Goal: Information Seeking & Learning: Learn about a topic

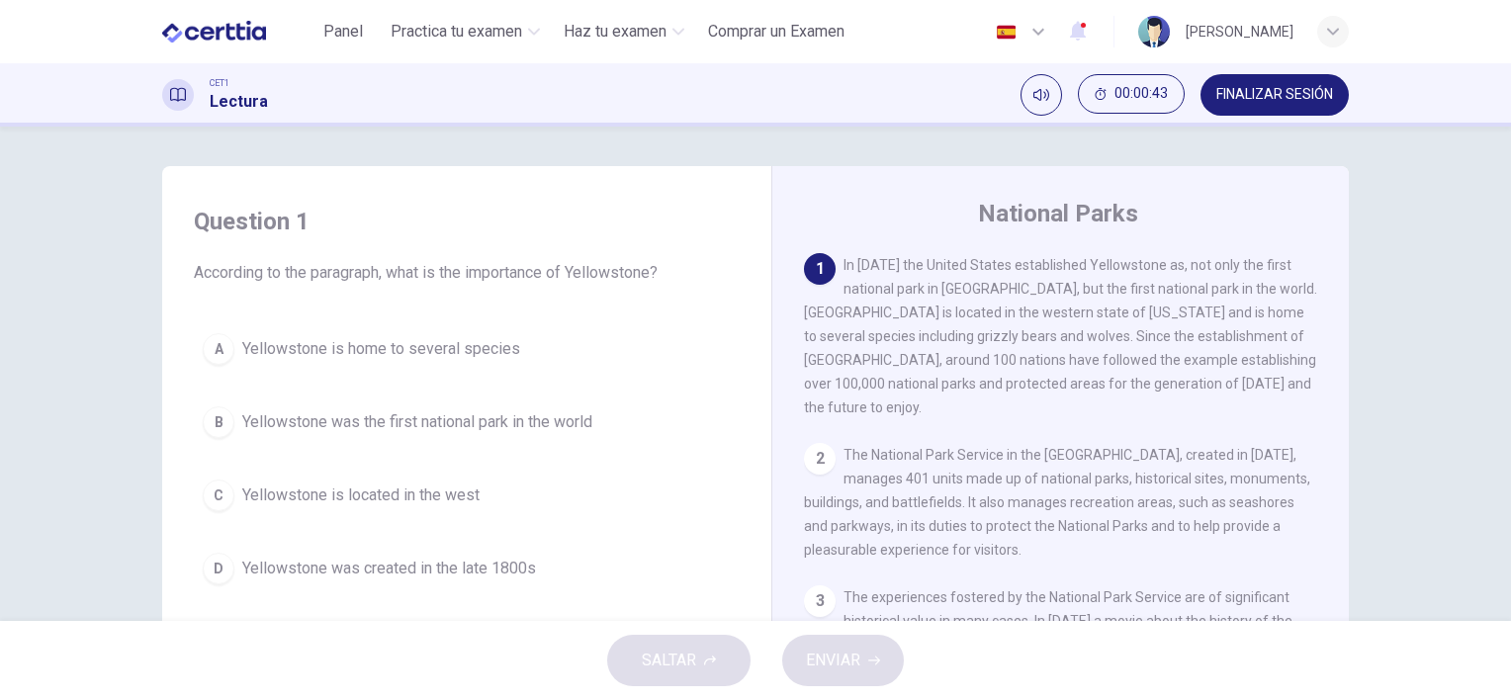
click at [442, 211] on h4 "Question 1" at bounding box center [467, 222] width 546 height 32
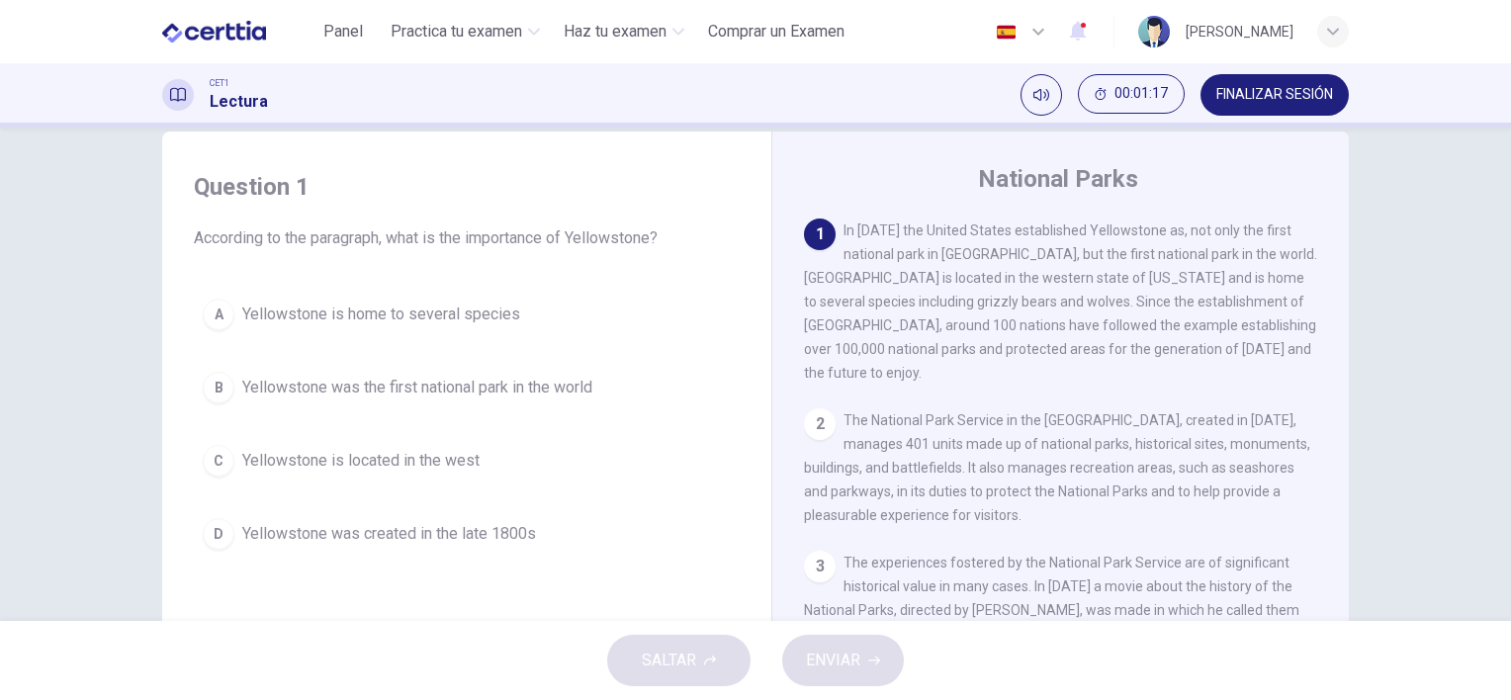
scroll to position [74, 0]
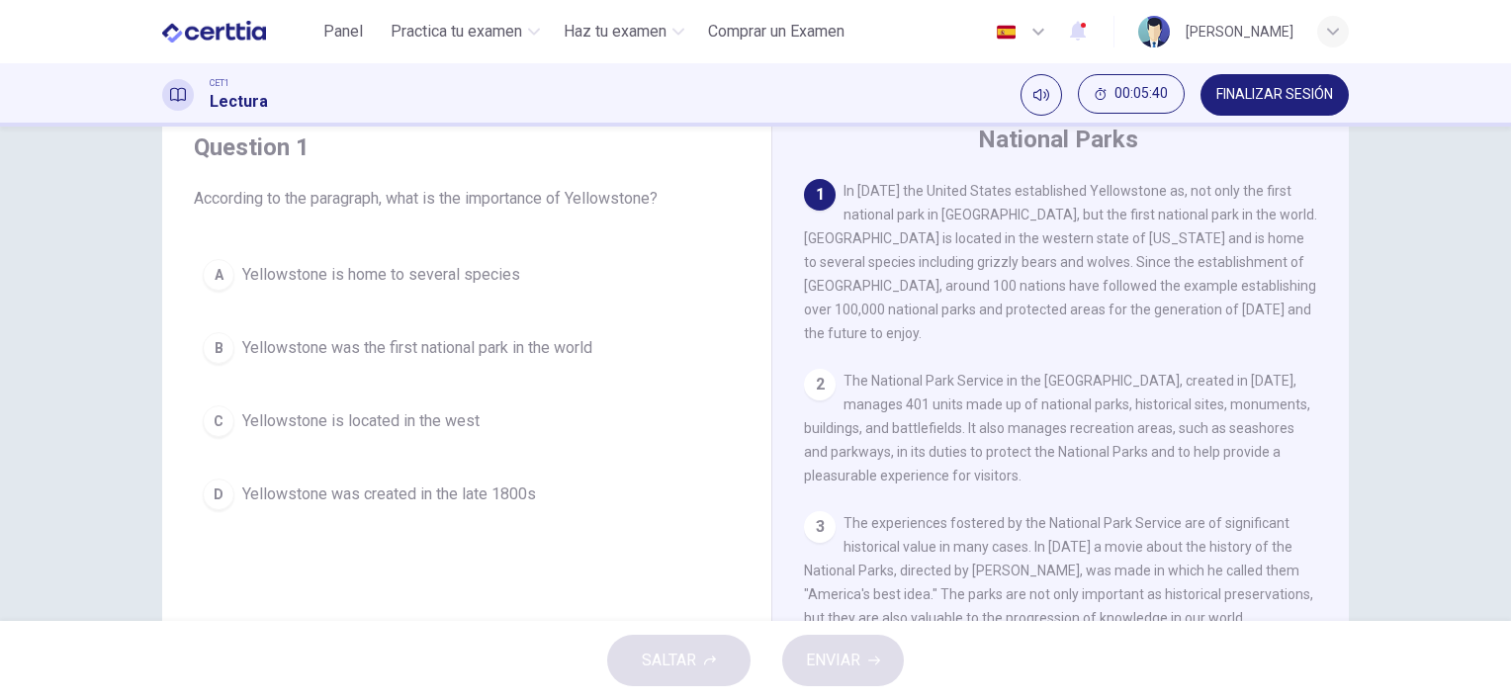
click at [906, 208] on span "In 1872 the United States established Yellowstone as, not only the first nation…" at bounding box center [1060, 262] width 513 height 158
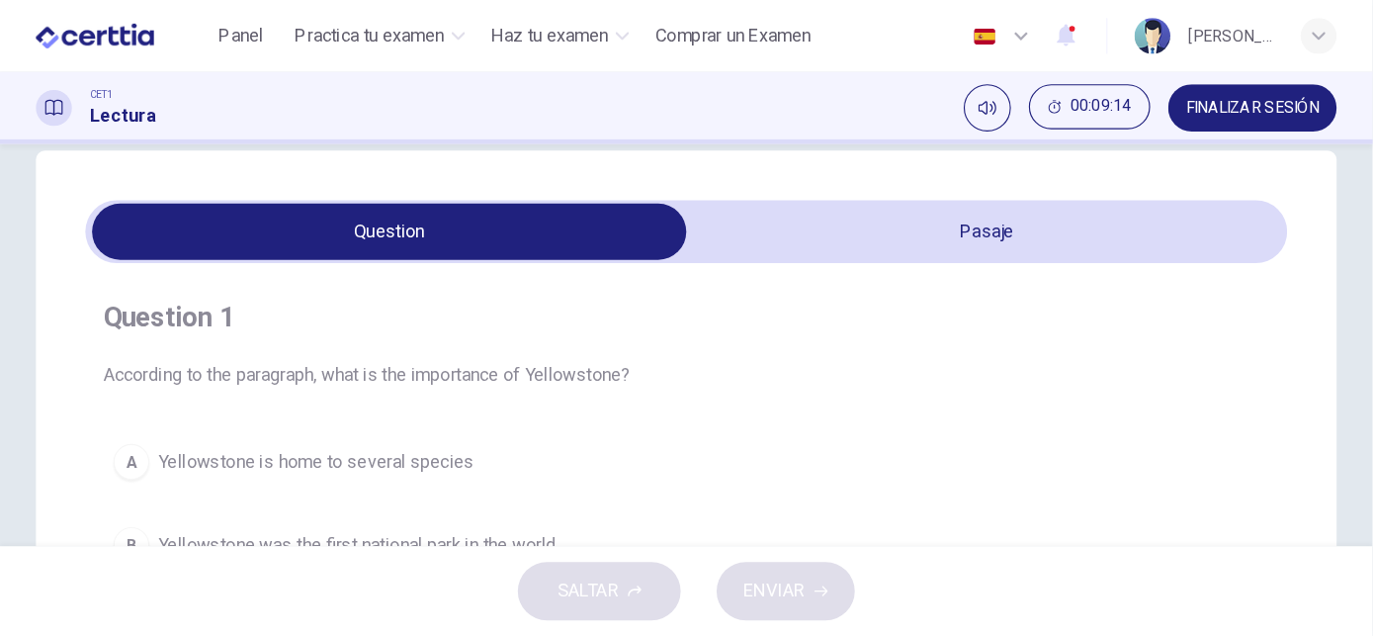
scroll to position [35, 0]
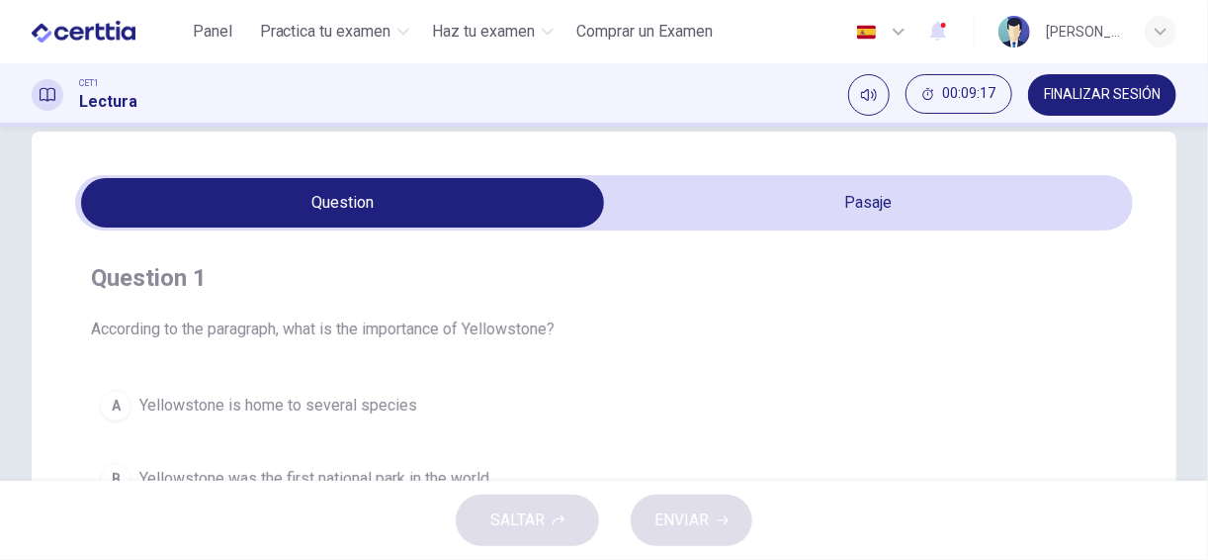
drag, startPoint x: 1448, startPoint y: 0, endPoint x: 734, endPoint y: 280, distance: 766.7
click at [734, 280] on h4 "Question 1" at bounding box center [604, 278] width 1026 height 32
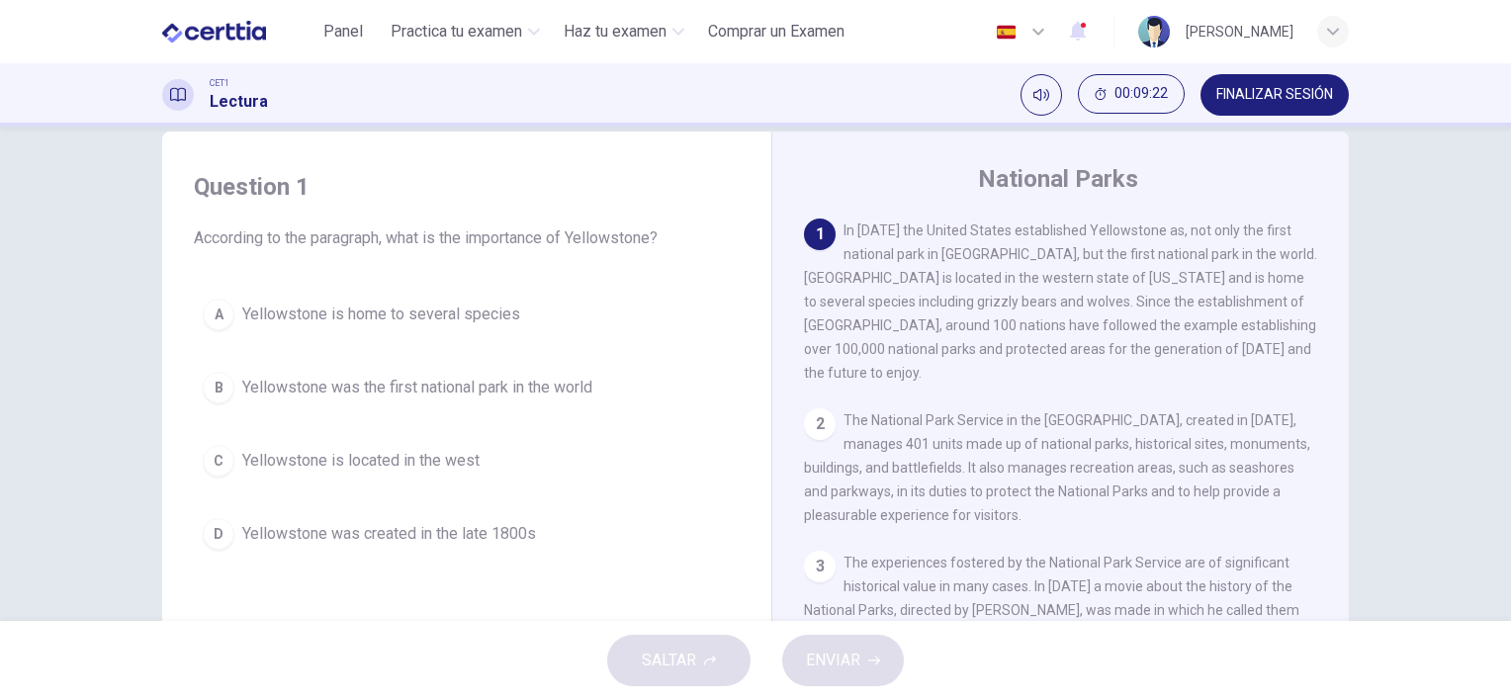
drag, startPoint x: 1176, startPoint y: 0, endPoint x: 919, endPoint y: 293, distance: 389.5
click at [919, 293] on div "1 In 1872 the United States established Yellowstone as, not only the first nati…" at bounding box center [1061, 302] width 514 height 166
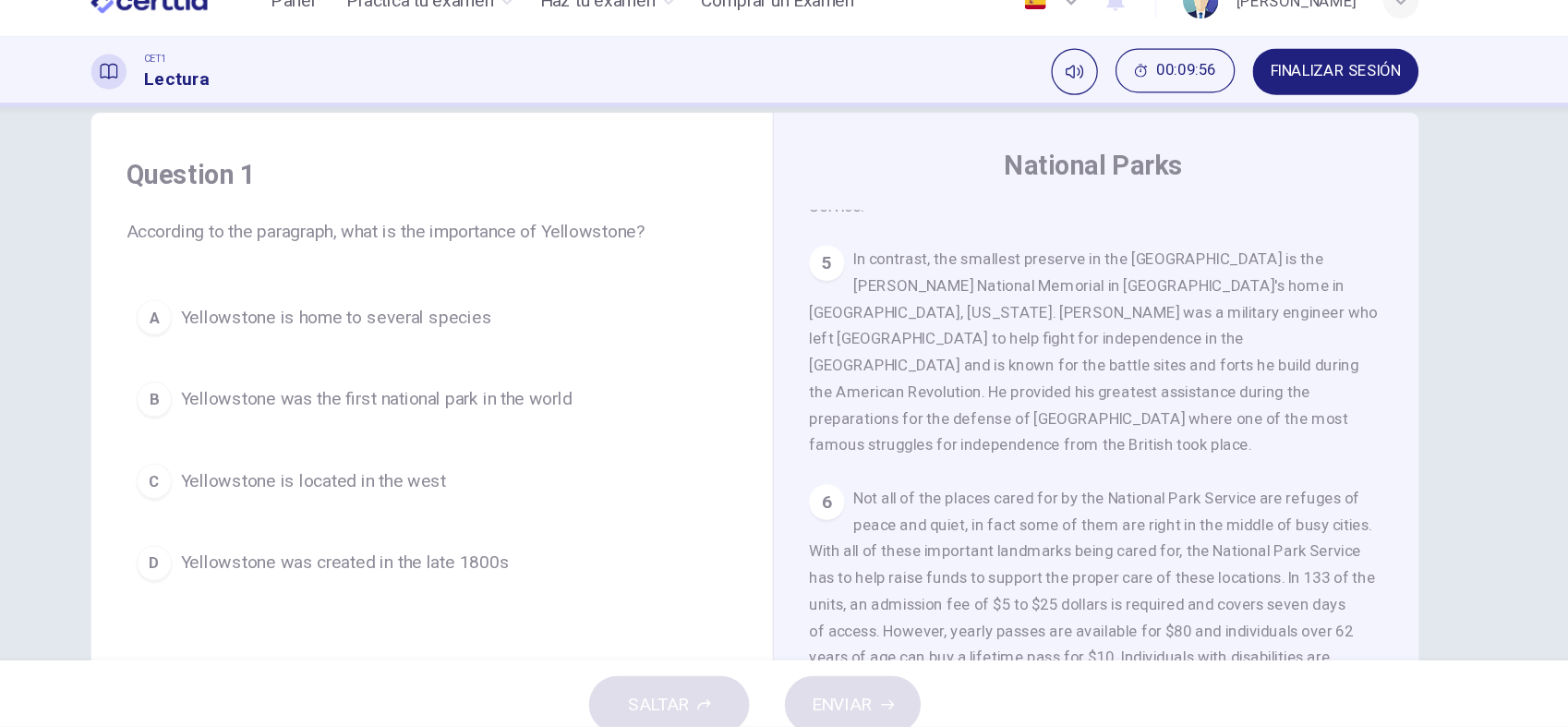
scroll to position [717, 0]
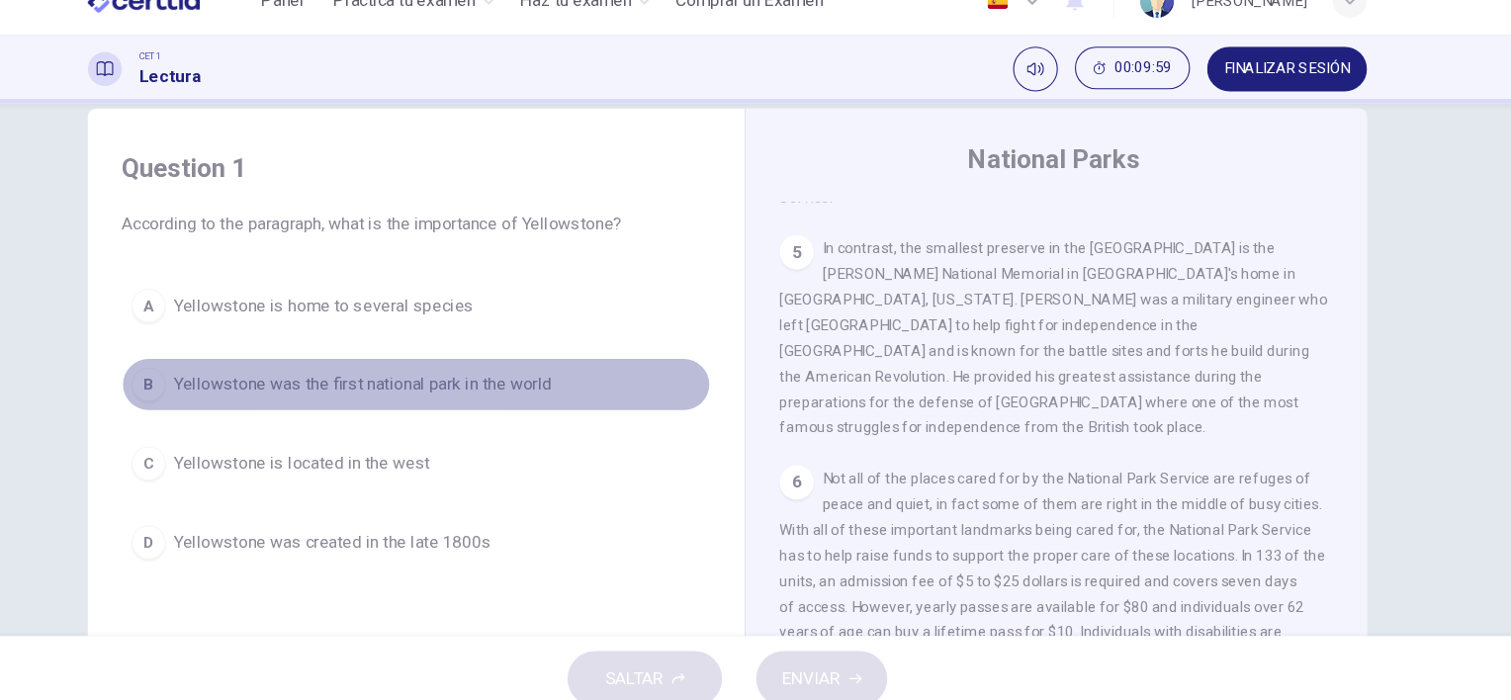
click at [216, 384] on div "B" at bounding box center [219, 388] width 32 height 32
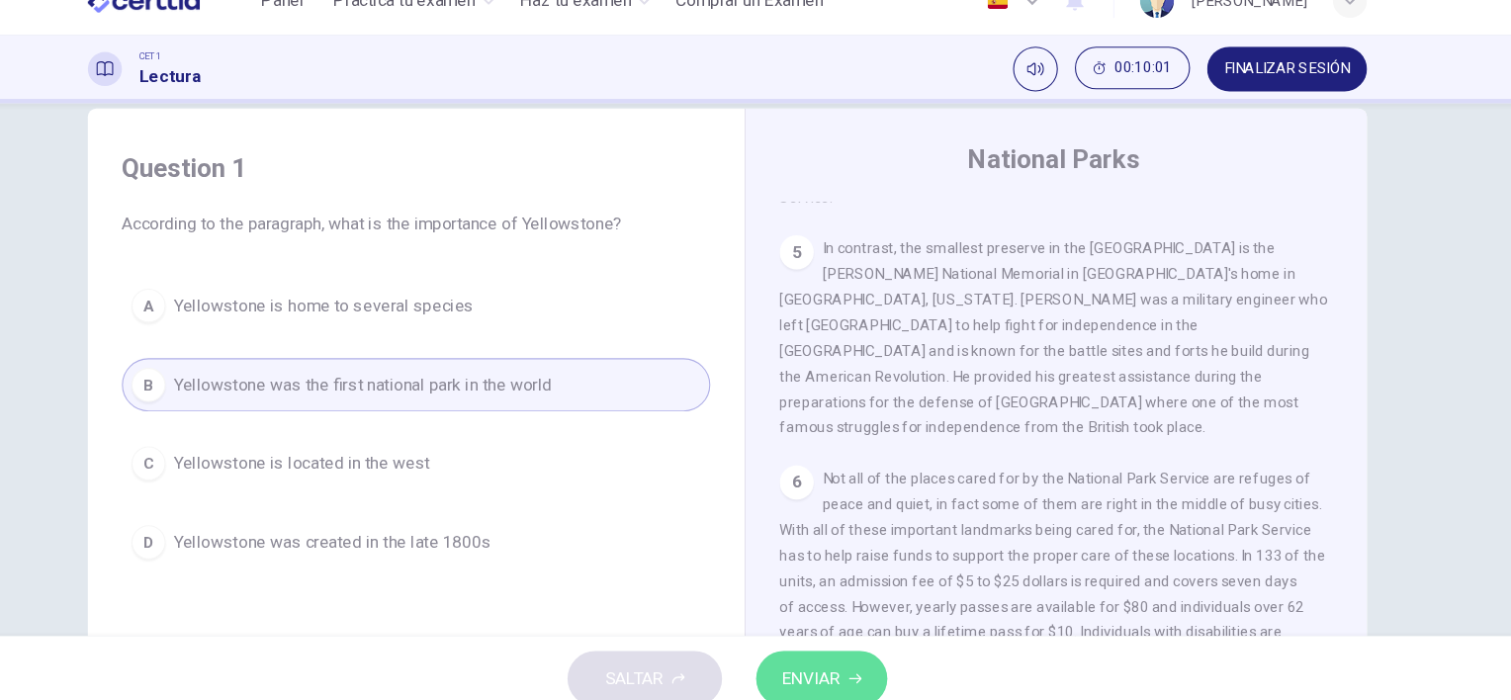
click at [819, 651] on span "ENVIAR" at bounding box center [833, 661] width 54 height 28
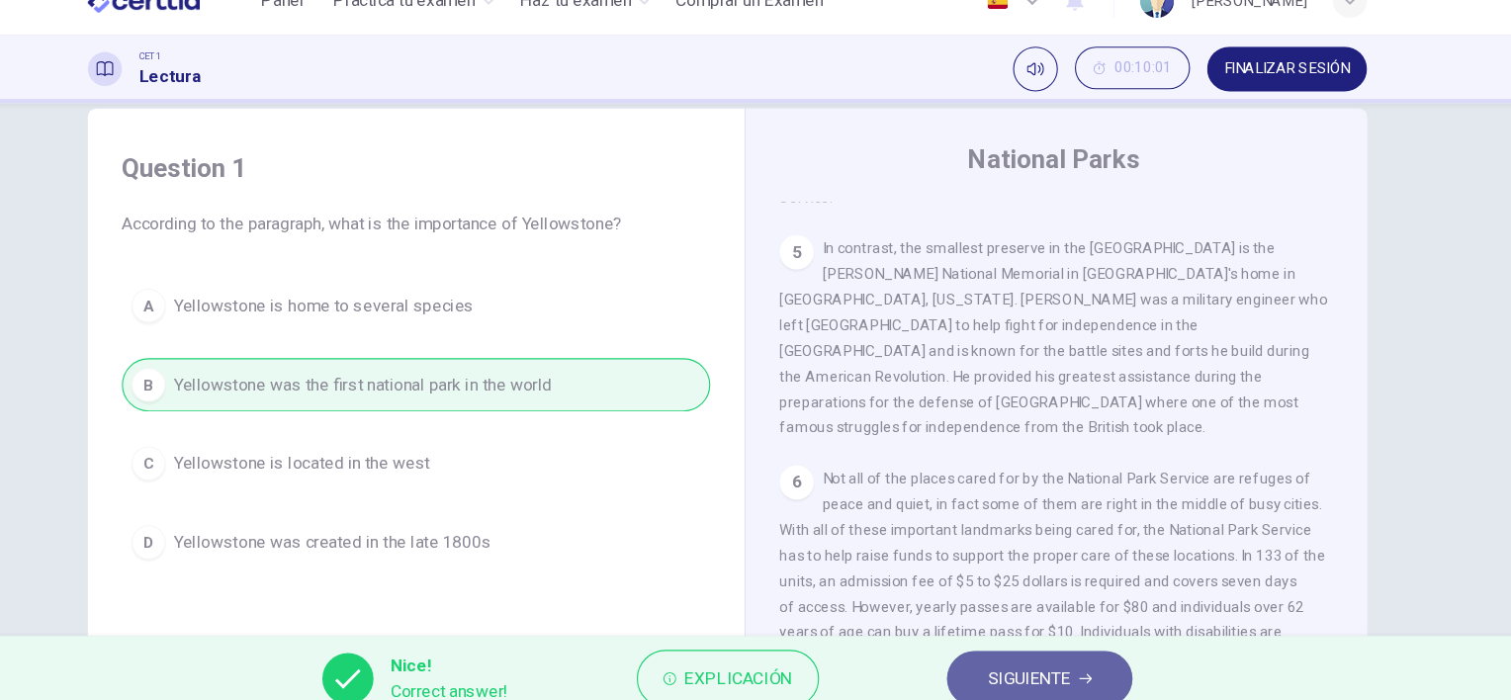
click at [1064, 662] on span "SIGUIENTE" at bounding box center [1035, 661] width 77 height 28
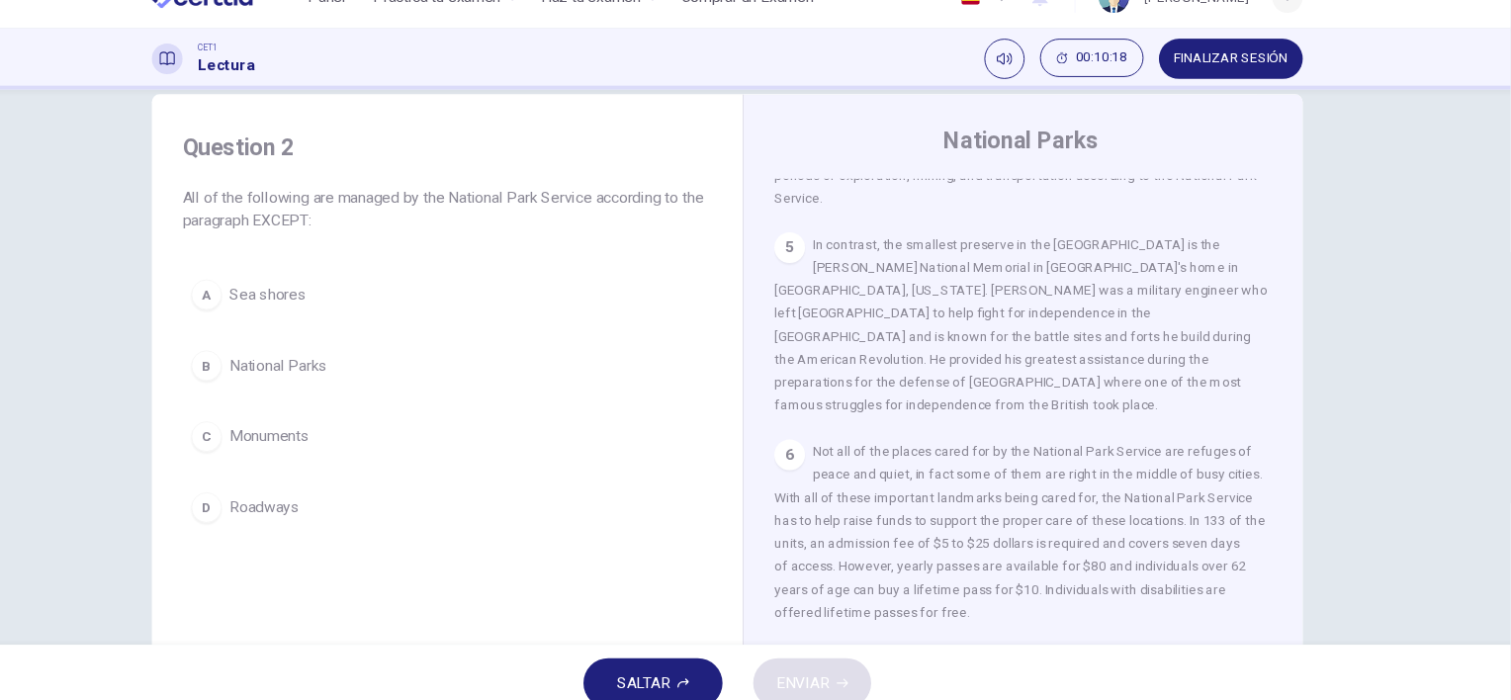
scroll to position [728, 0]
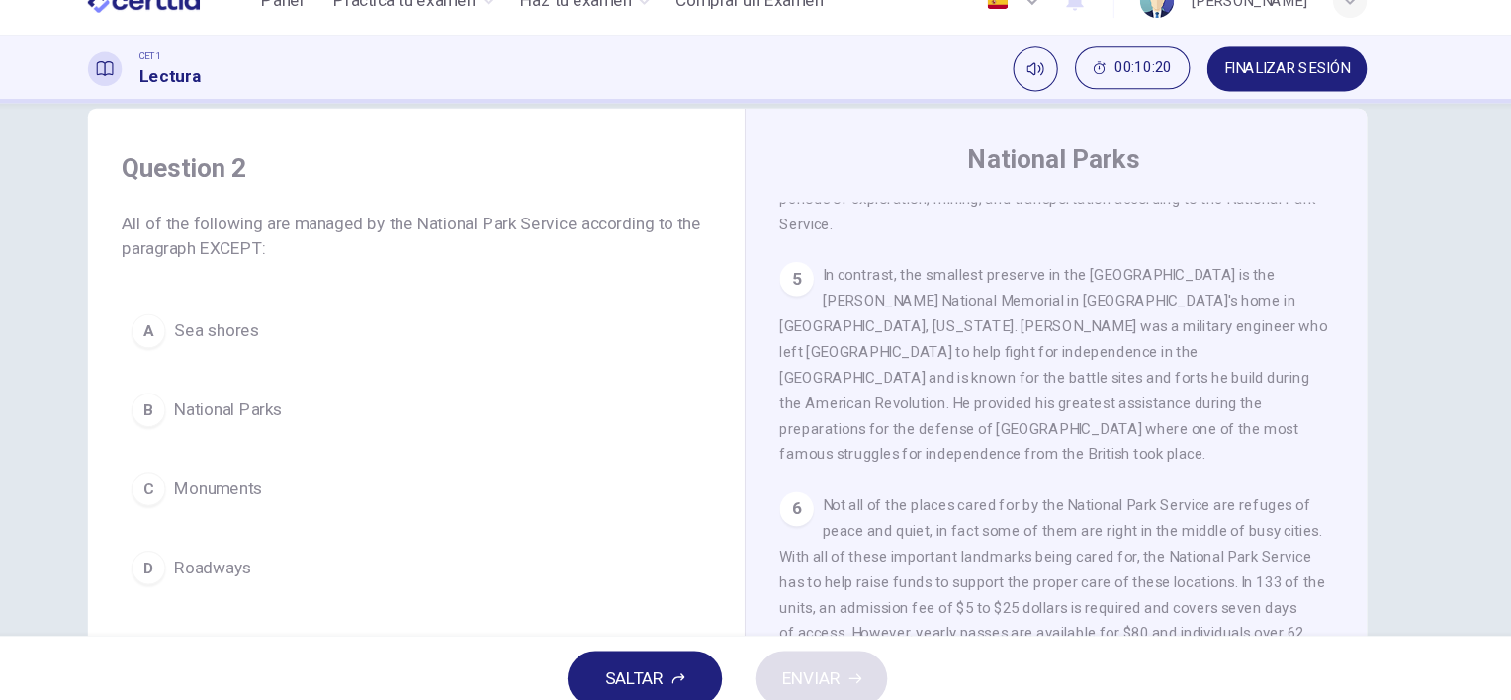
drag, startPoint x: 1481, startPoint y: 54, endPoint x: 152, endPoint y: 272, distance: 1346.5
click at [152, 272] on div "Question 2 All of the following are managed by the National Park Service accord…" at bounding box center [756, 475] width 1250 height 687
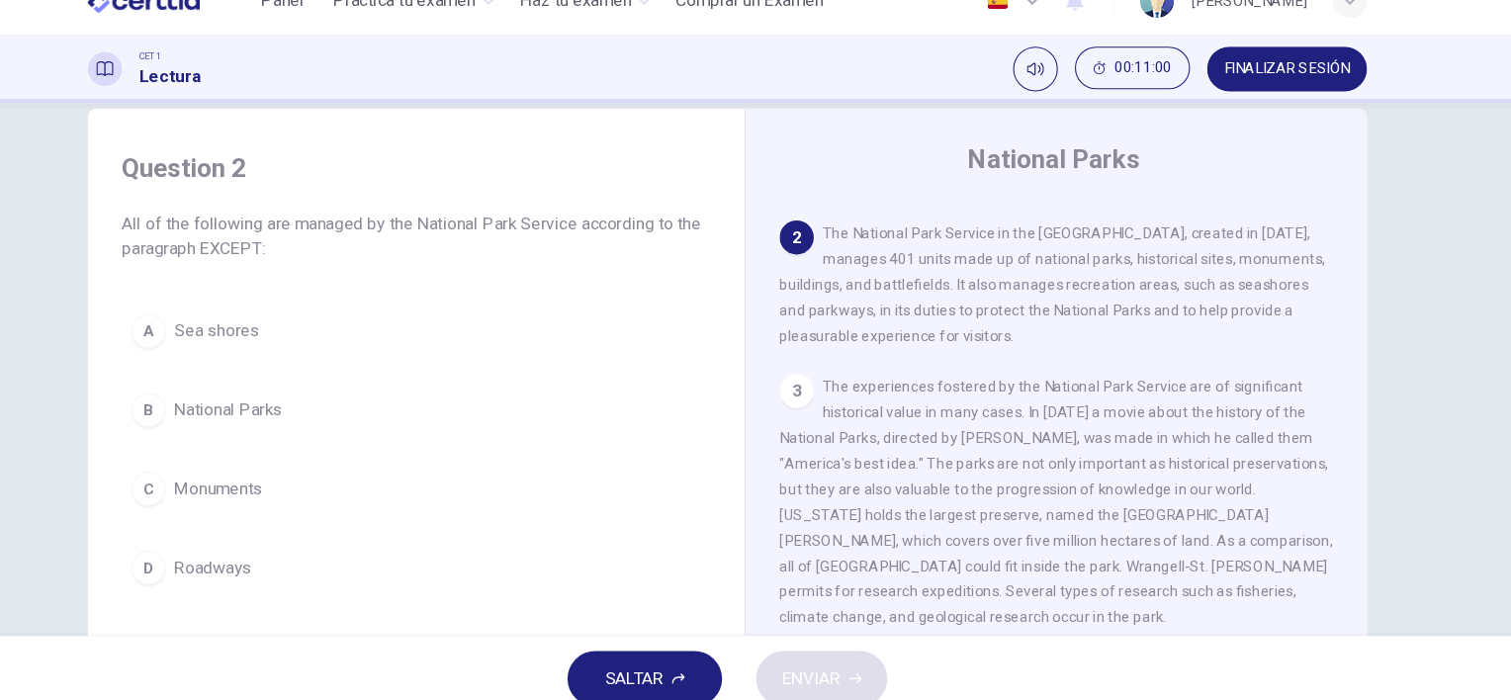
scroll to position [178, 0]
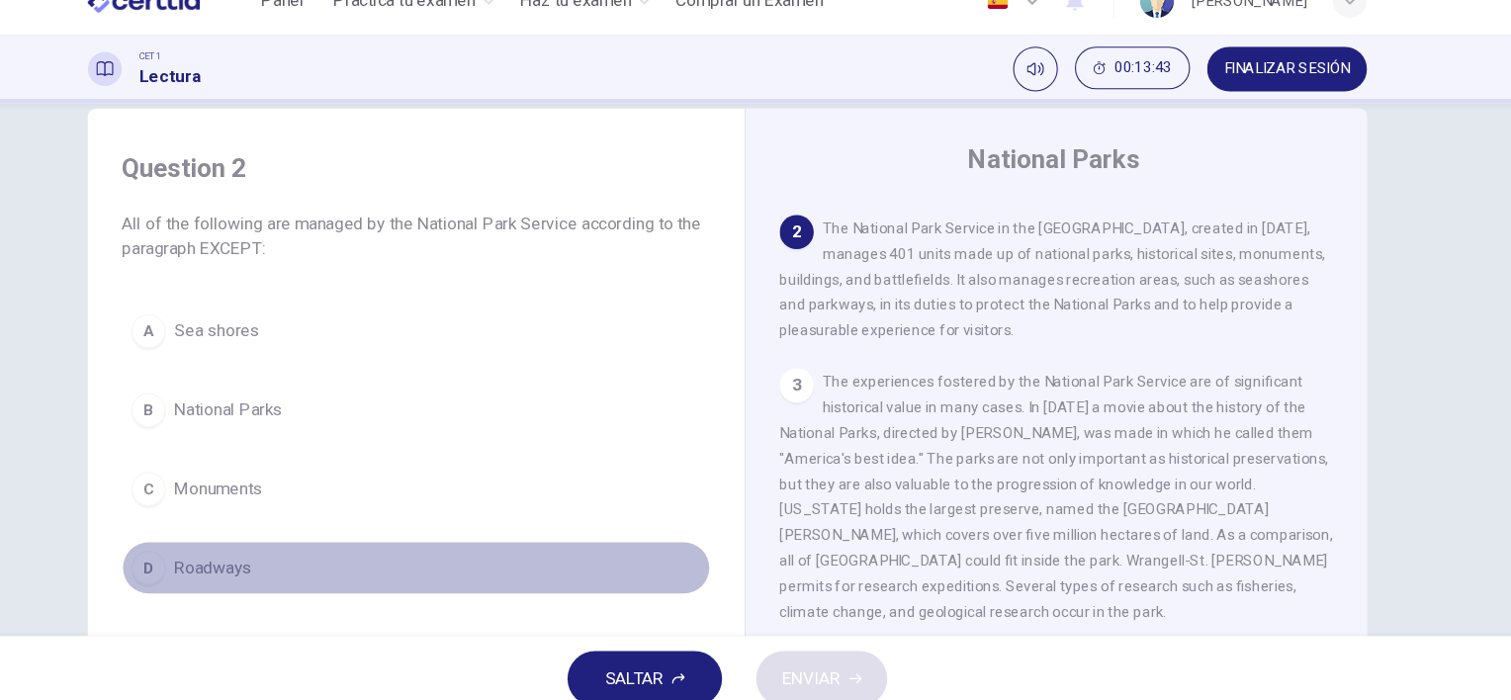
click at [213, 558] on div "D" at bounding box center [219, 558] width 32 height 32
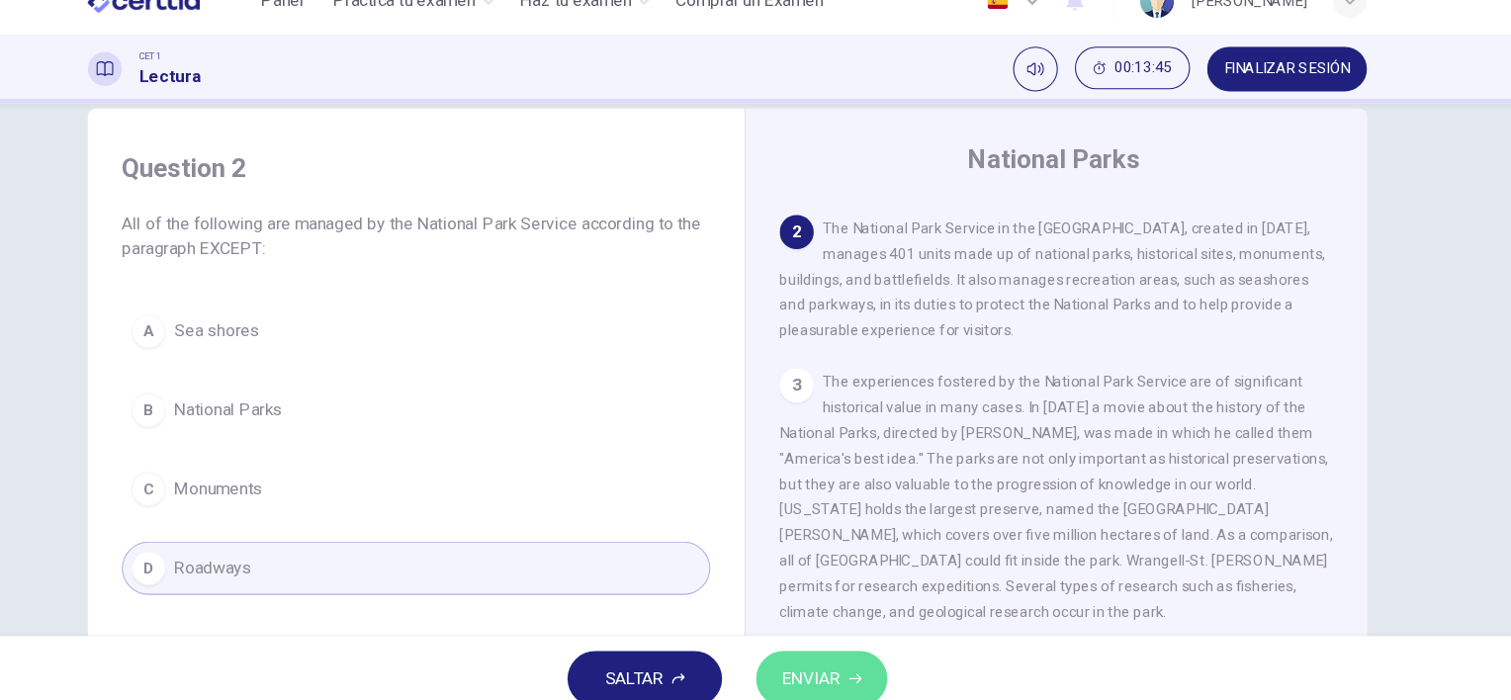
click at [831, 654] on span "ENVIAR" at bounding box center [833, 661] width 54 height 28
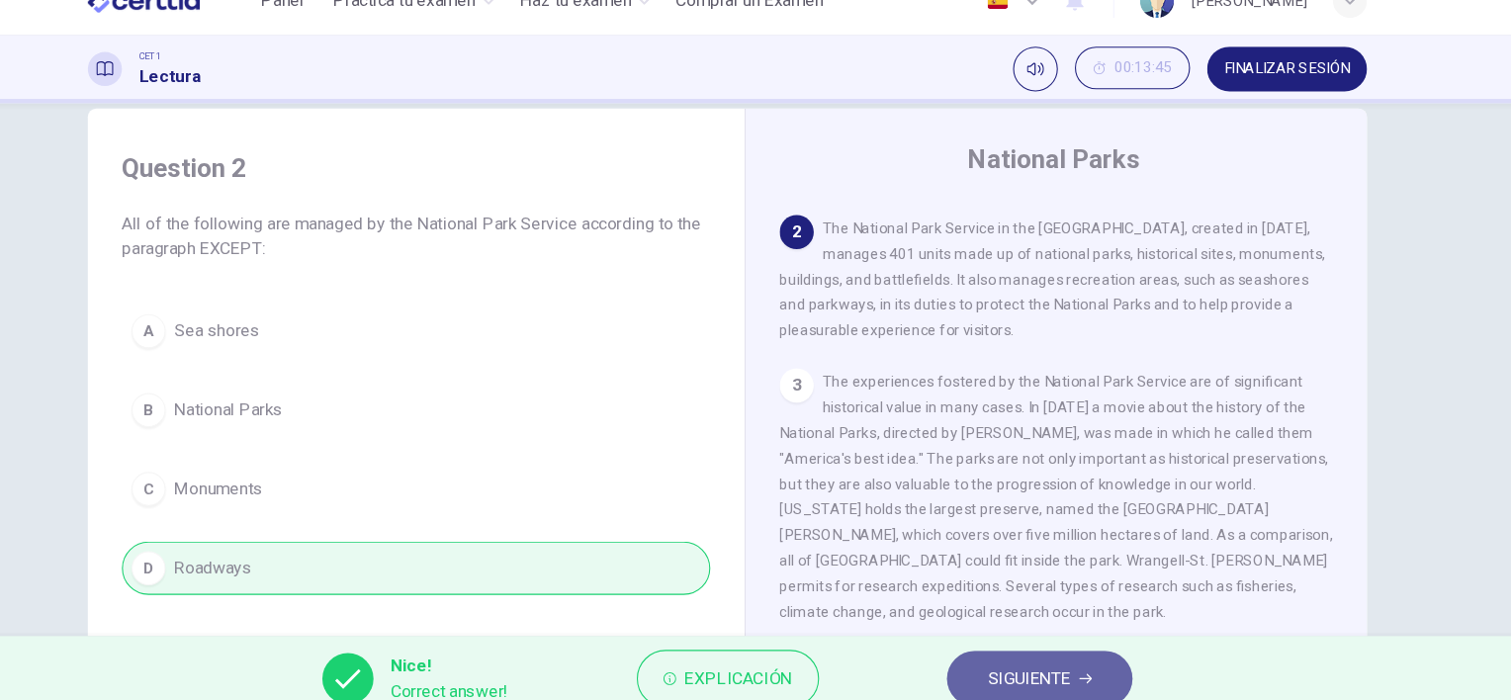
click at [1061, 646] on button "SIGUIENTE" at bounding box center [1045, 660] width 172 height 51
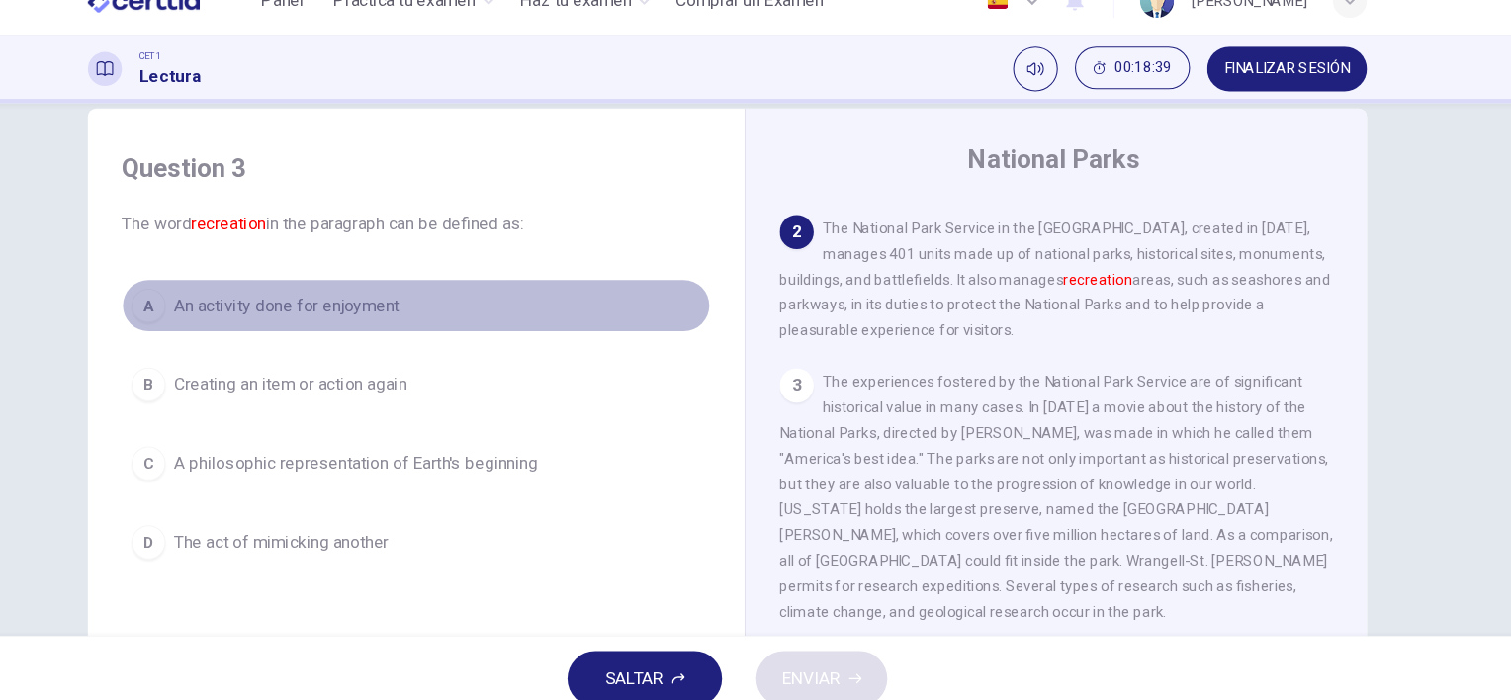
click at [203, 307] on div "A" at bounding box center [219, 315] width 32 height 32
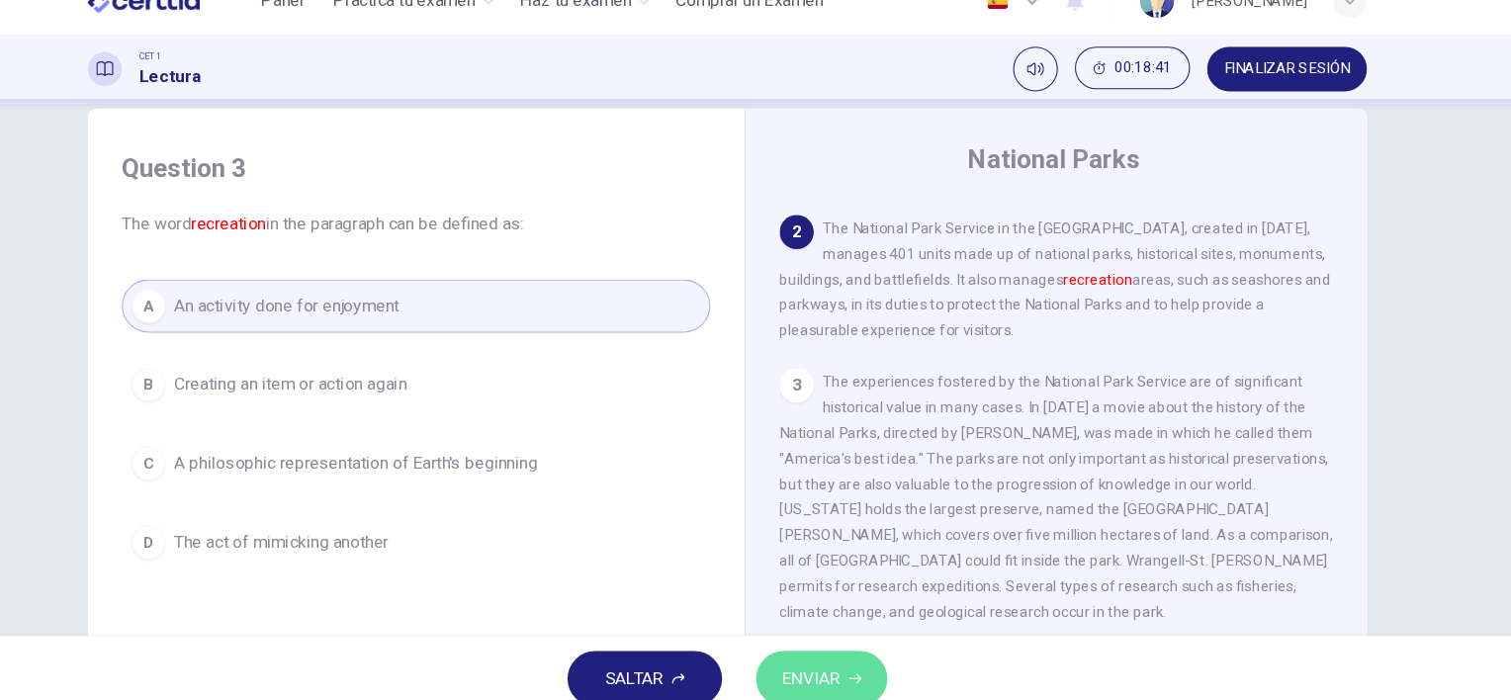
click at [824, 652] on span "ENVIAR" at bounding box center [833, 661] width 54 height 28
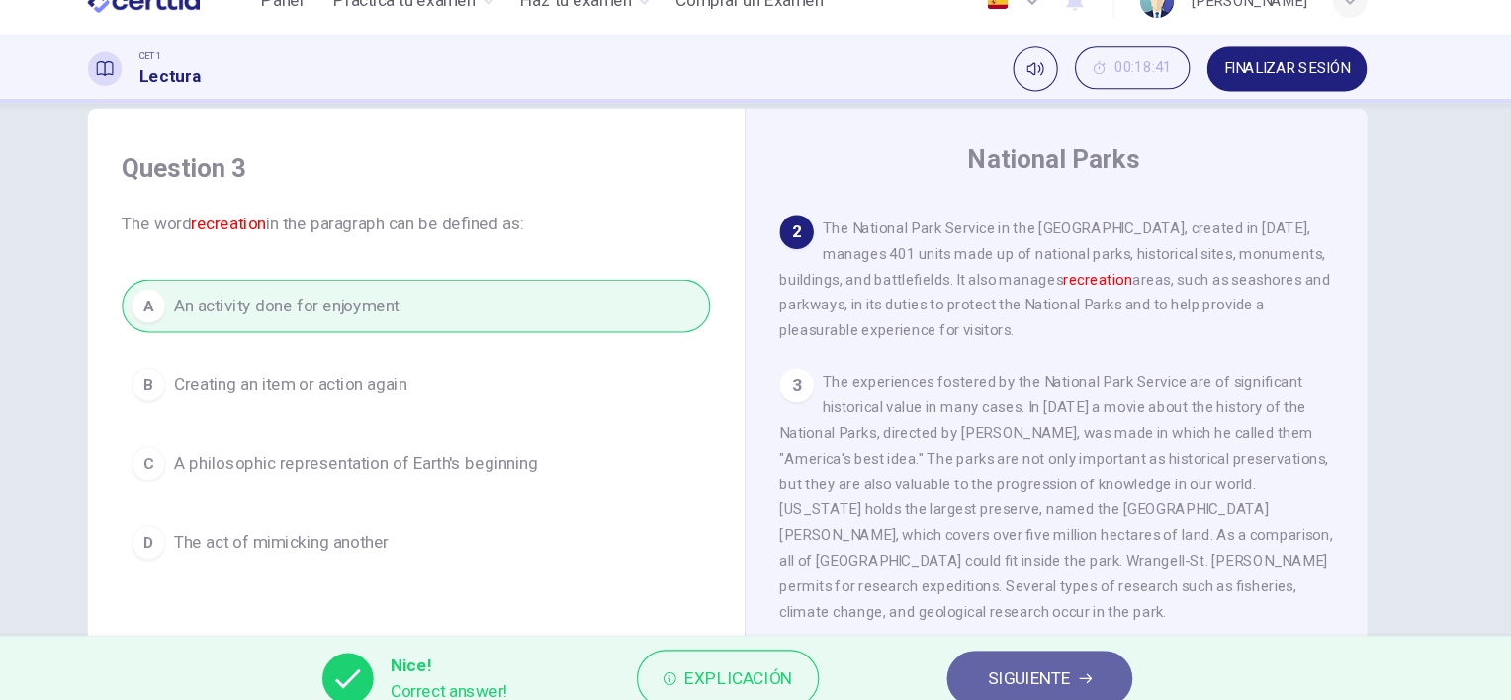
click at [1080, 654] on button "SIGUIENTE" at bounding box center [1045, 660] width 172 height 51
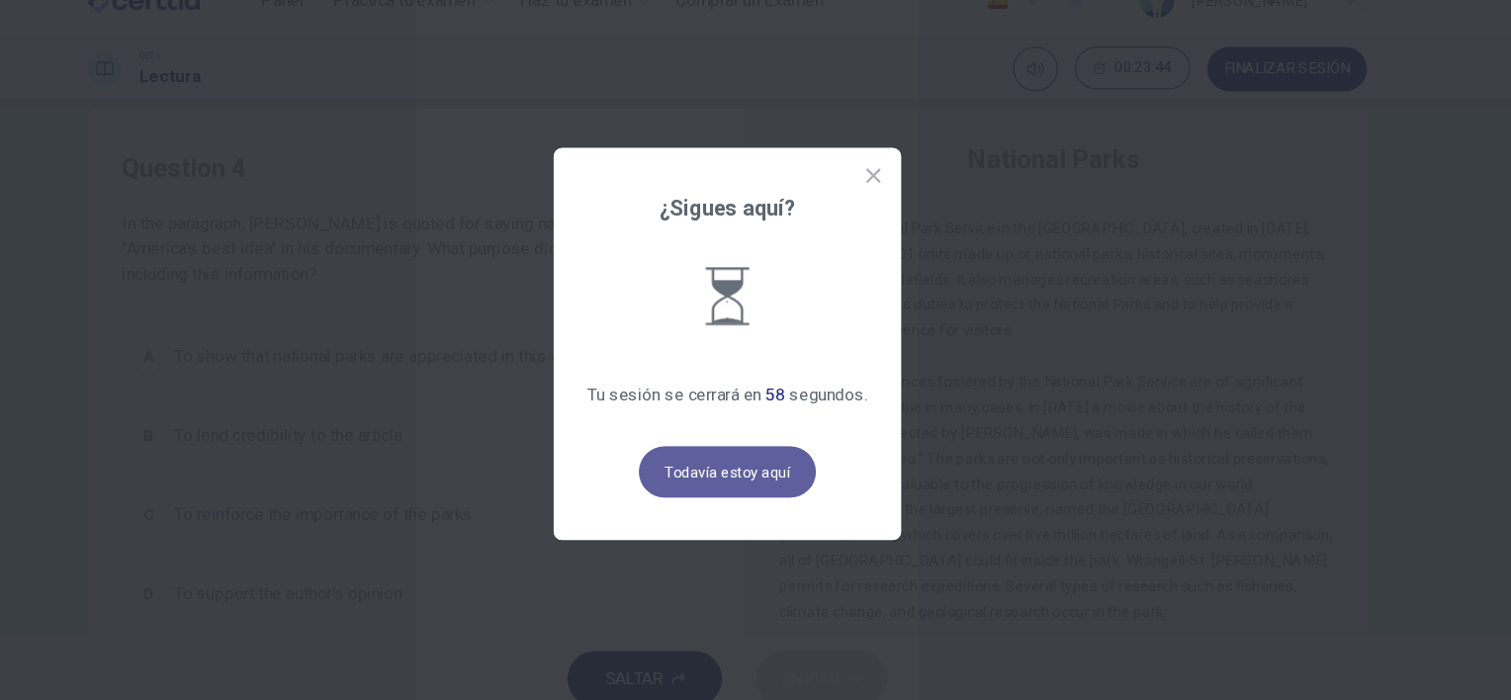
click at [801, 471] on button "Todavía estoy aquí" at bounding box center [755, 468] width 164 height 47
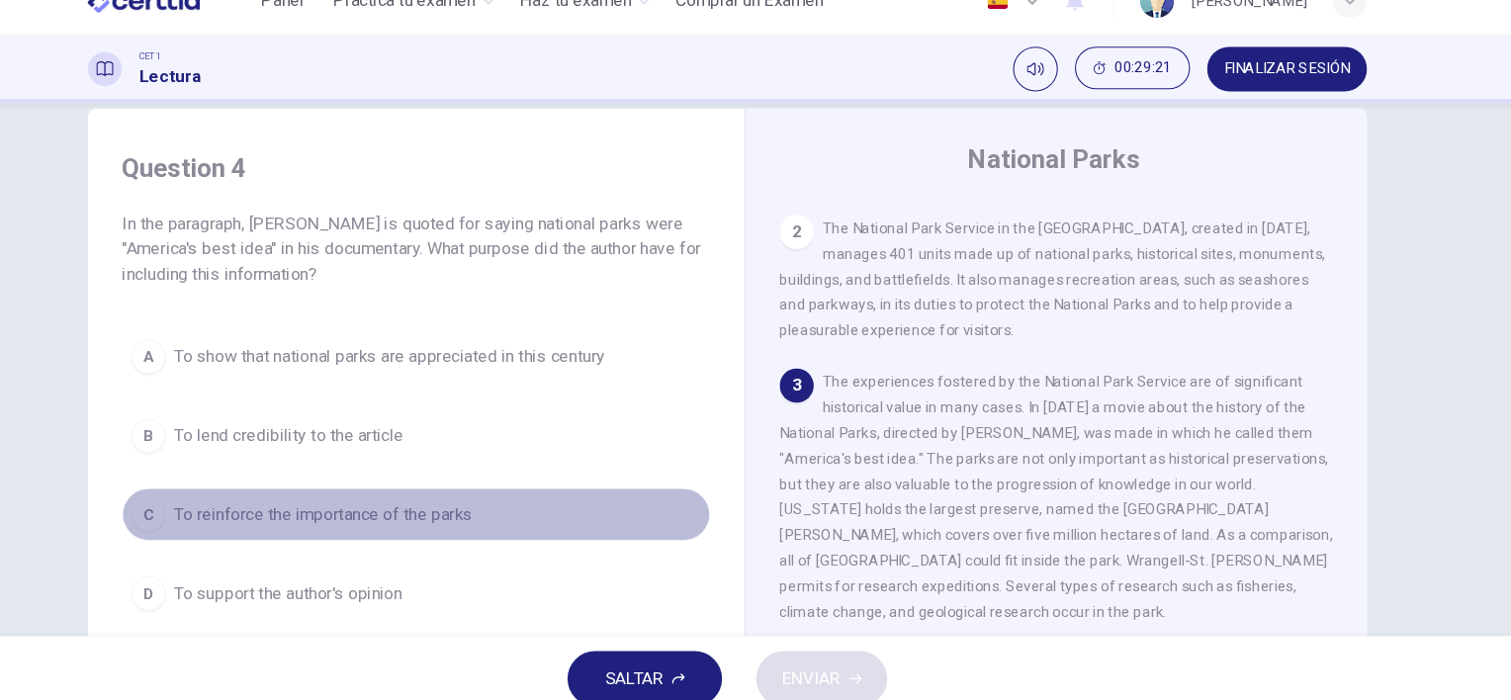
click at [207, 507] on div "C" at bounding box center [219, 508] width 32 height 32
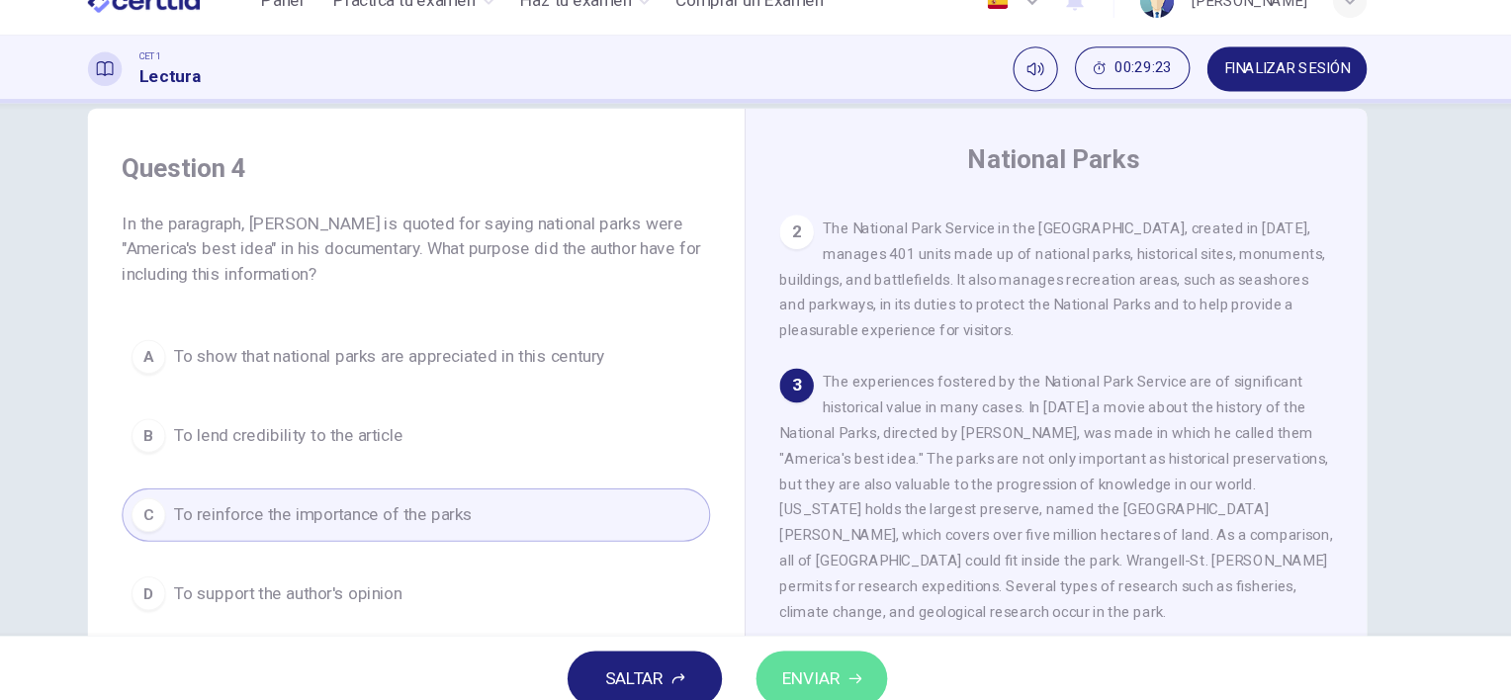
click at [818, 665] on span "ENVIAR" at bounding box center [833, 661] width 54 height 28
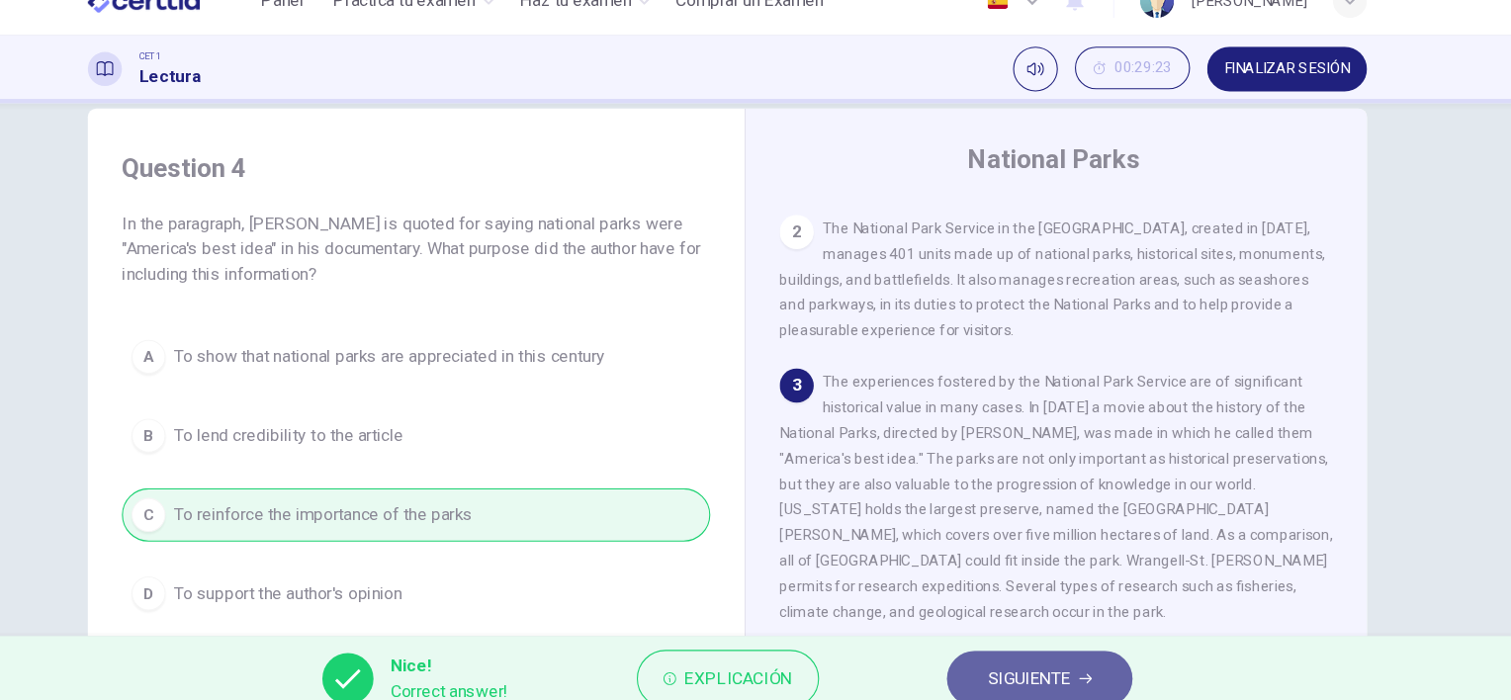
click at [1042, 659] on span "SIGUIENTE" at bounding box center [1035, 661] width 77 height 28
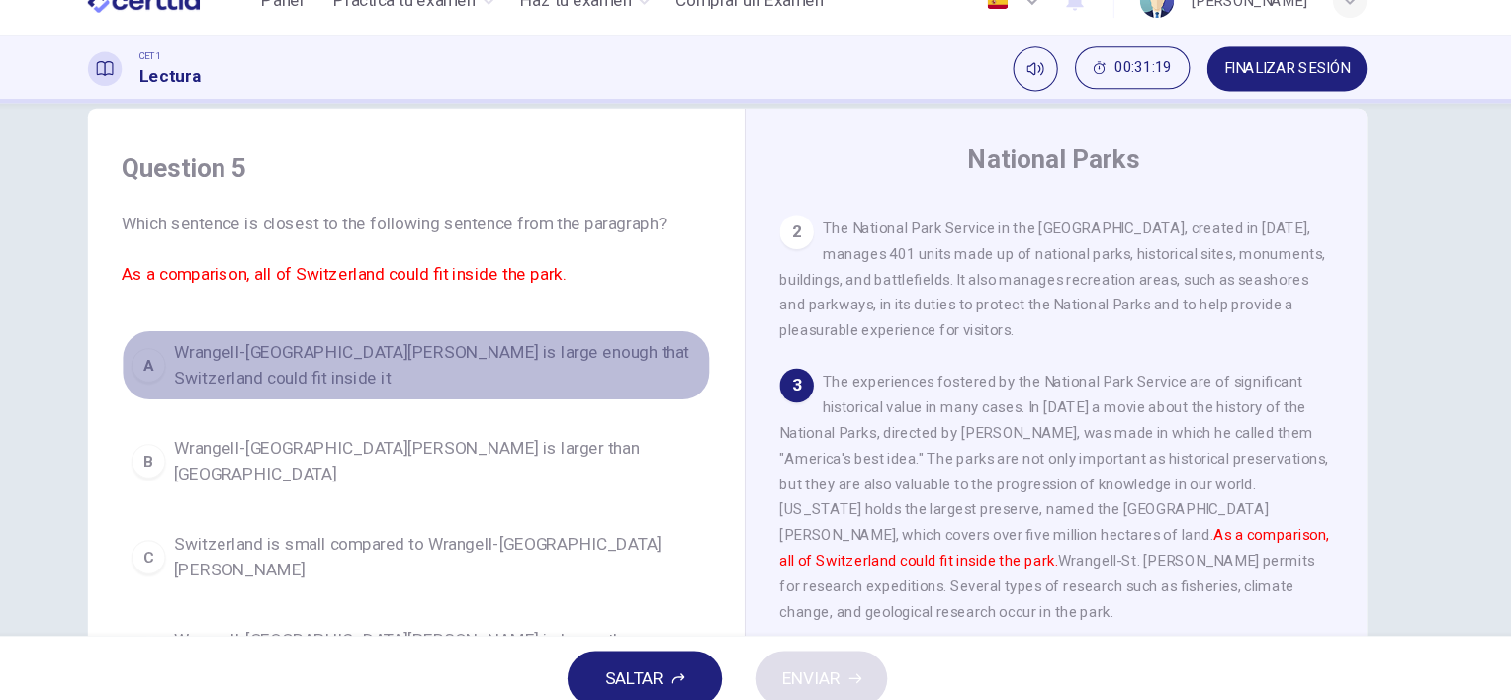
click at [205, 377] on div "A" at bounding box center [219, 370] width 32 height 32
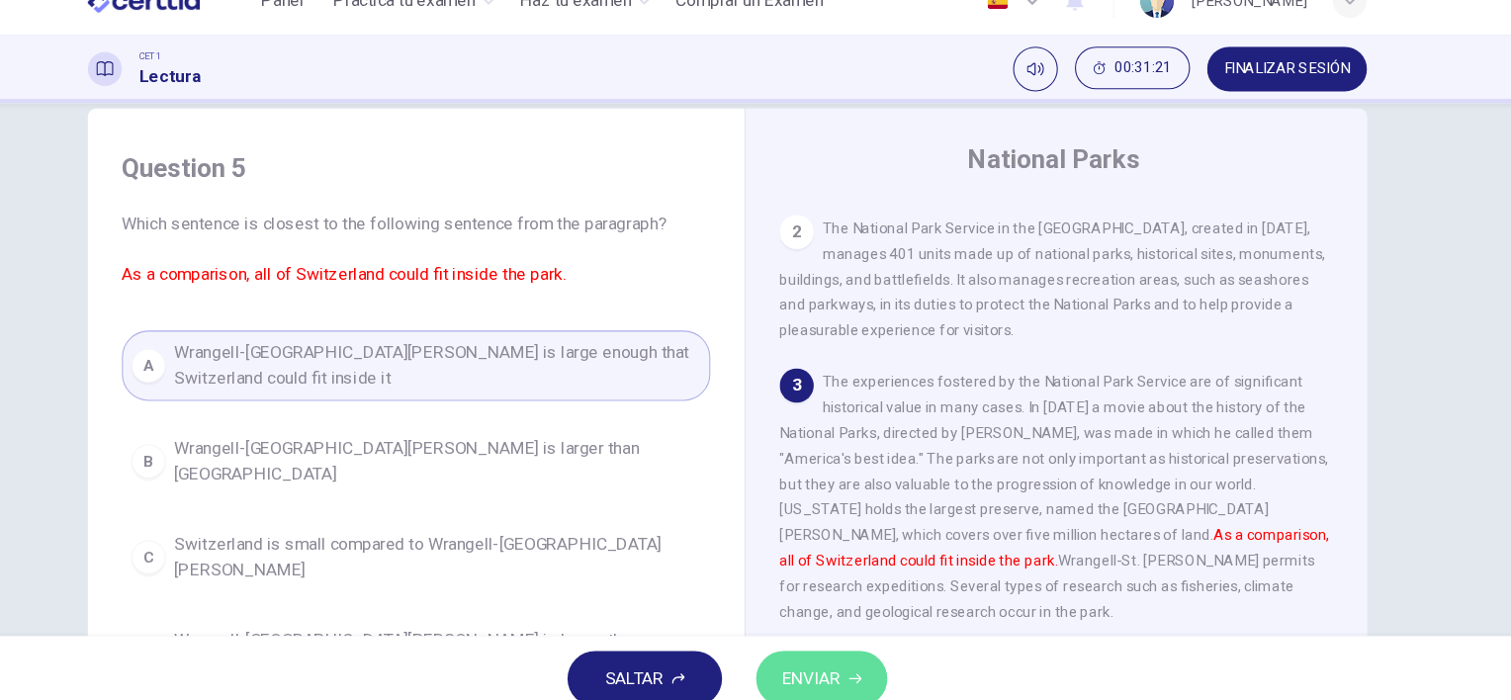
click at [844, 648] on span "ENVIAR" at bounding box center [833, 661] width 54 height 28
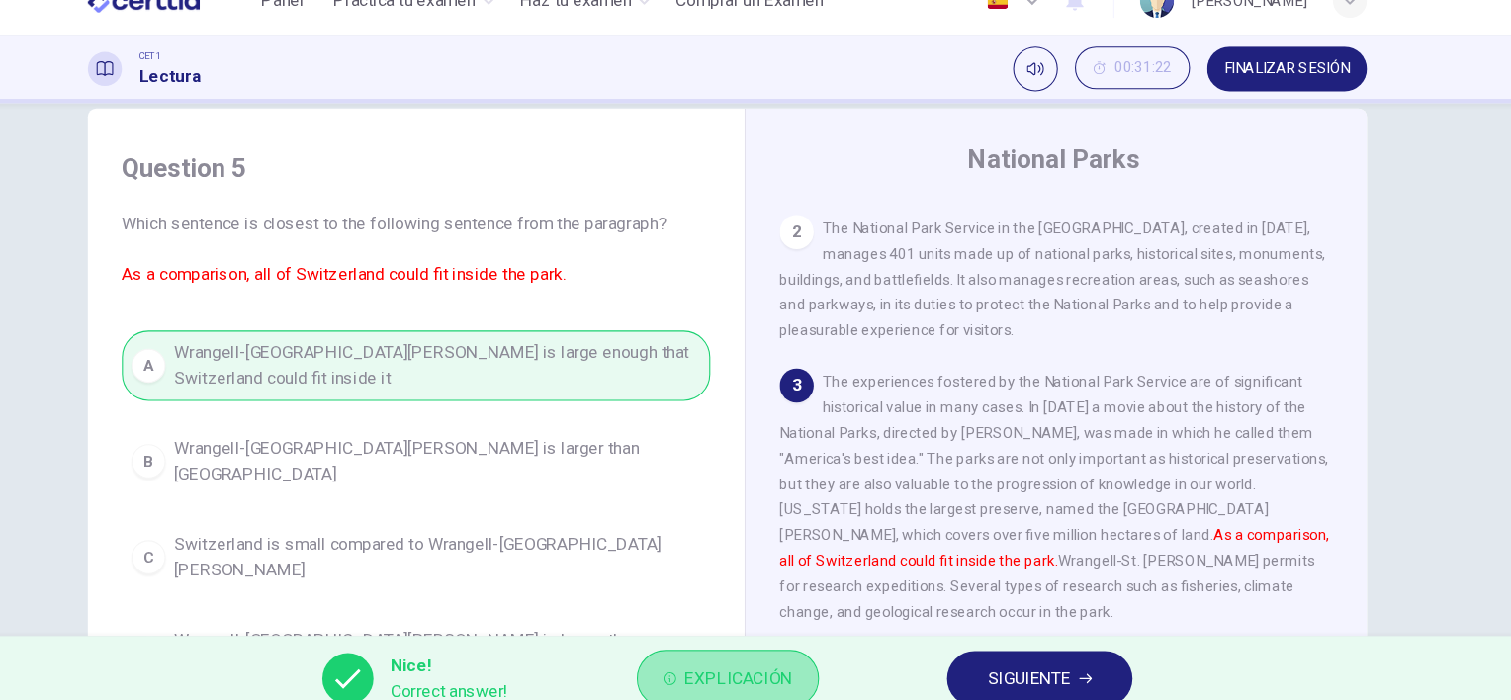
click at [740, 649] on span "Explicación" at bounding box center [766, 661] width 100 height 28
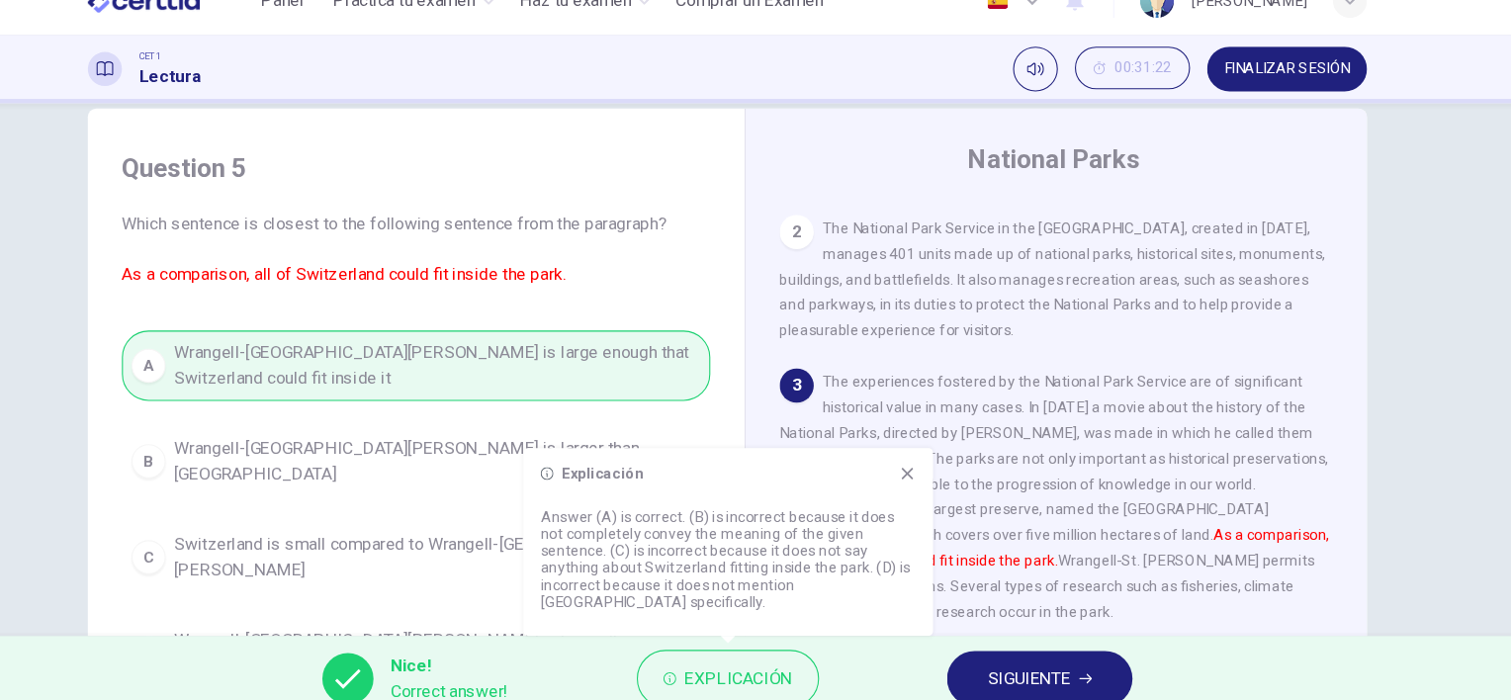
click at [1064, 647] on span "SIGUIENTE" at bounding box center [1035, 661] width 77 height 28
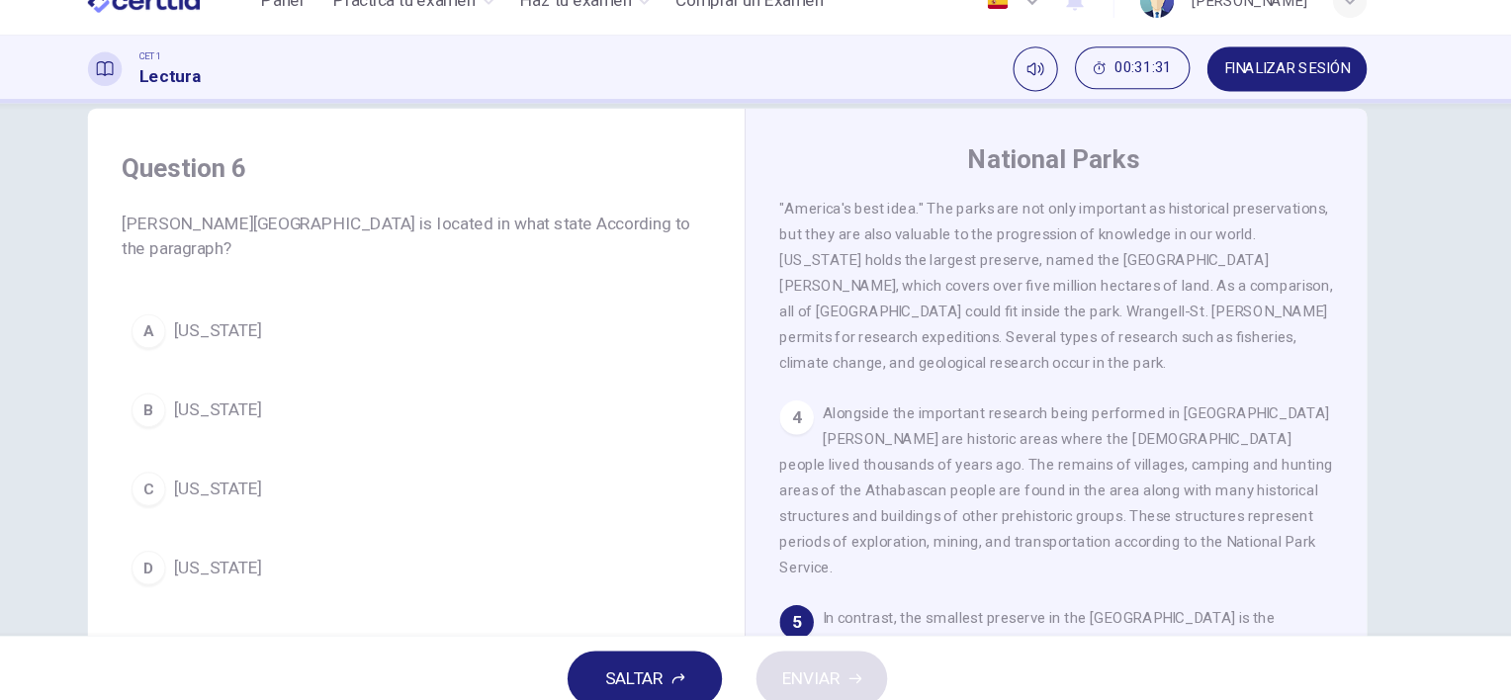
scroll to position [407, 0]
drag, startPoint x: 1373, startPoint y: 451, endPoint x: 1373, endPoint y: 464, distance: 12.9
click at [1373, 464] on div "Question 6 Thaddeus Kosciuszko National Memorial is located in what state Accor…" at bounding box center [756, 475] width 1250 height 687
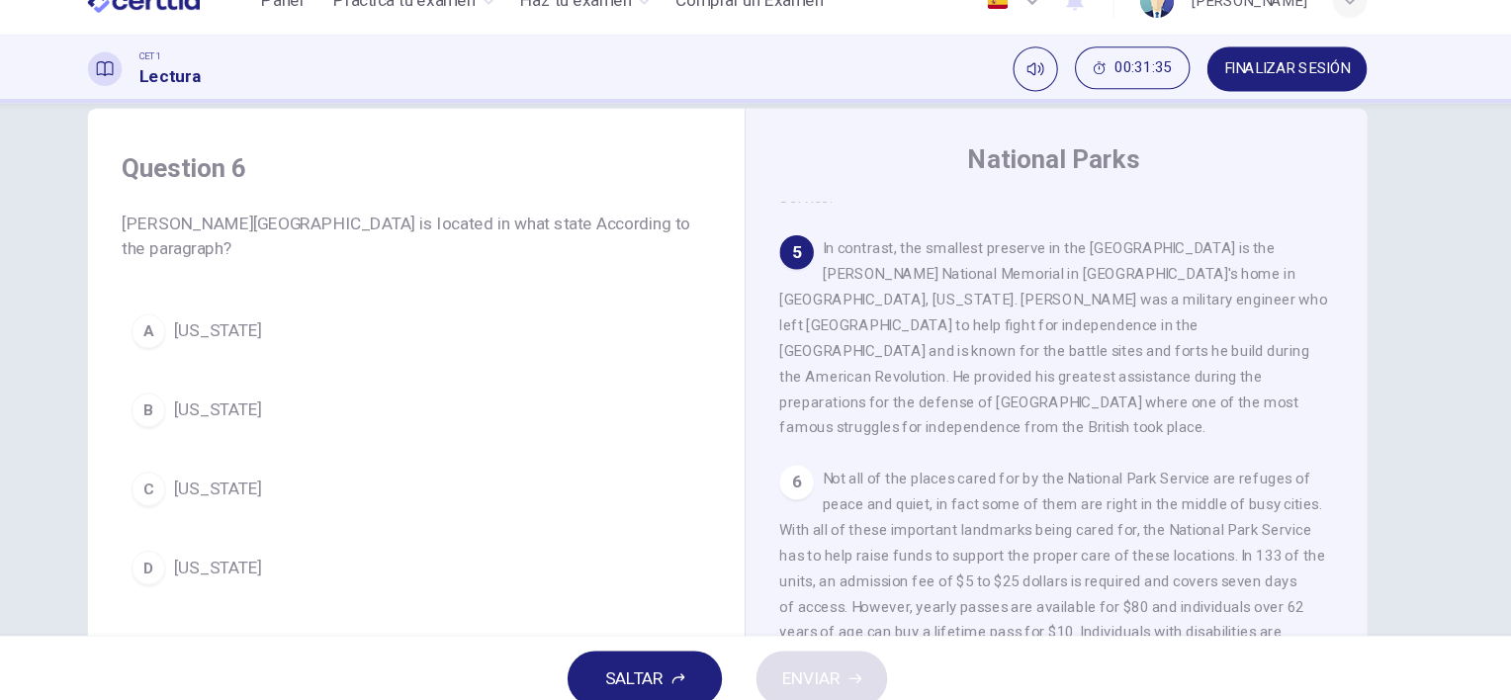
scroll to position [767, 0]
click at [214, 329] on div "A" at bounding box center [219, 338] width 32 height 32
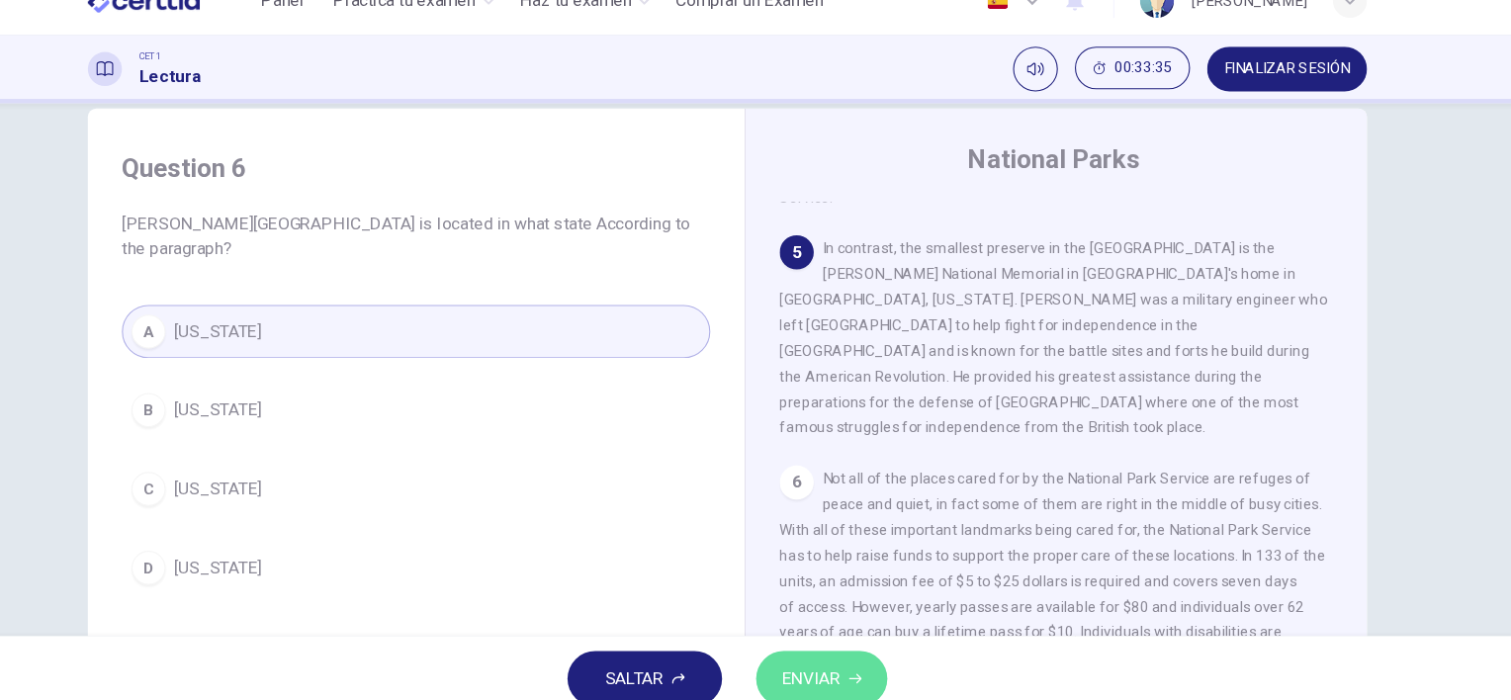
click at [809, 650] on span "ENVIAR" at bounding box center [833, 661] width 54 height 28
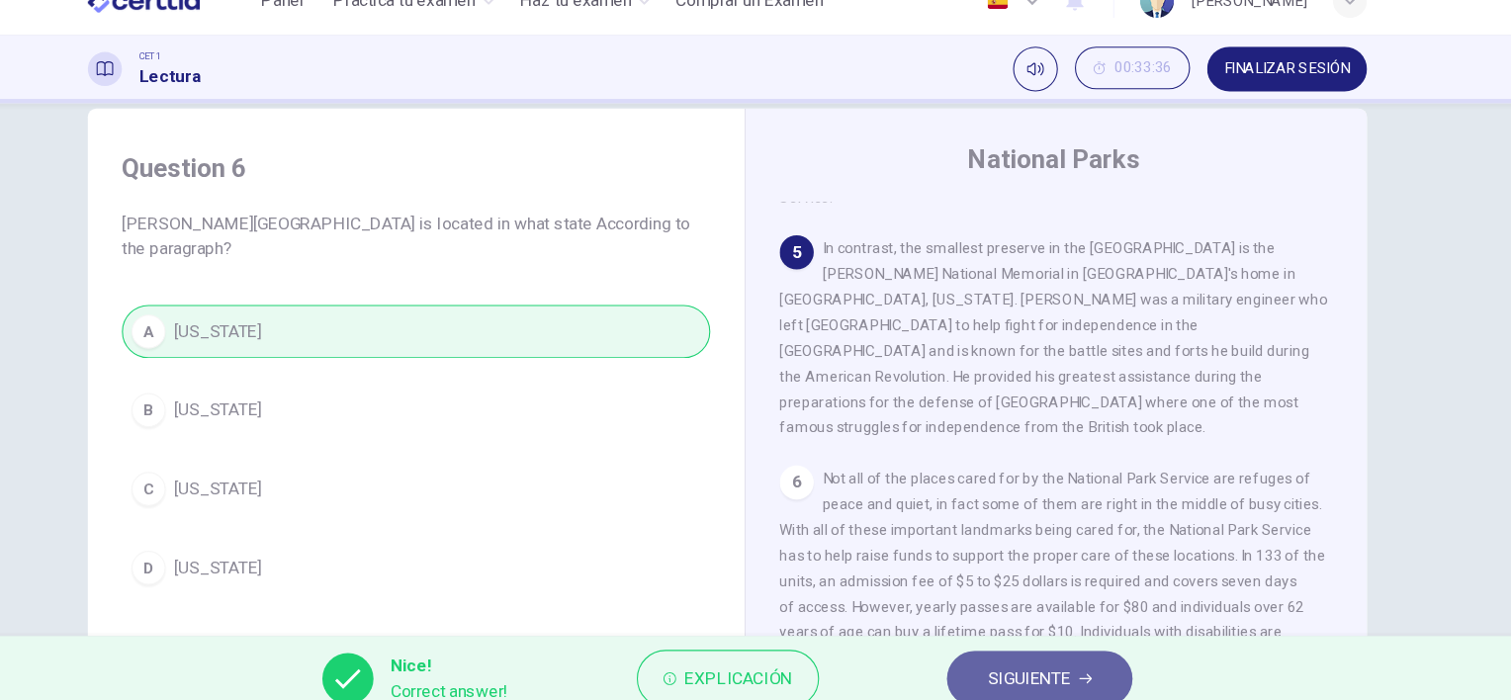
click at [1007, 658] on span "SIGUIENTE" at bounding box center [1035, 661] width 77 height 28
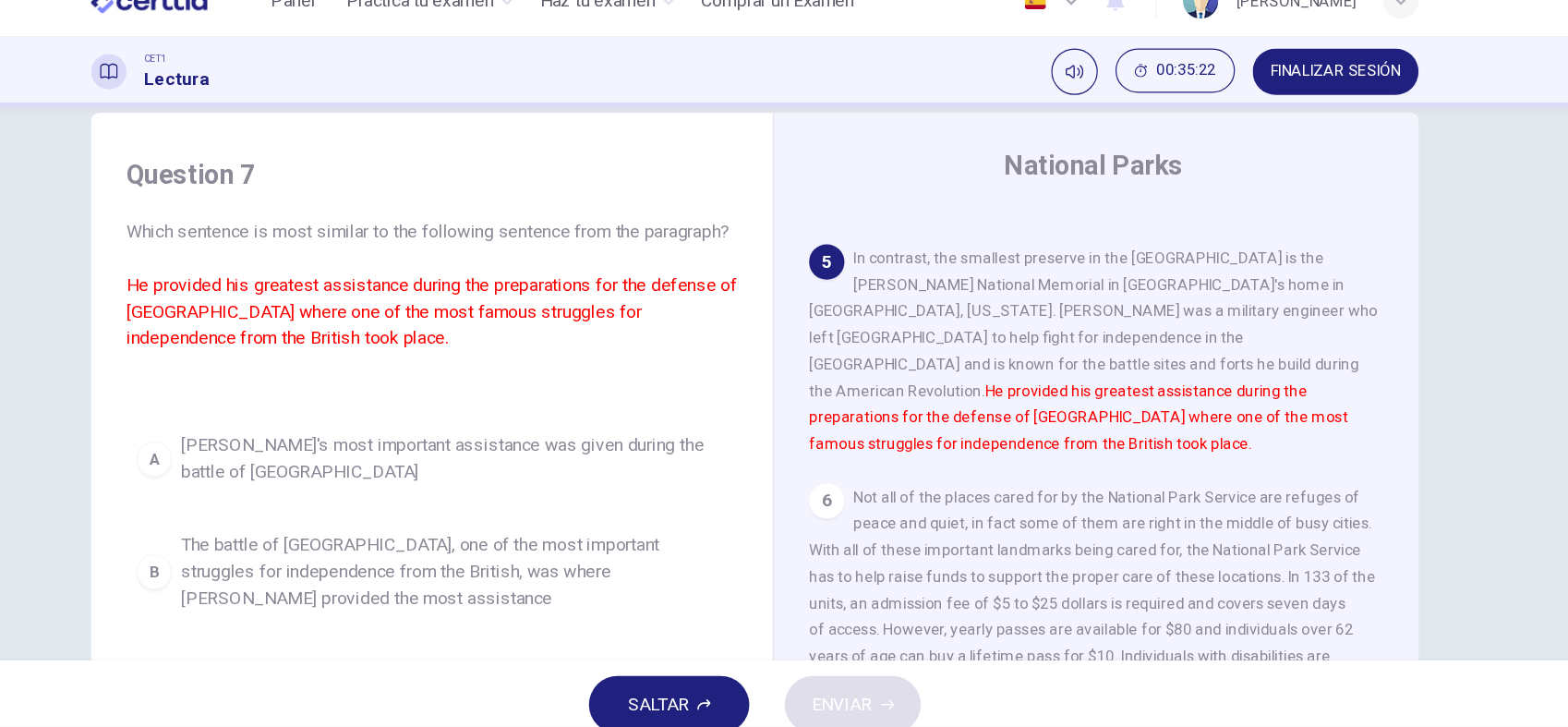
scroll to position [14, 0]
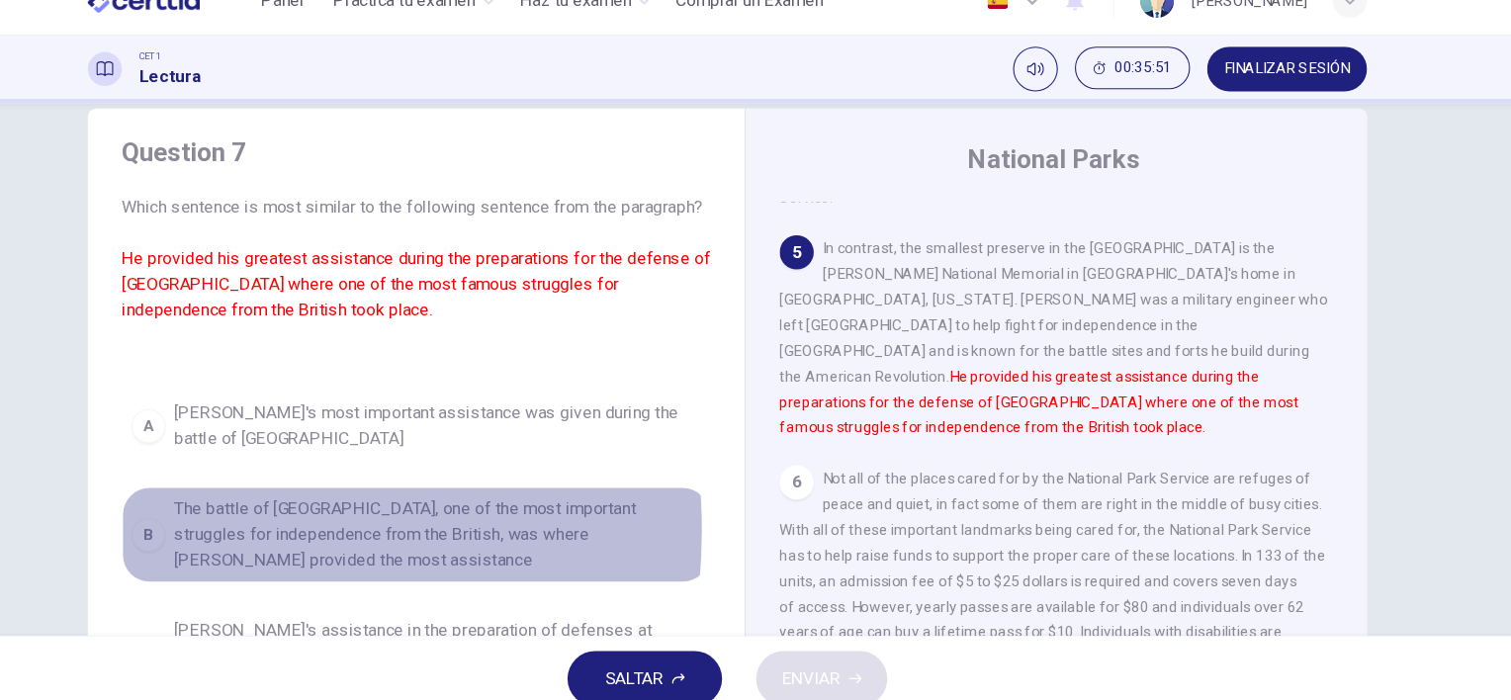
click at [210, 543] on div "B" at bounding box center [219, 527] width 32 height 32
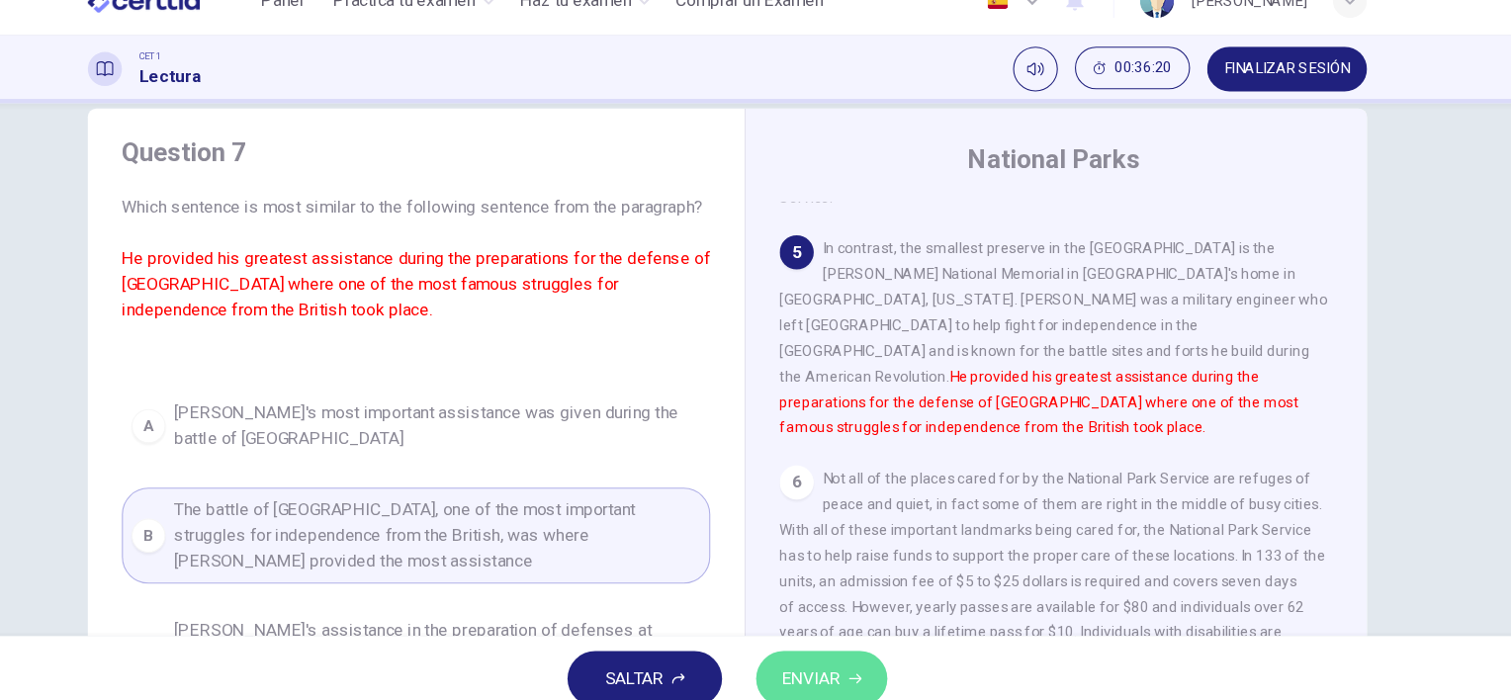
click at [834, 665] on span "ENVIAR" at bounding box center [833, 661] width 54 height 28
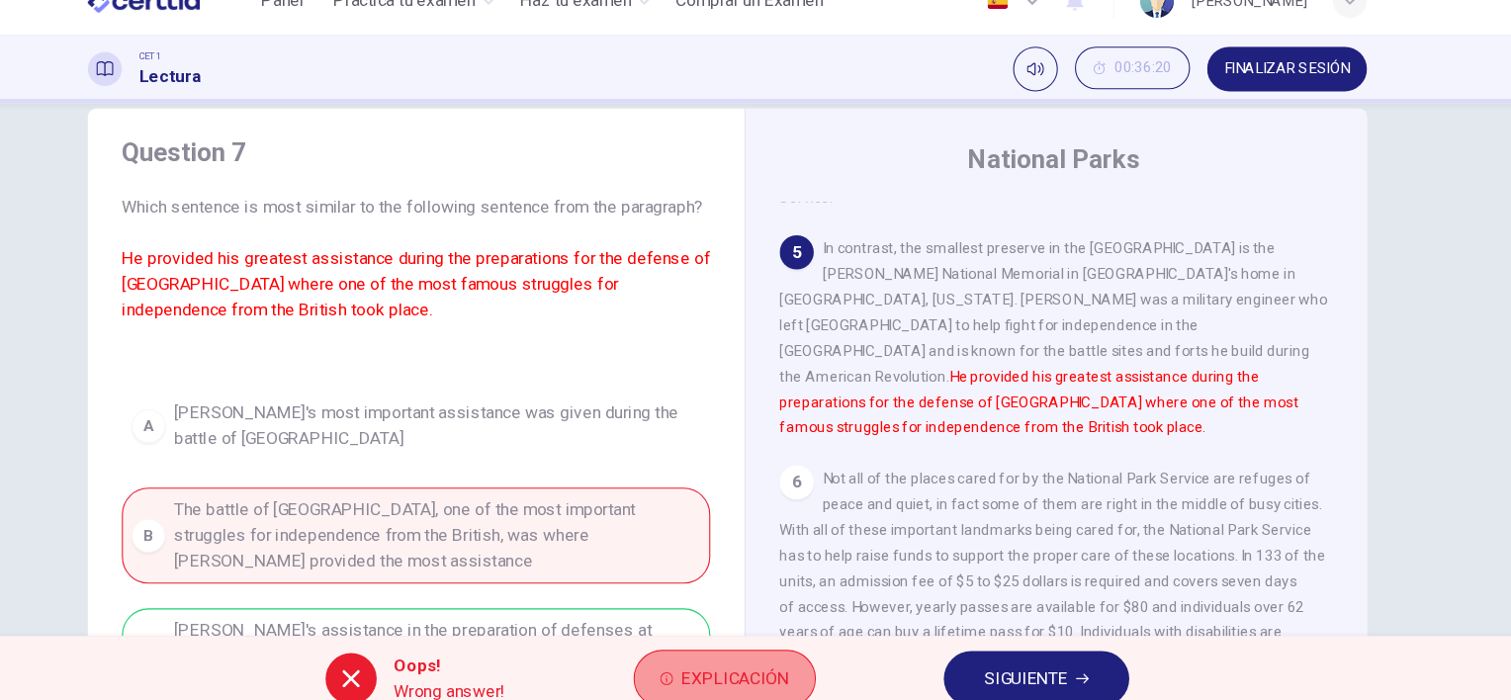
click at [763, 657] on span "Explicación" at bounding box center [763, 661] width 100 height 28
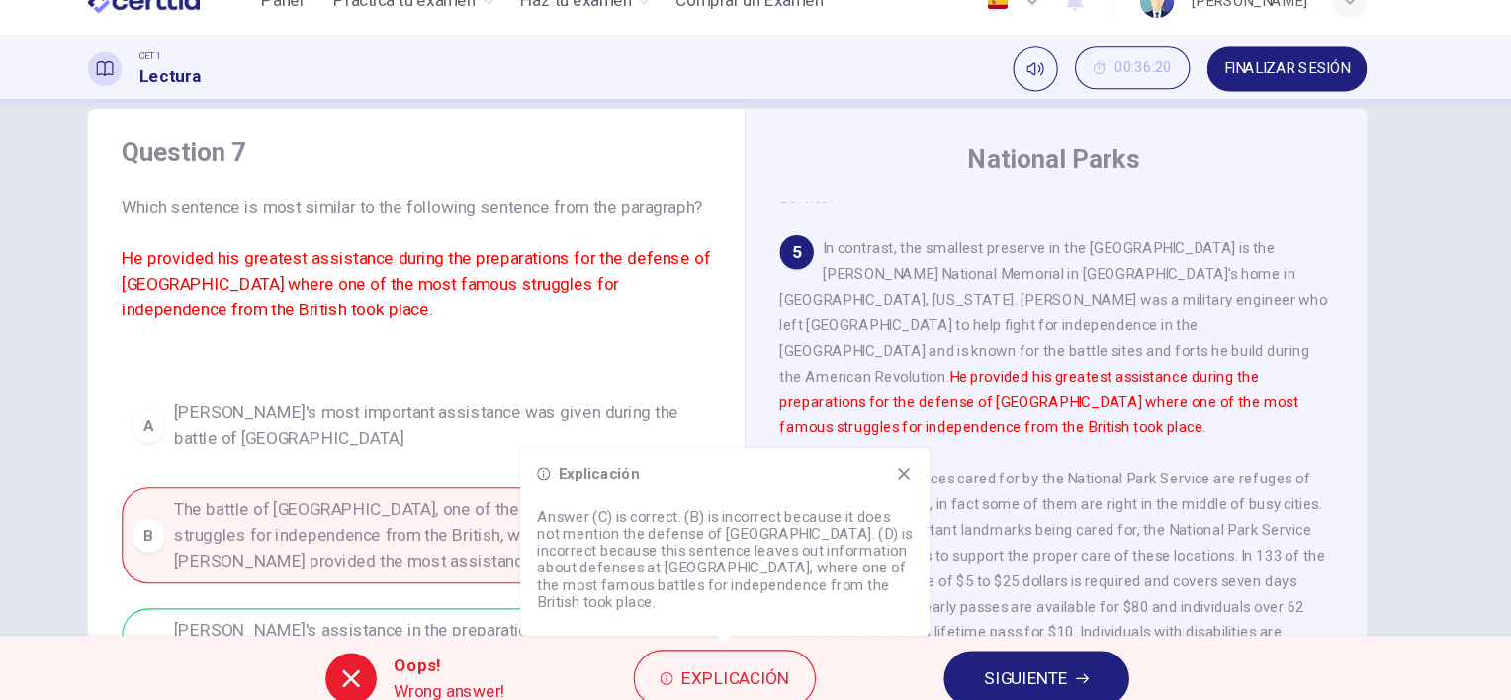
click at [918, 479] on icon at bounding box center [920, 471] width 16 height 16
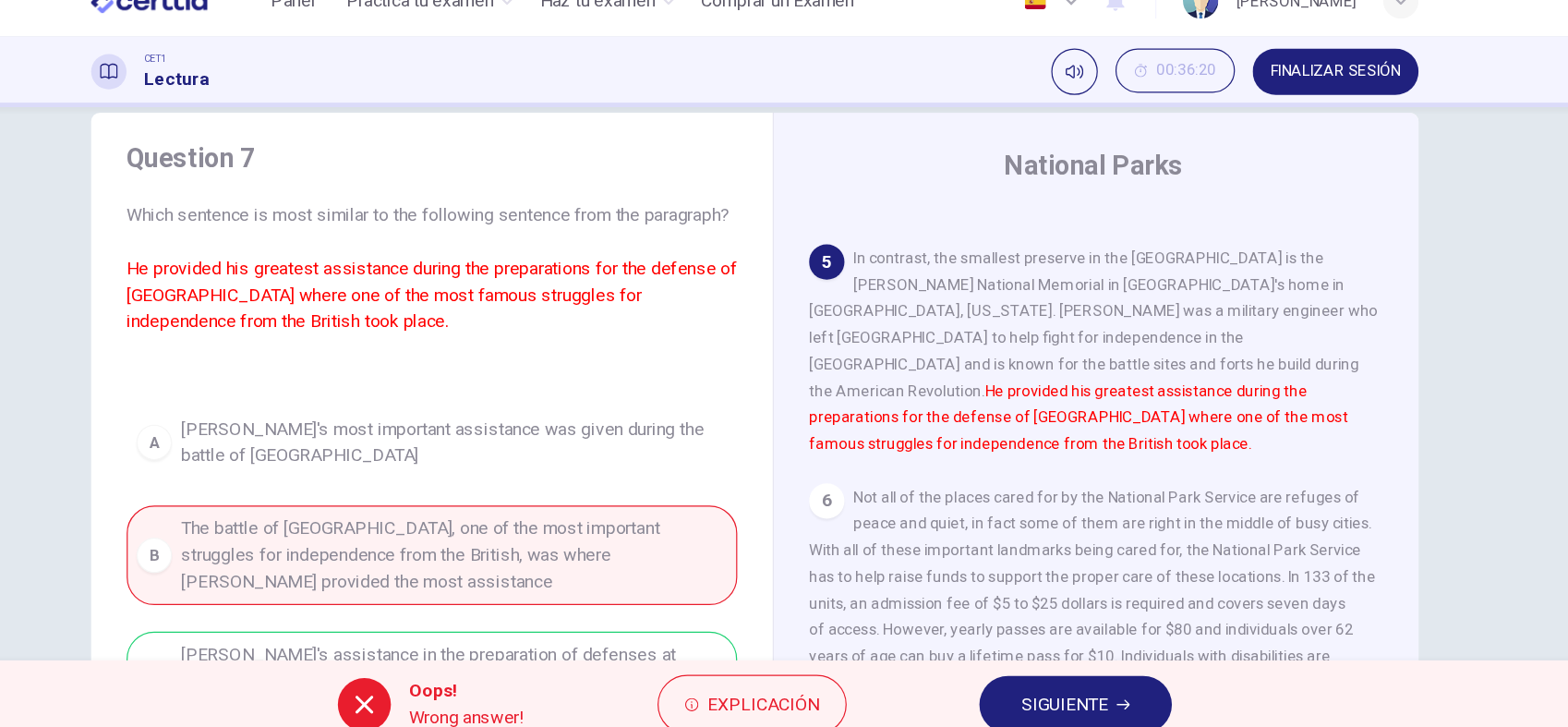
scroll to position [680, 0]
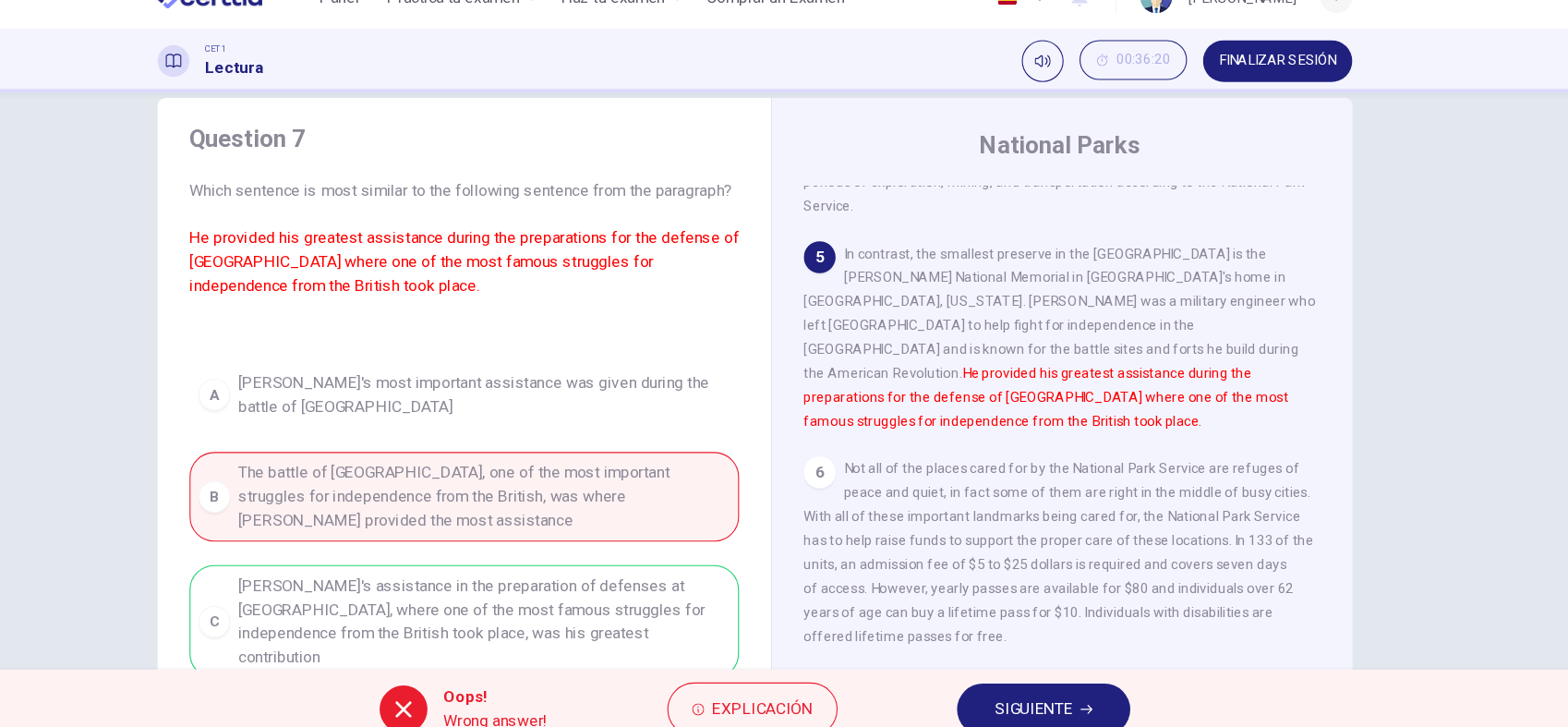
drag, startPoint x: 1371, startPoint y: 29, endPoint x: 147, endPoint y: 531, distance: 1322.9
click at [147, 531] on div "Question 7 Which sentence is most similar to the following sentence from the pa…" at bounding box center [784, 386] width 1568 height 535
click at [1057, 653] on span "SIGUIENTE" at bounding box center [1042, 691] width 72 height 26
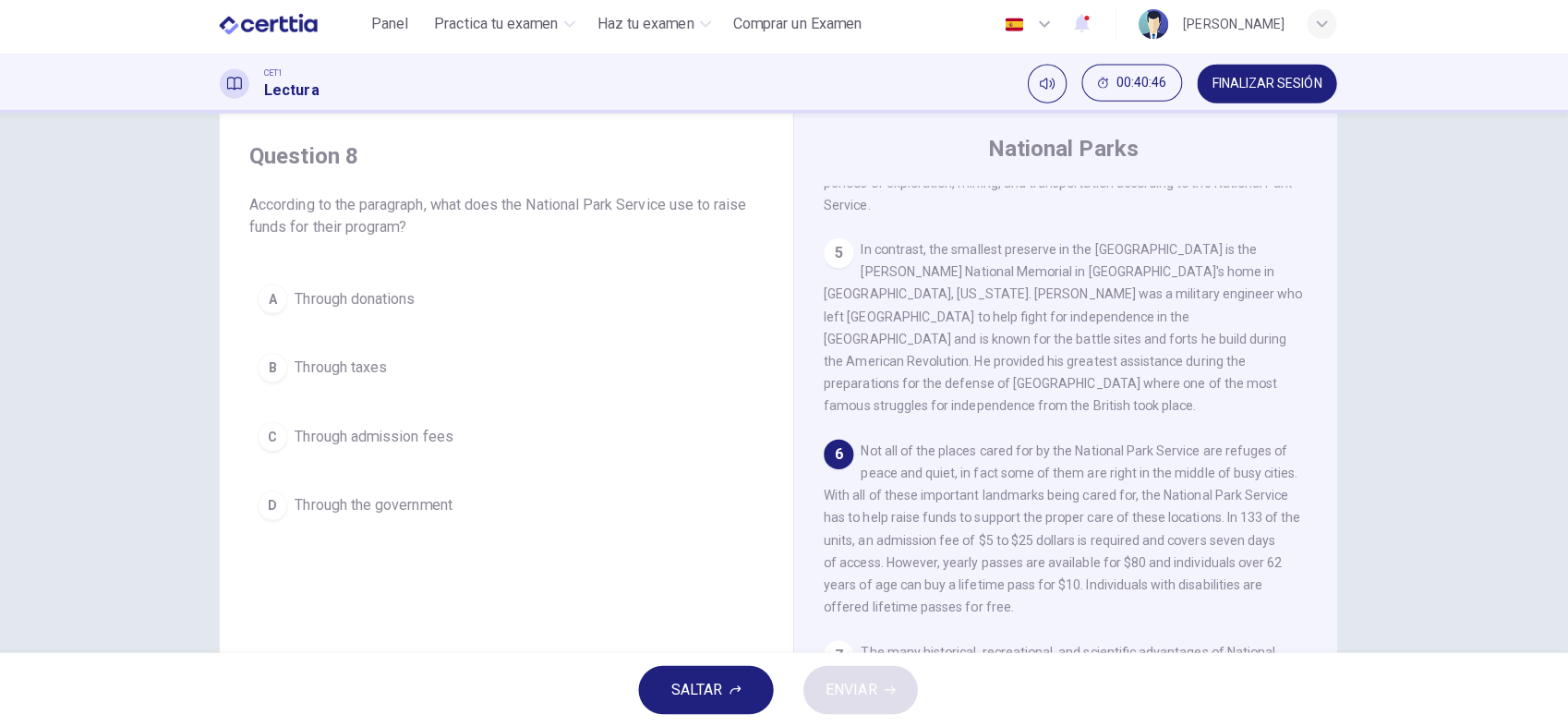
scroll to position [0, 0]
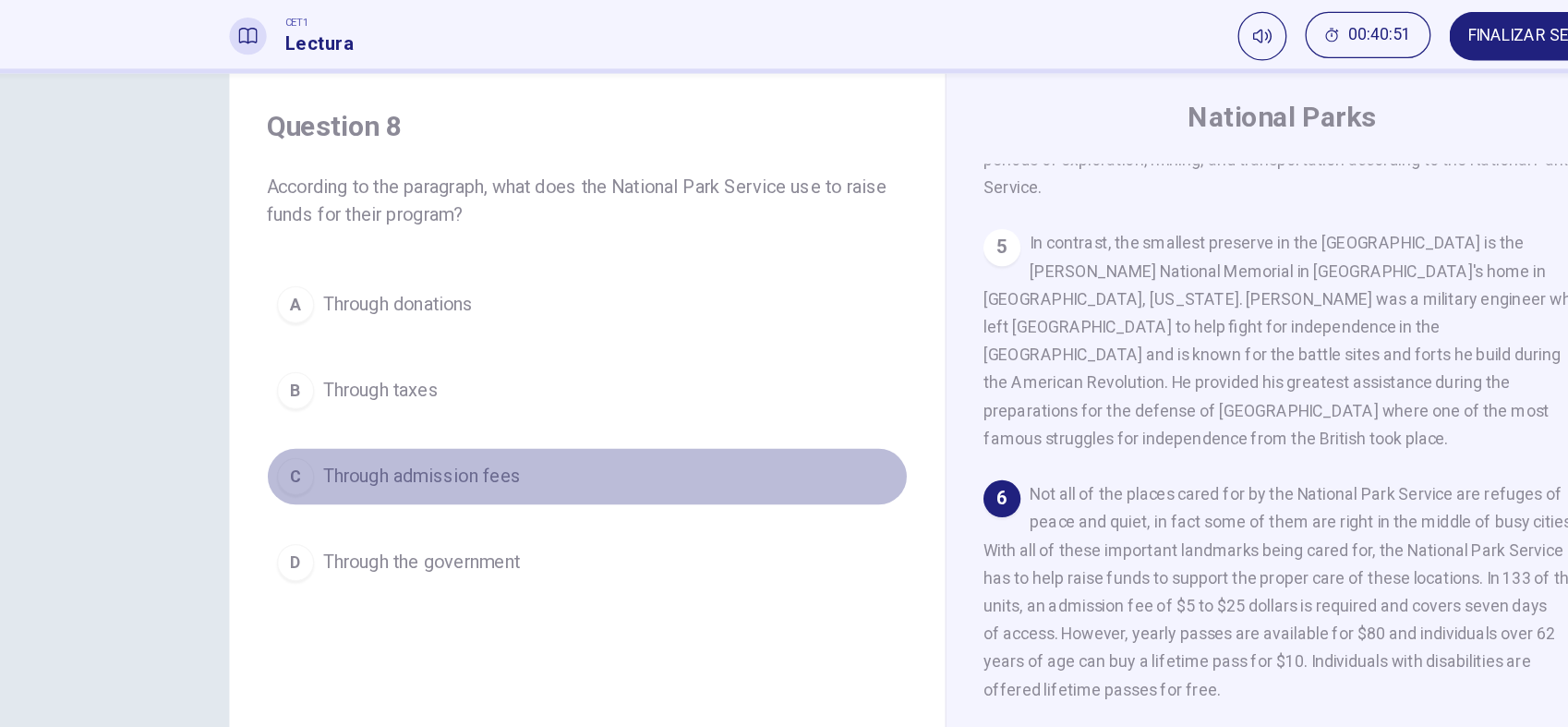
click at [277, 439] on div "C" at bounding box center [283, 439] width 30 height 30
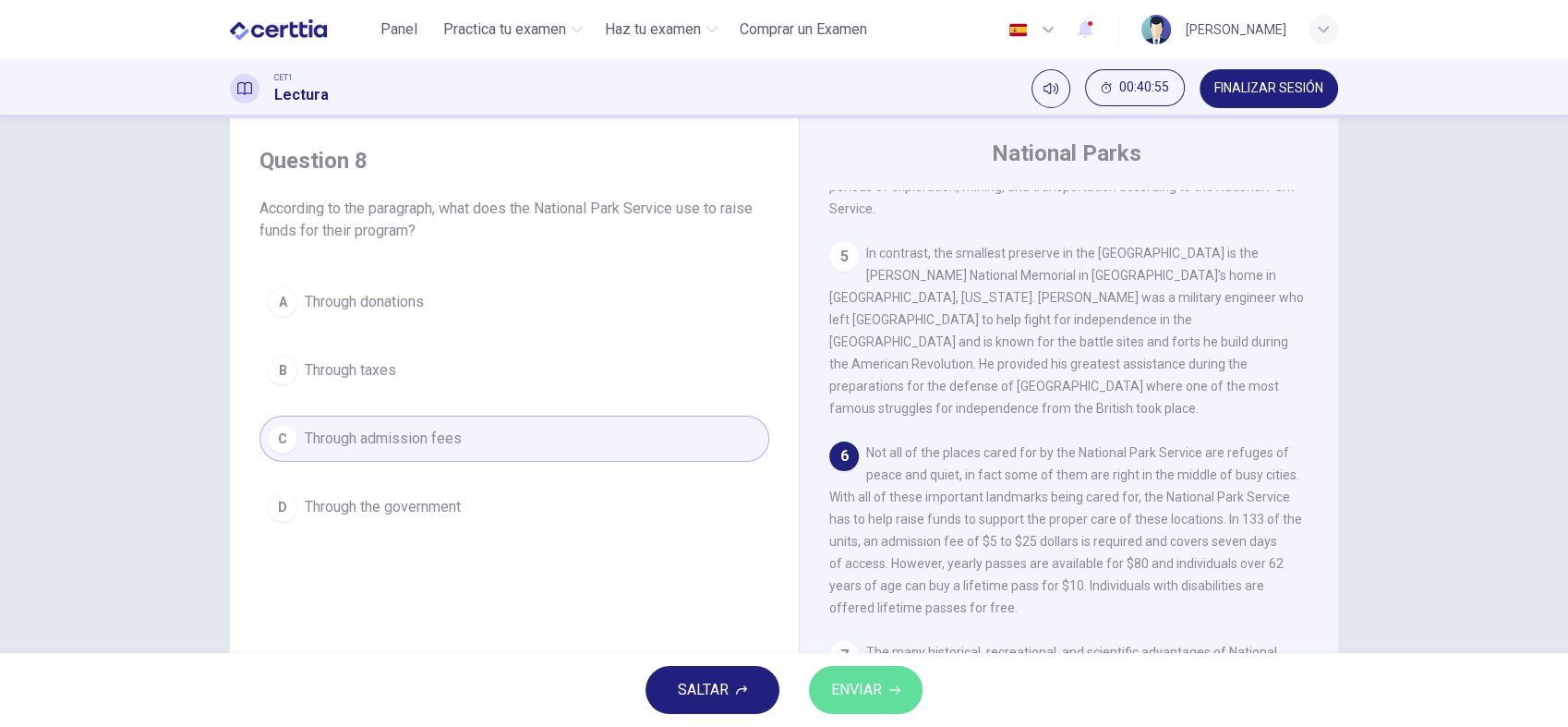
click at [862, 653] on span "ENVIAR" at bounding box center [856, 691] width 50 height 26
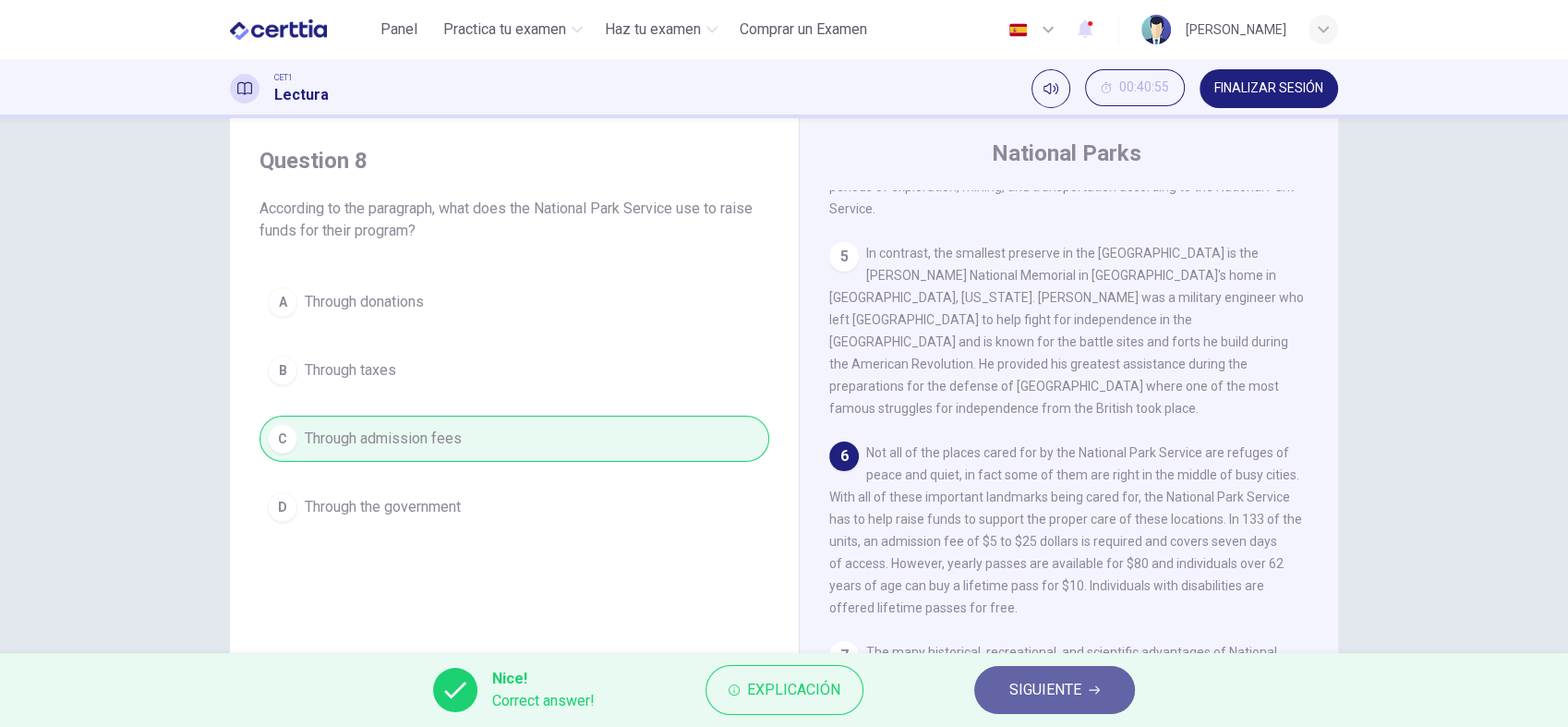
click at [1051, 653] on span "SIGUIENTE" at bounding box center [1045, 691] width 72 height 26
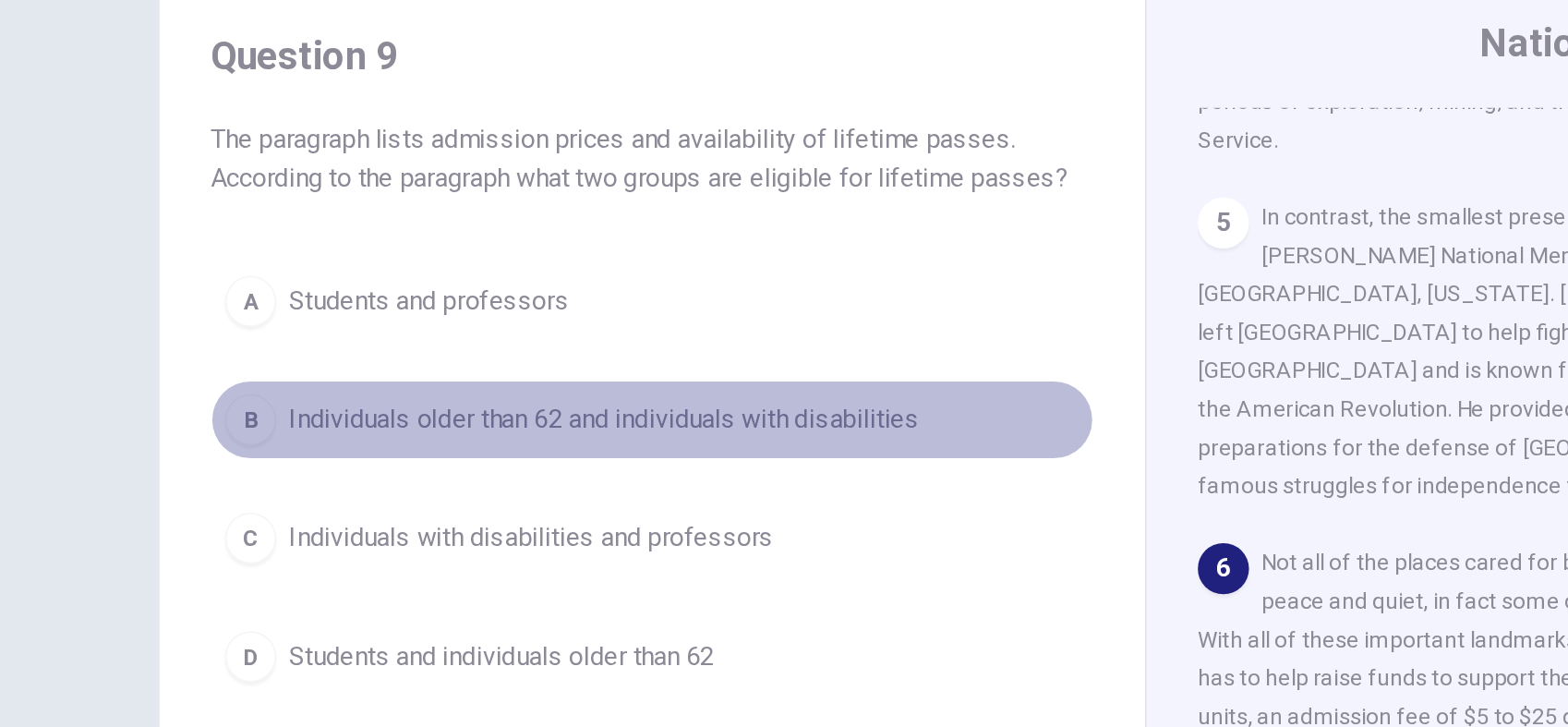
click at [272, 380] on div "B" at bounding box center [283, 378] width 30 height 30
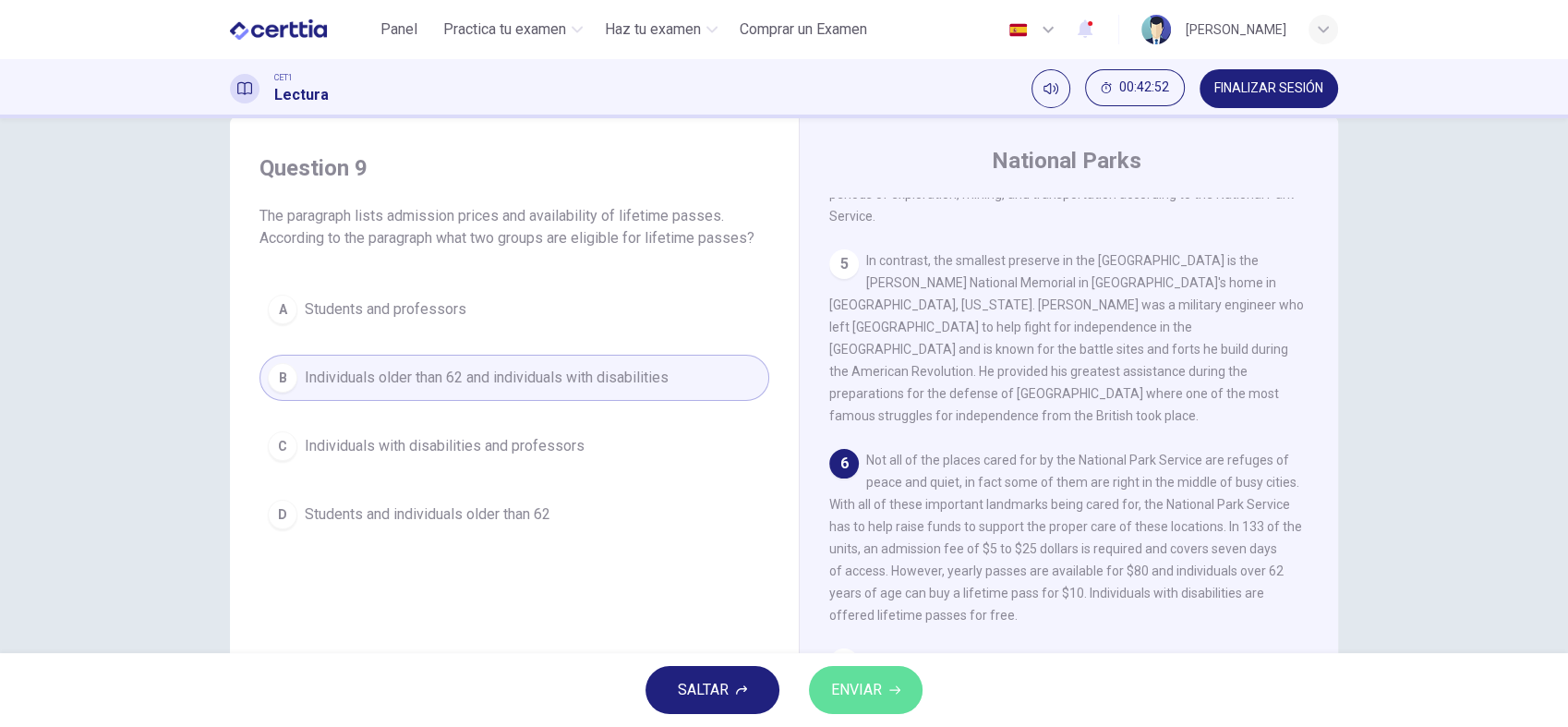
click at [850, 653] on span "ENVIAR" at bounding box center [856, 691] width 50 height 26
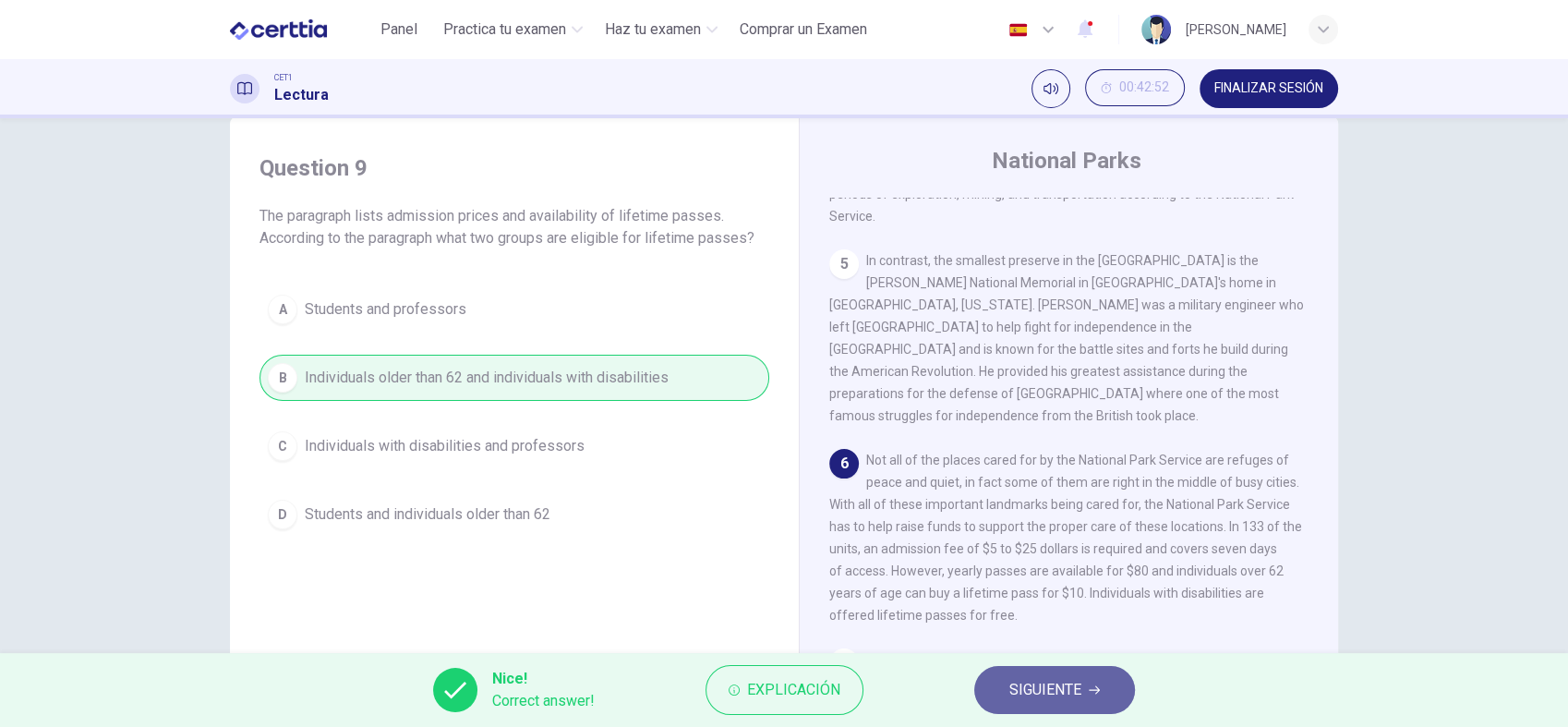
click at [1023, 653] on button "SIGUIENTE" at bounding box center [1054, 690] width 161 height 48
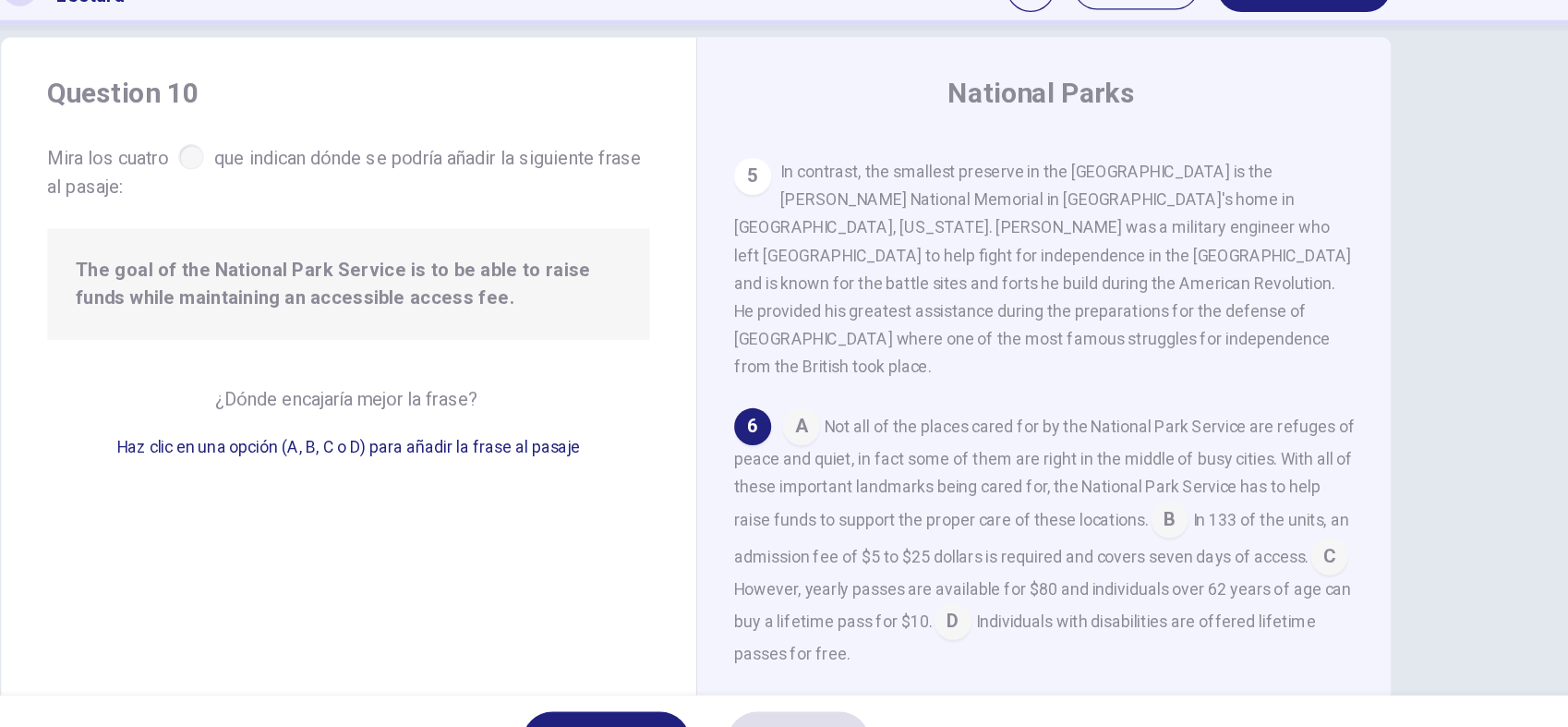
click at [1176, 500] on input at bounding box center [1162, 515] width 30 height 30
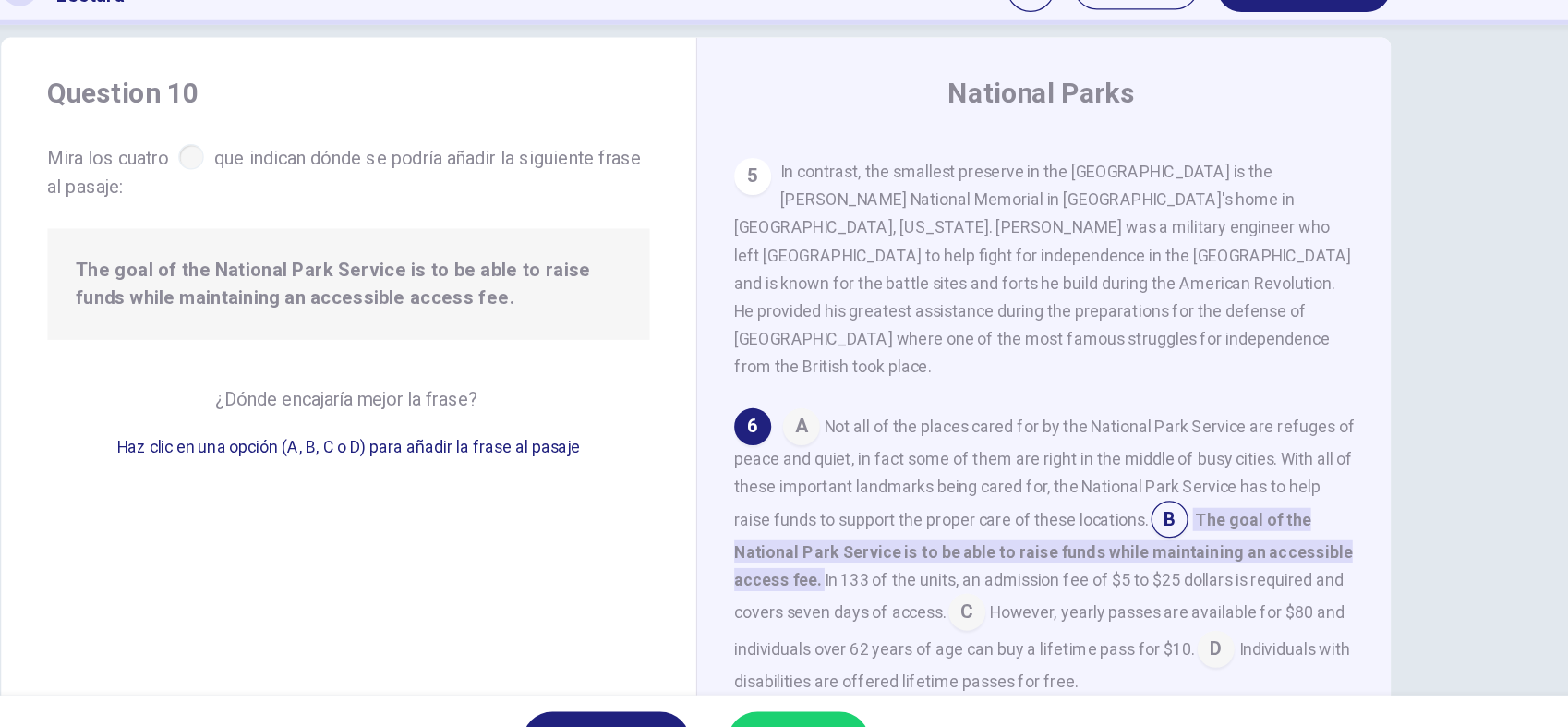
click at [1176, 500] on input at bounding box center [1162, 515] width 30 height 30
click at [989, 574] on input at bounding box center [1000, 589] width 30 height 30
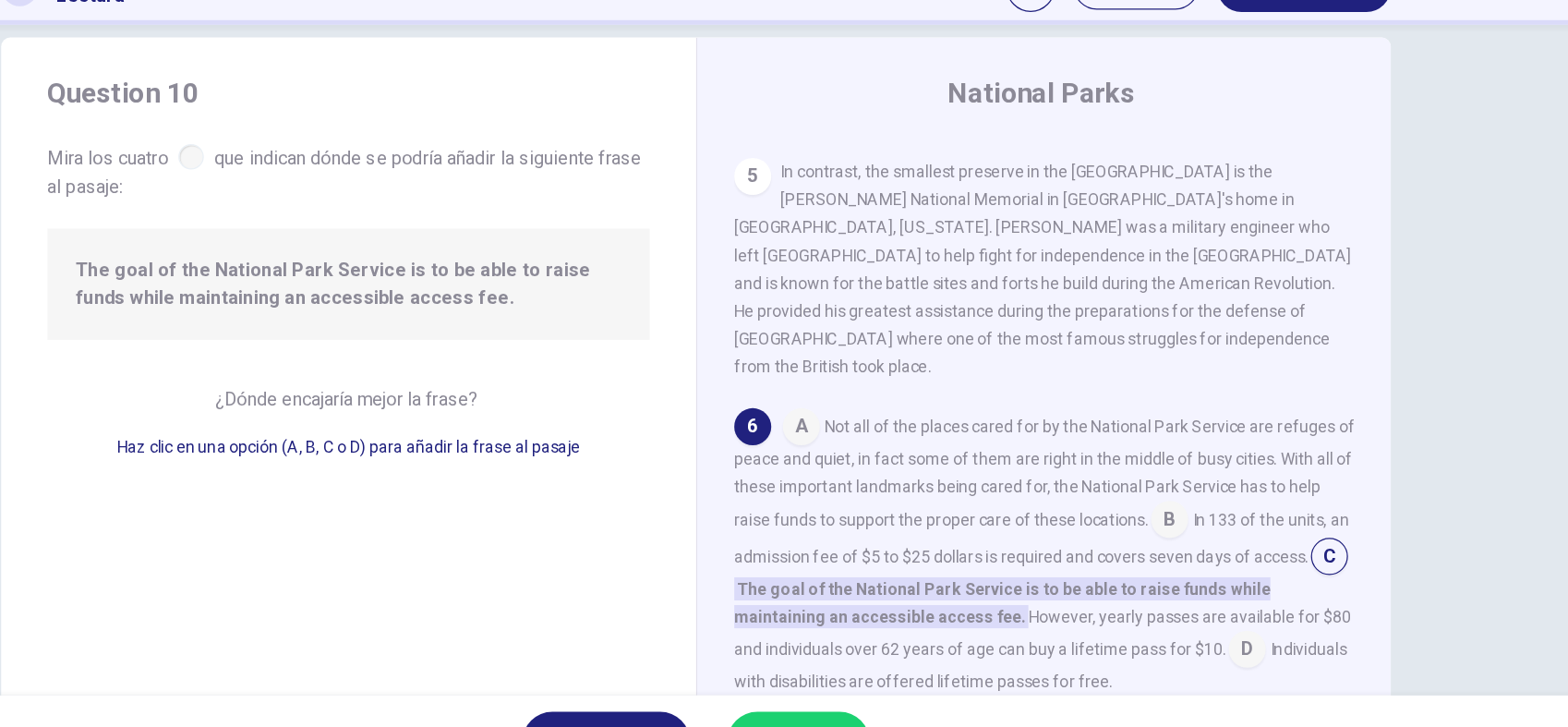
click at [1175, 500] on input at bounding box center [1162, 515] width 30 height 30
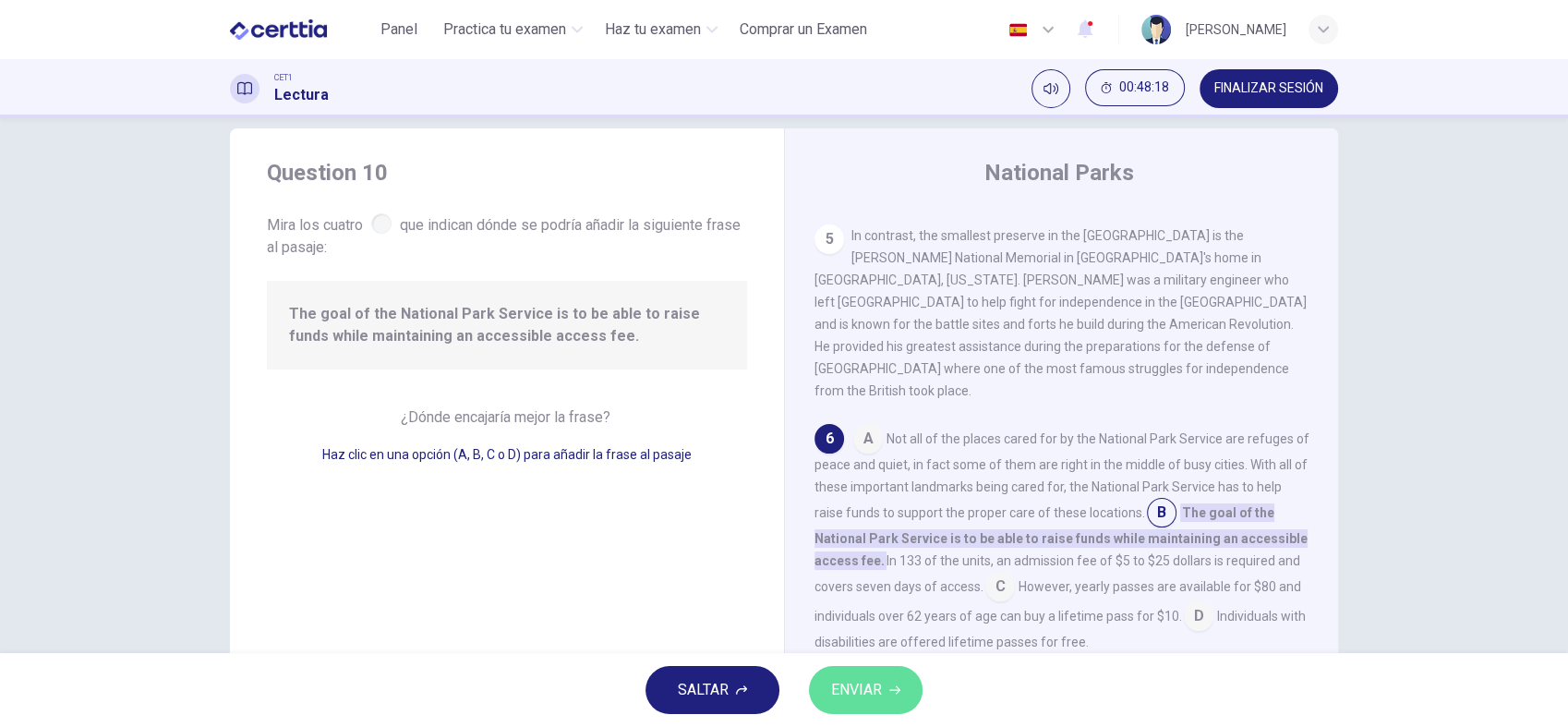
click at [845, 653] on span "ENVIAR" at bounding box center [856, 691] width 50 height 26
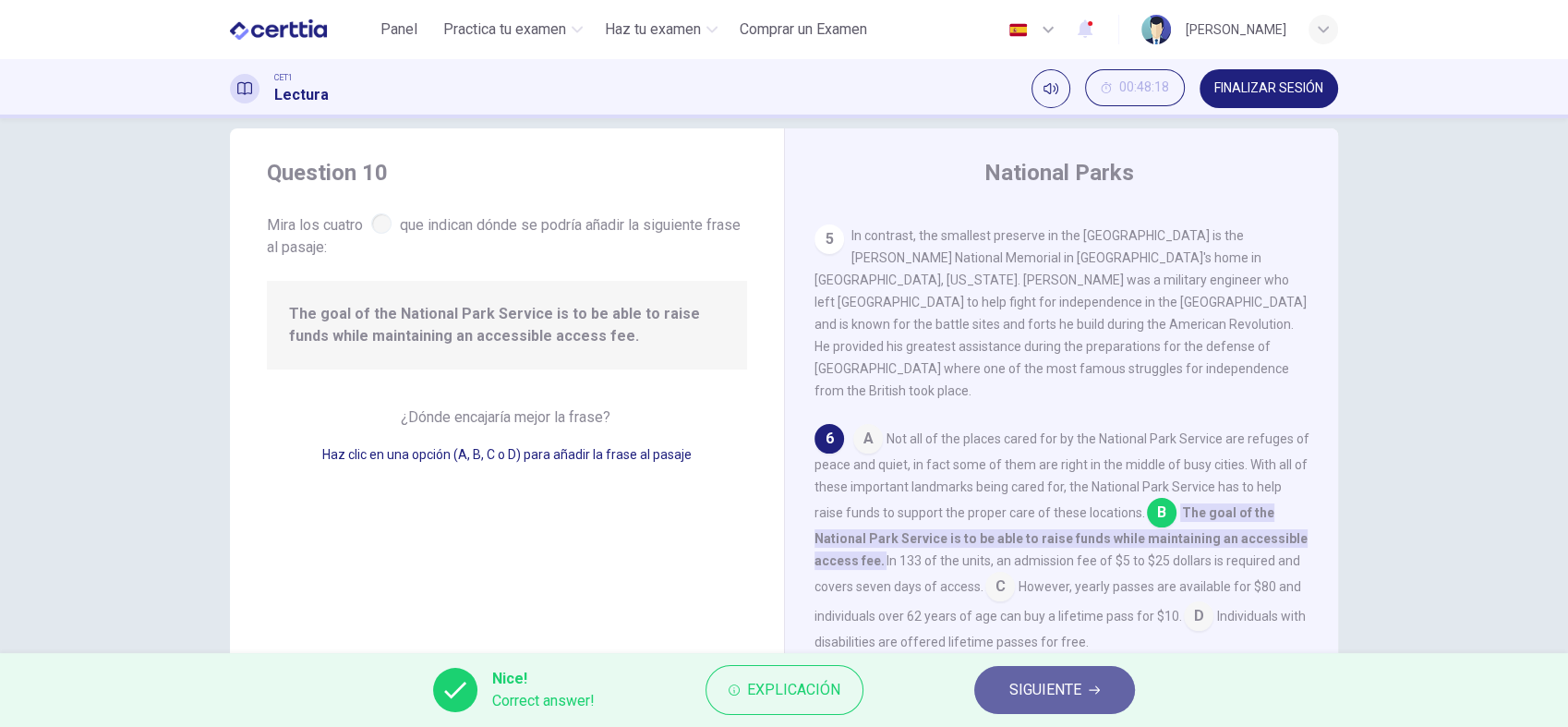
click at [1058, 653] on span "SIGUIENTE" at bounding box center [1045, 691] width 72 height 26
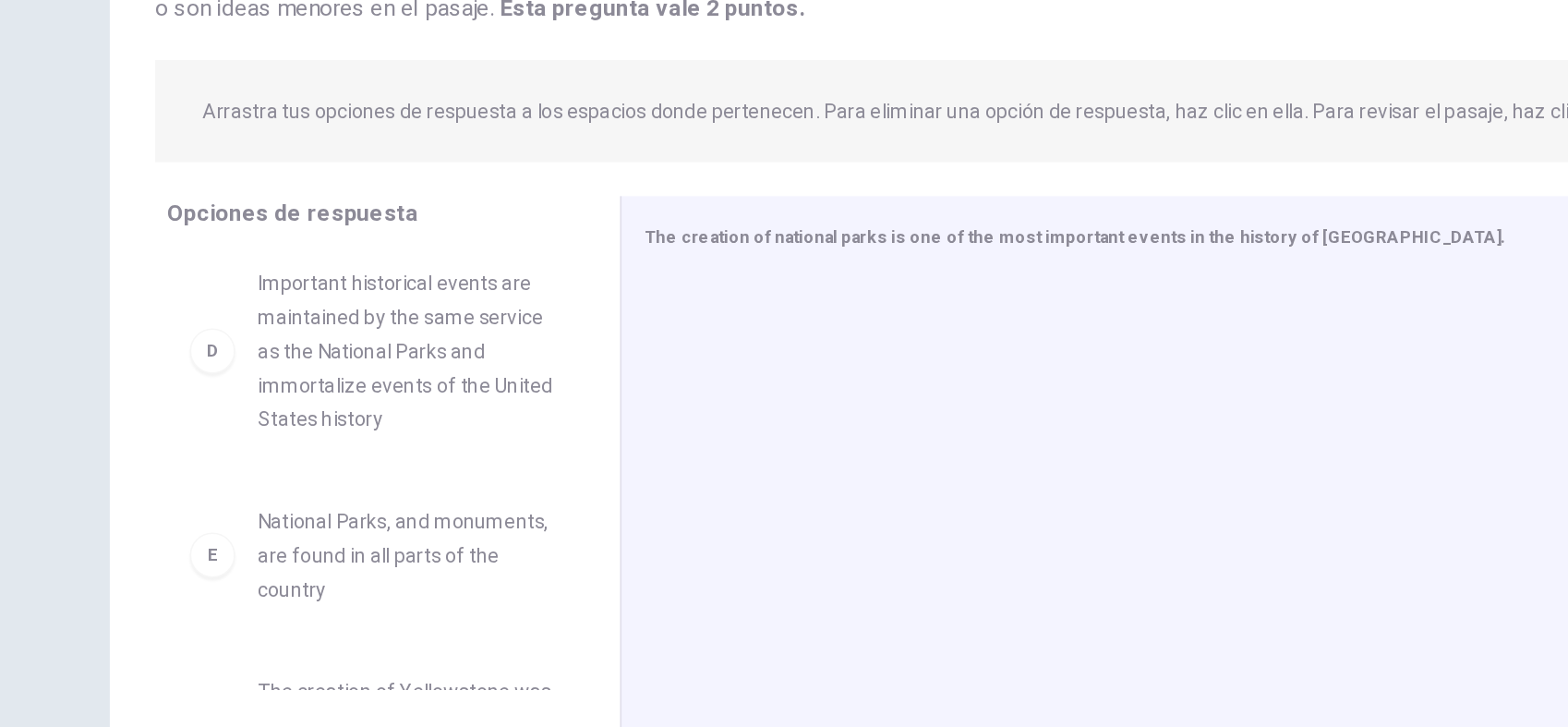
scroll to position [384, 0]
click at [526, 489] on div "A National parks created a new appreciation for the importance of nature B The …" at bounding box center [407, 435] width 281 height 285
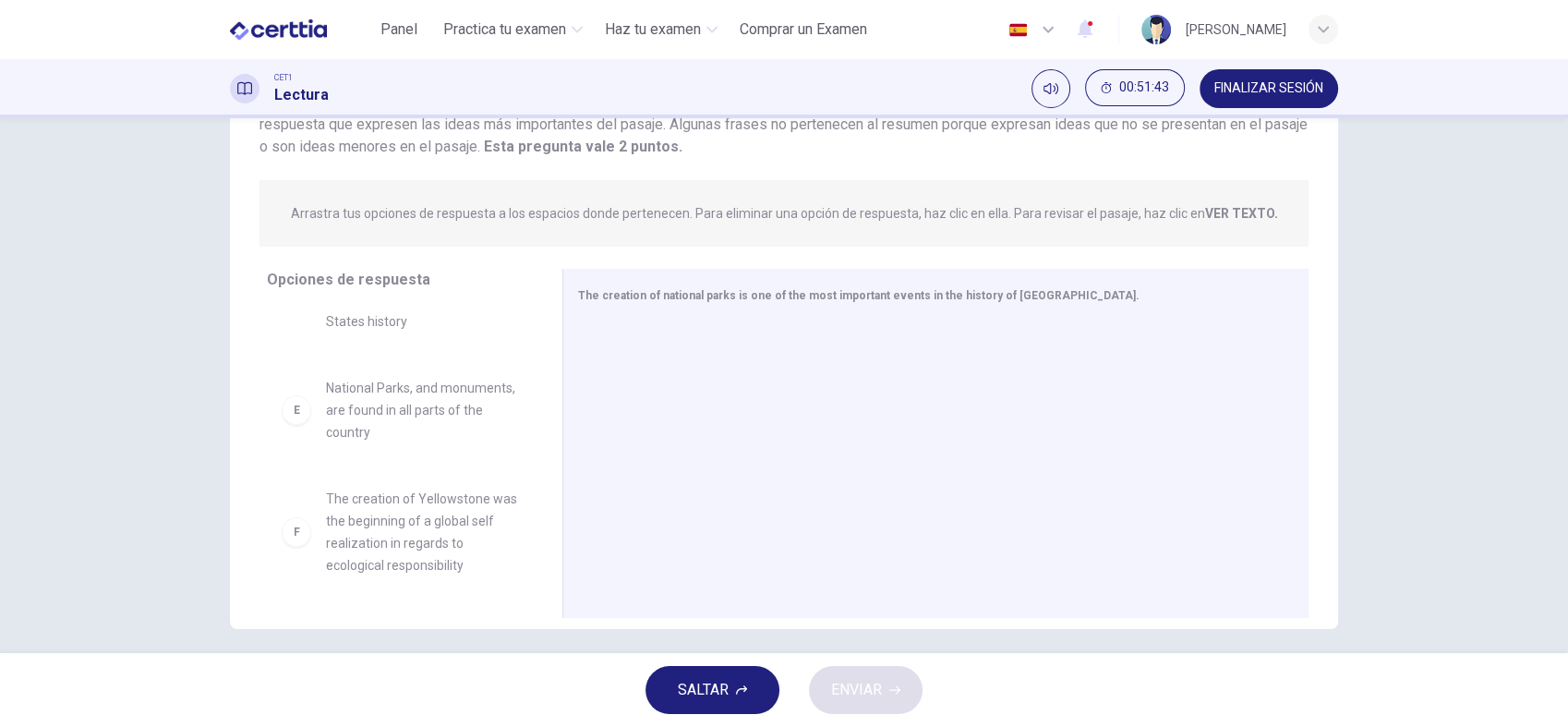
scroll to position [181, 0]
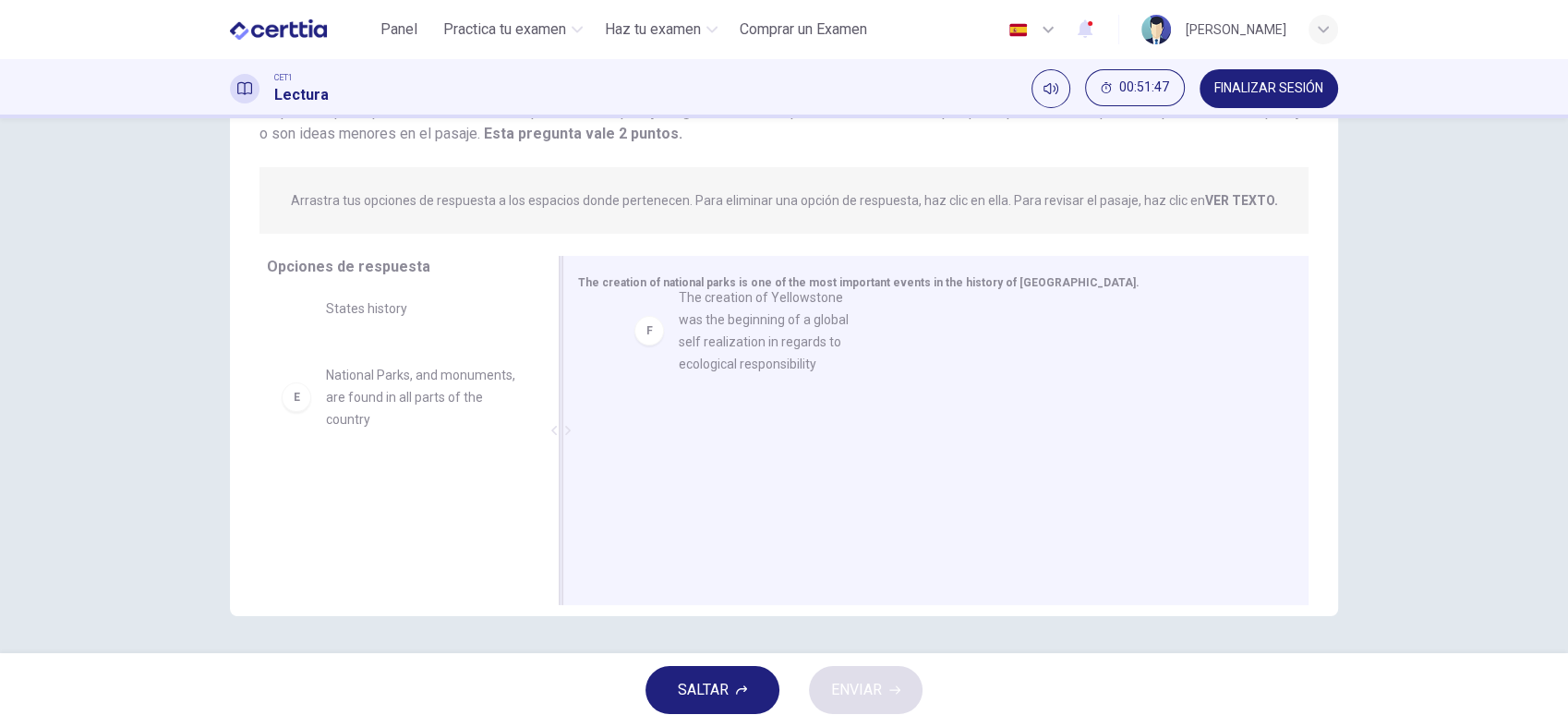
drag, startPoint x: 388, startPoint y: 528, endPoint x: 769, endPoint y: 341, distance: 424.4
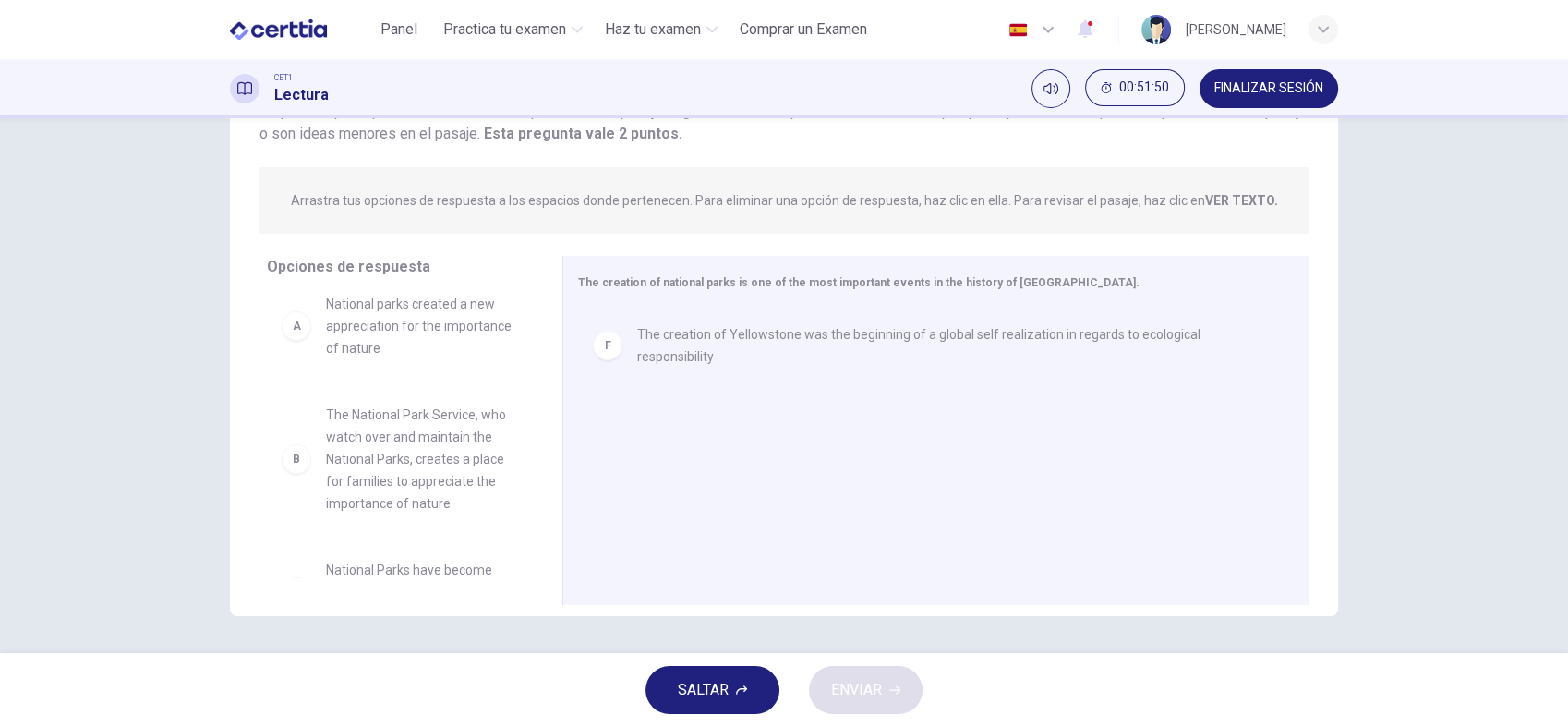
scroll to position [0, 0]
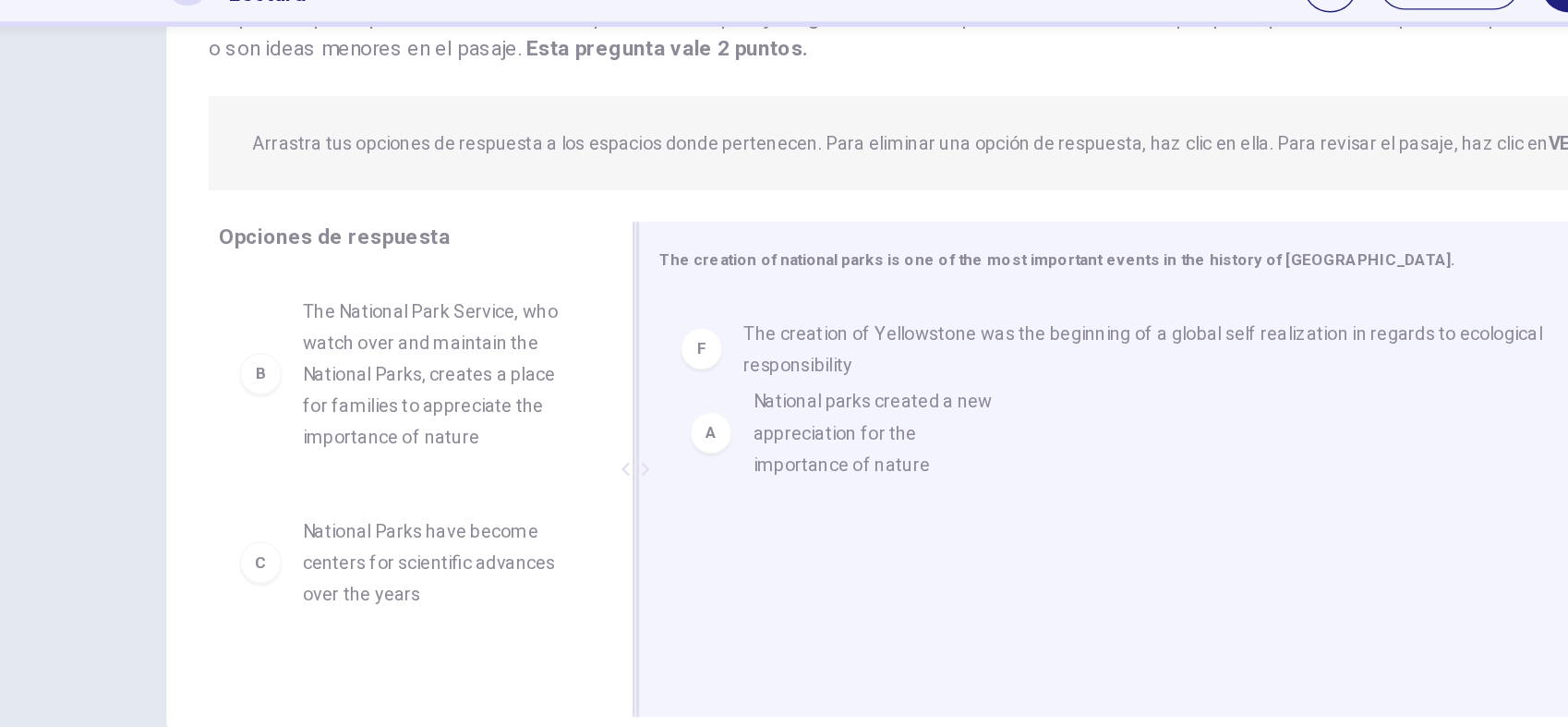
drag, startPoint x: 438, startPoint y: 349, endPoint x: 766, endPoint y: 415, distance: 334.6
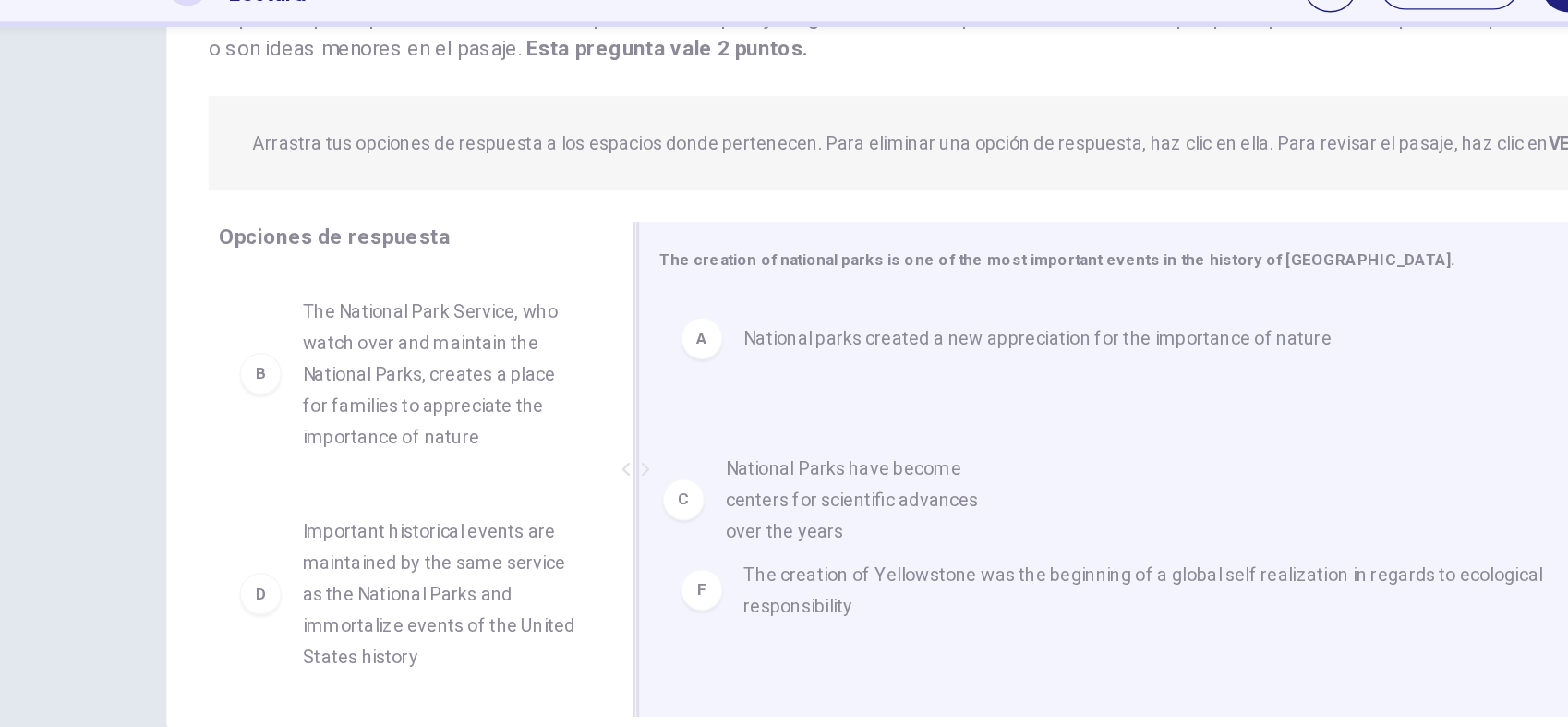
drag, startPoint x: 395, startPoint y: 492, endPoint x: 703, endPoint y: 449, distance: 311.0
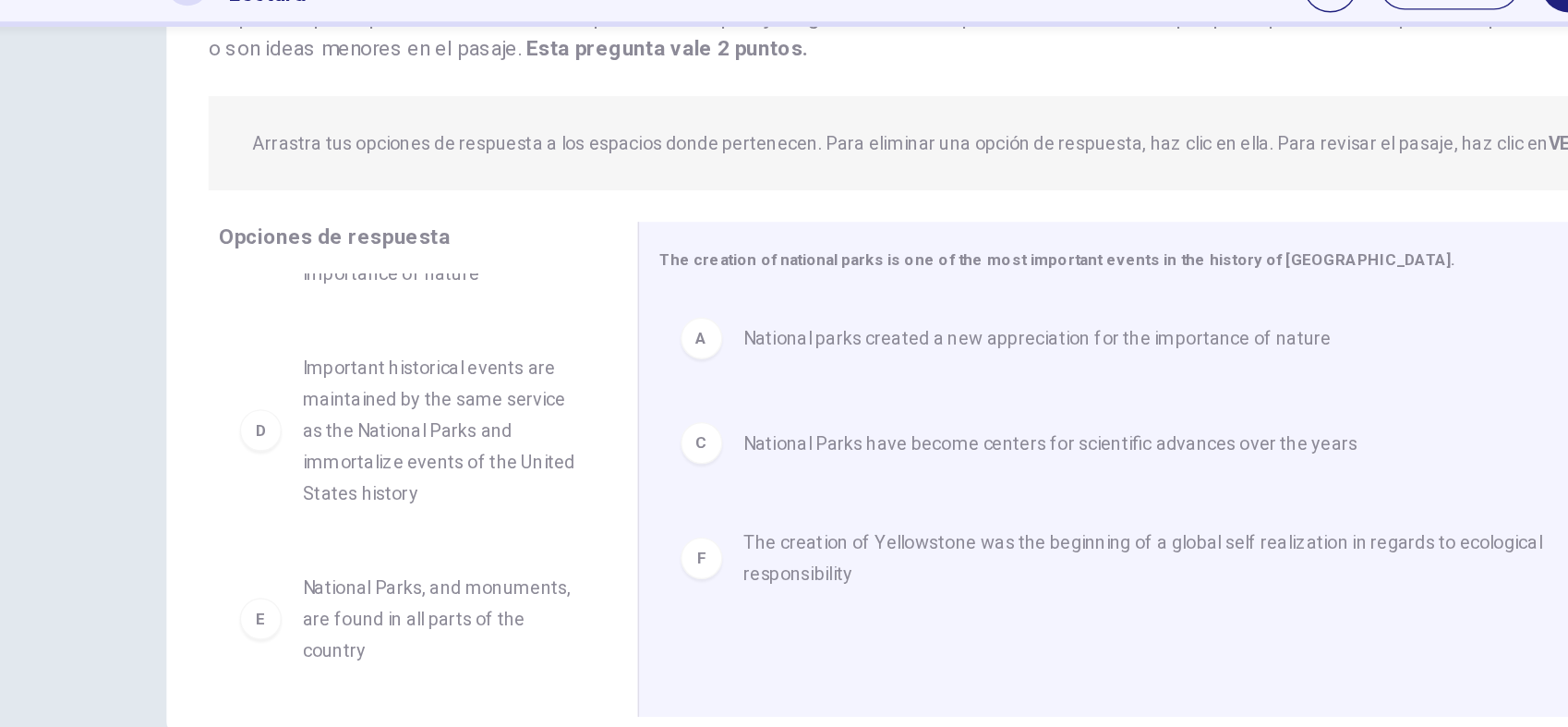
scroll to position [118, 0]
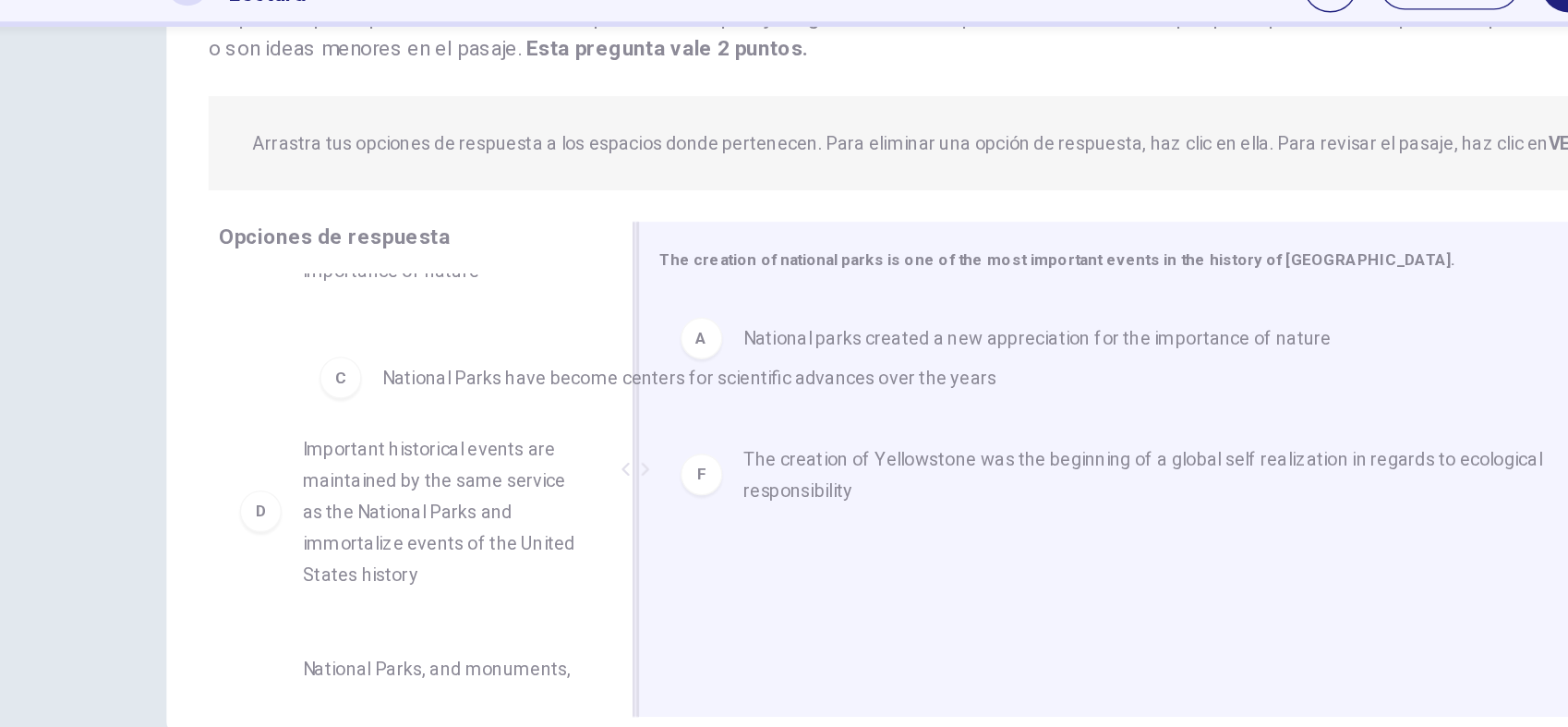
drag, startPoint x: 636, startPoint y: 410, endPoint x: 365, endPoint y: 358, distance: 275.9
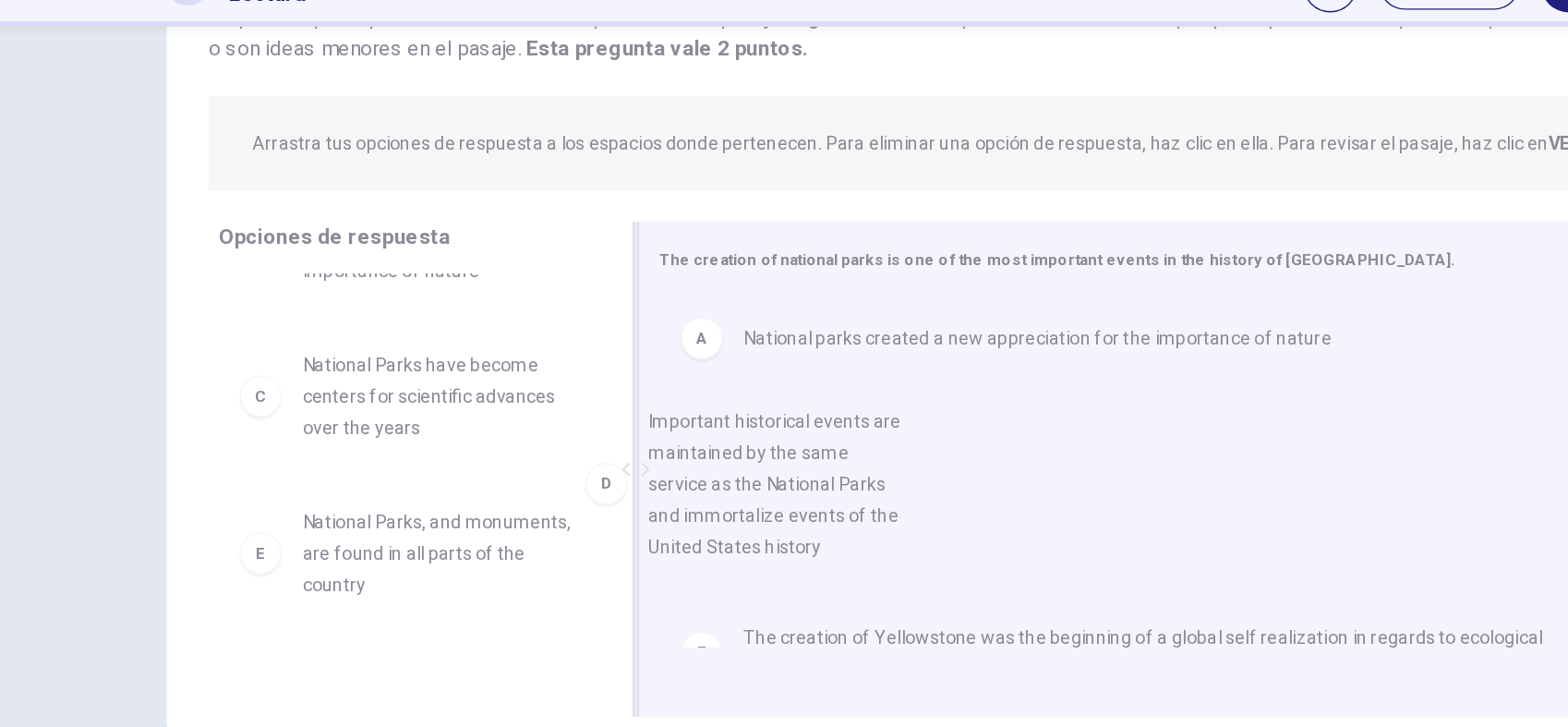
drag, startPoint x: 338, startPoint y: 487, endPoint x: 602, endPoint y: 410, distance: 275.0
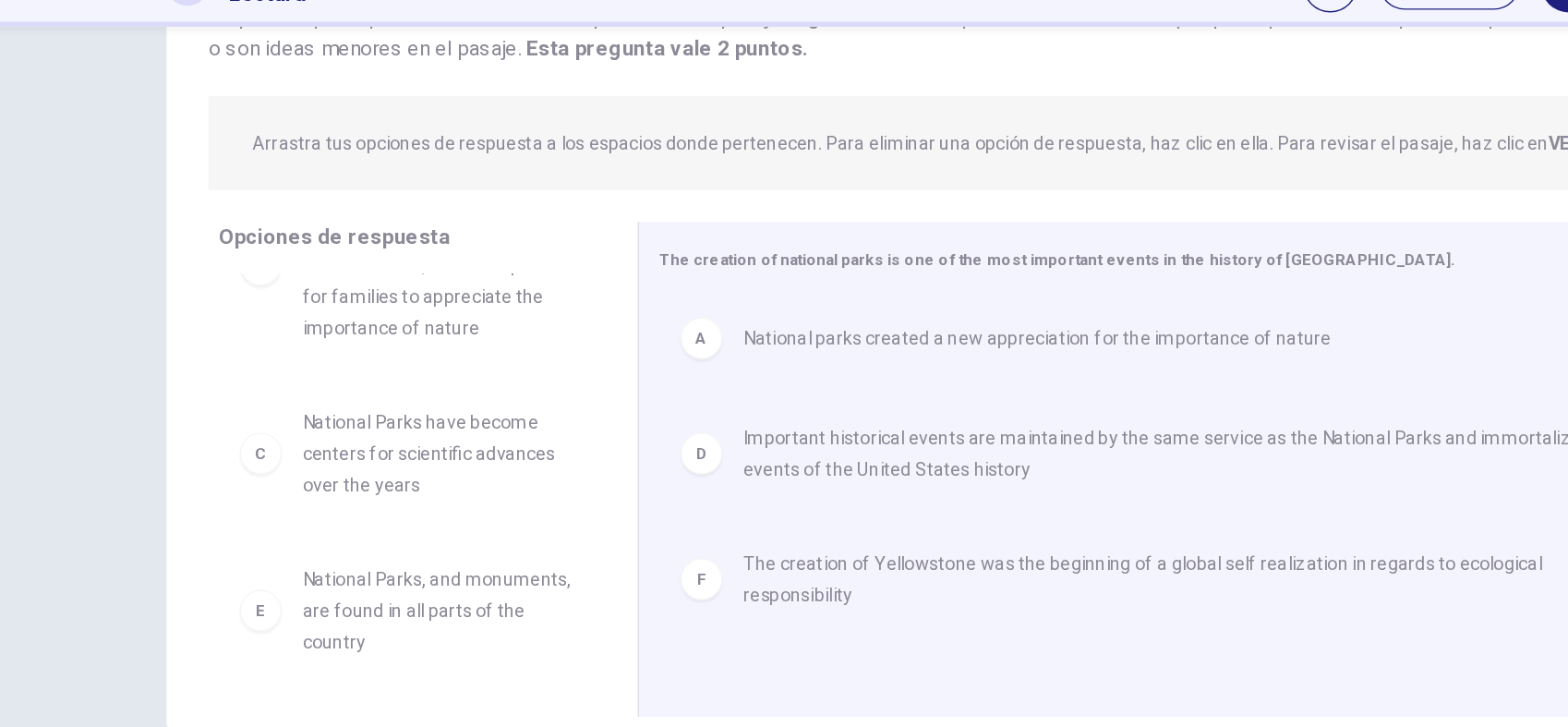
scroll to position [0, 0]
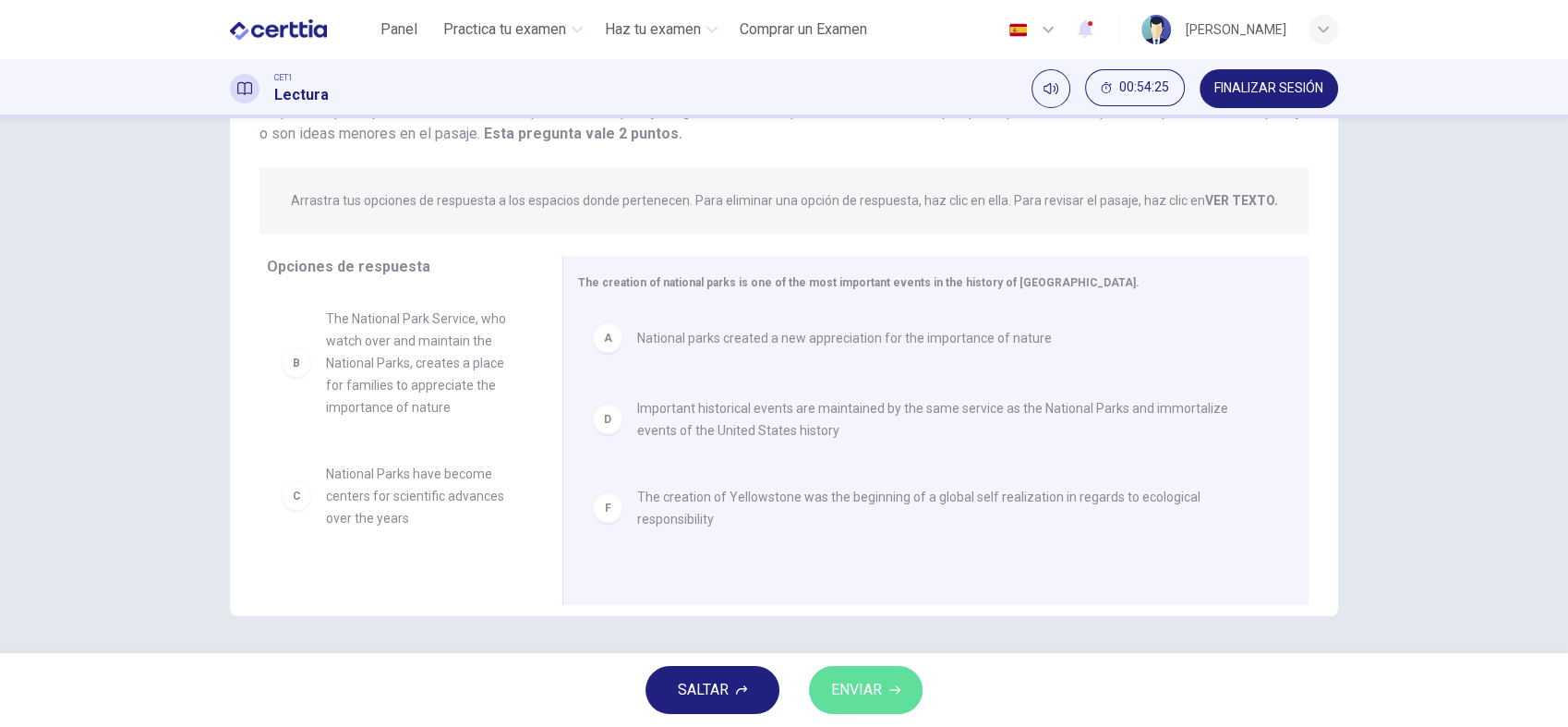
click at [865, 653] on span "ENVIAR" at bounding box center [856, 691] width 50 height 26
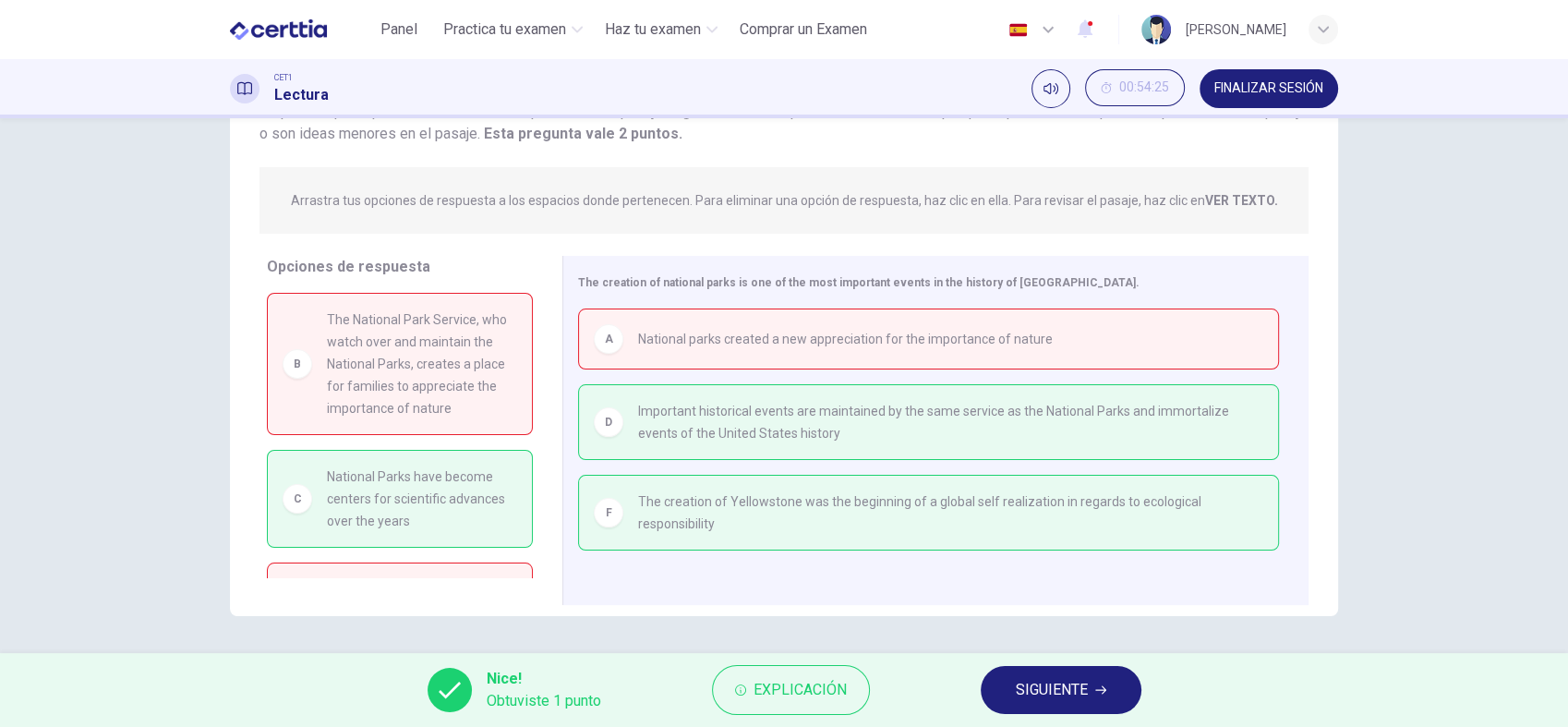
click at [1085, 653] on span "SIGUIENTE" at bounding box center [1052, 691] width 72 height 26
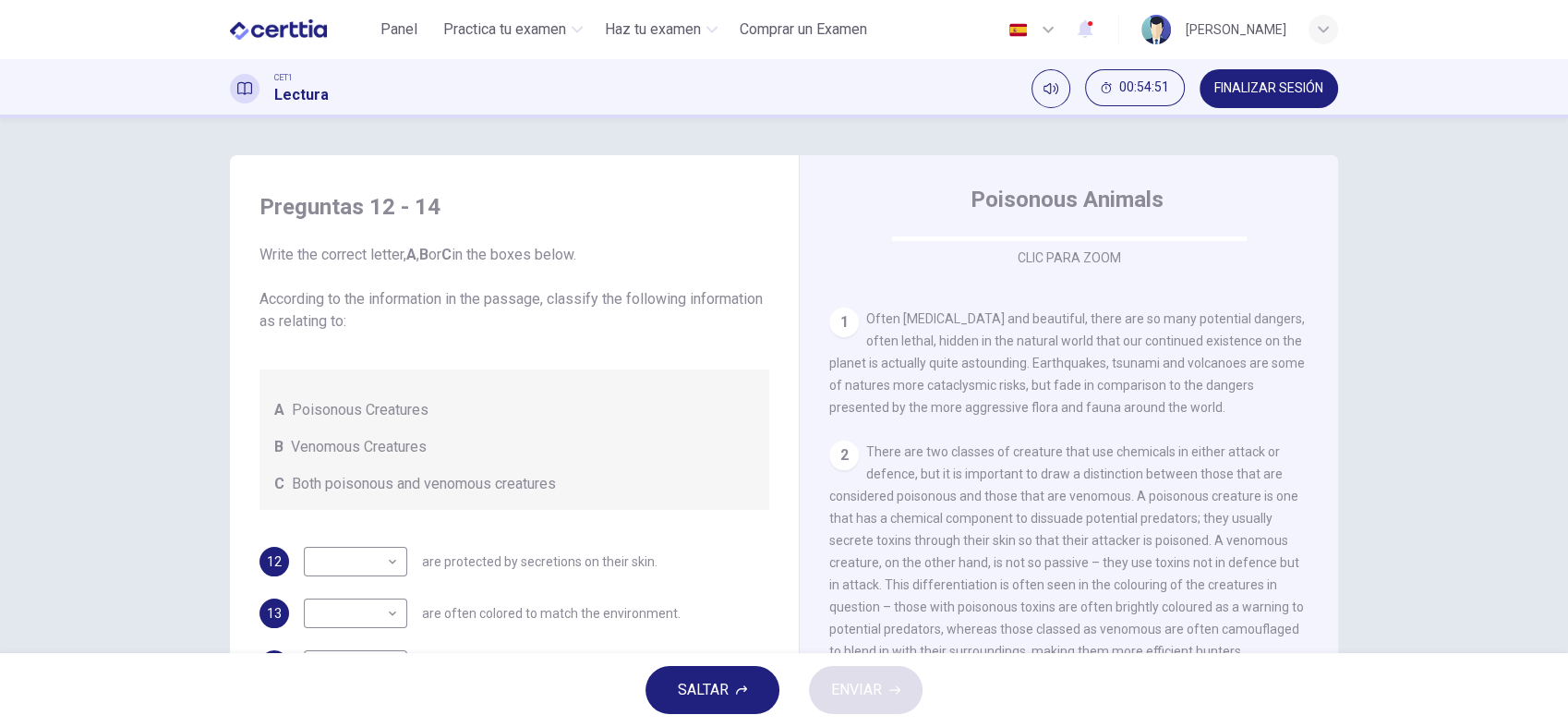
scroll to position [324, 0]
click at [1268, 85] on span "FINALIZAR SESIÓN" at bounding box center [1268, 89] width 109 height 15
click at [492, 540] on div "Preguntas 12 - 14 Write the correct letter, A , B or C in the boxes below. Acco…" at bounding box center [514, 436] width 539 height 525
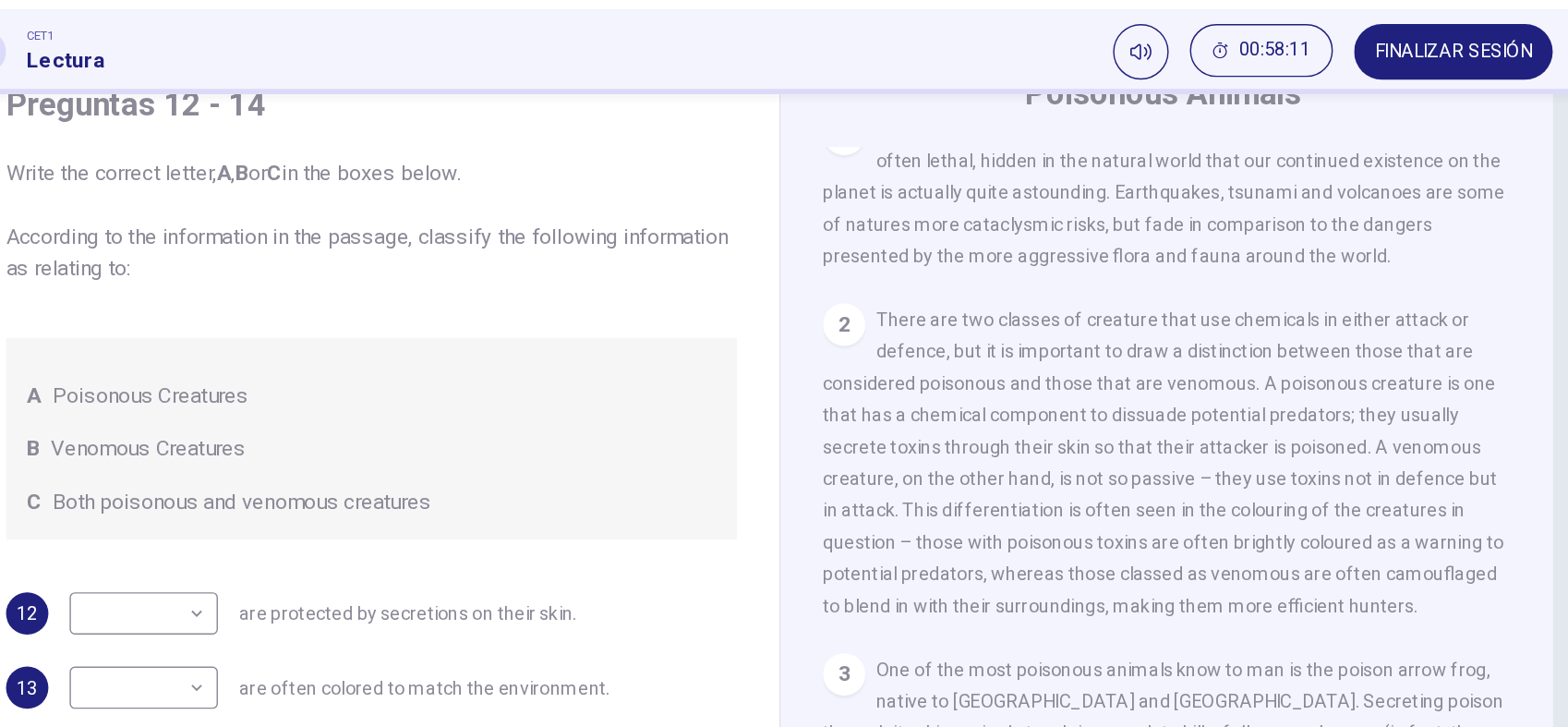
scroll to position [426, 0]
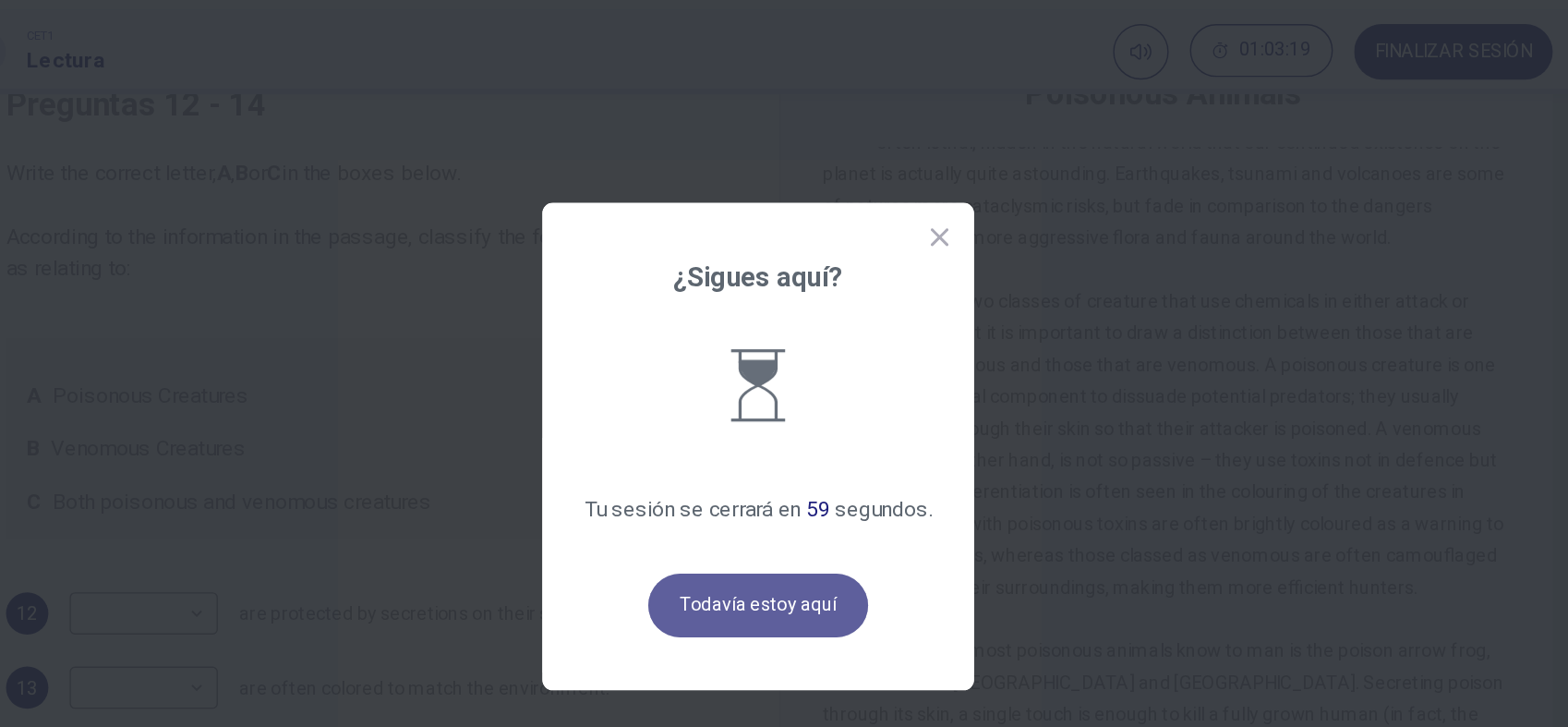
click at [815, 457] on button "Todavía estoy aquí" at bounding box center [784, 474] width 153 height 44
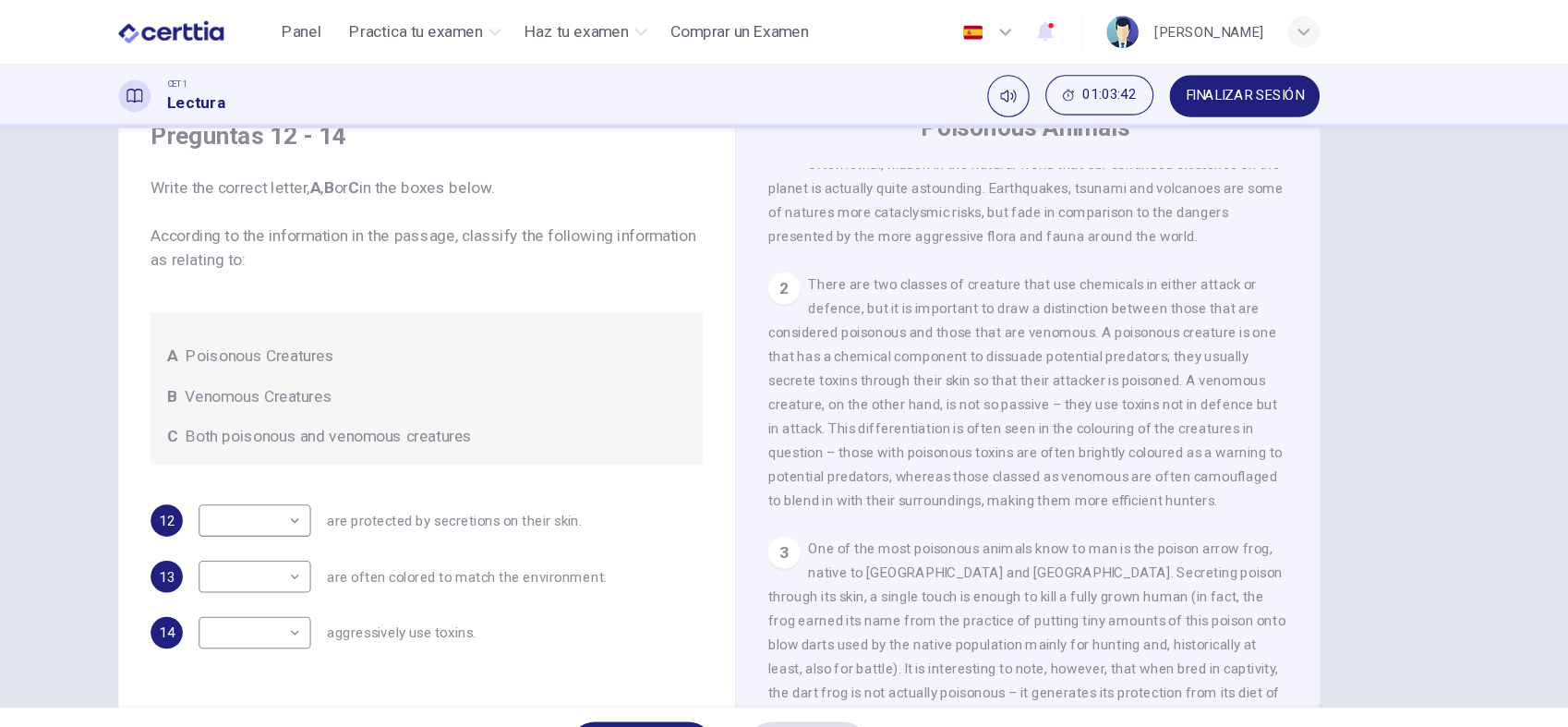
scroll to position [0, 0]
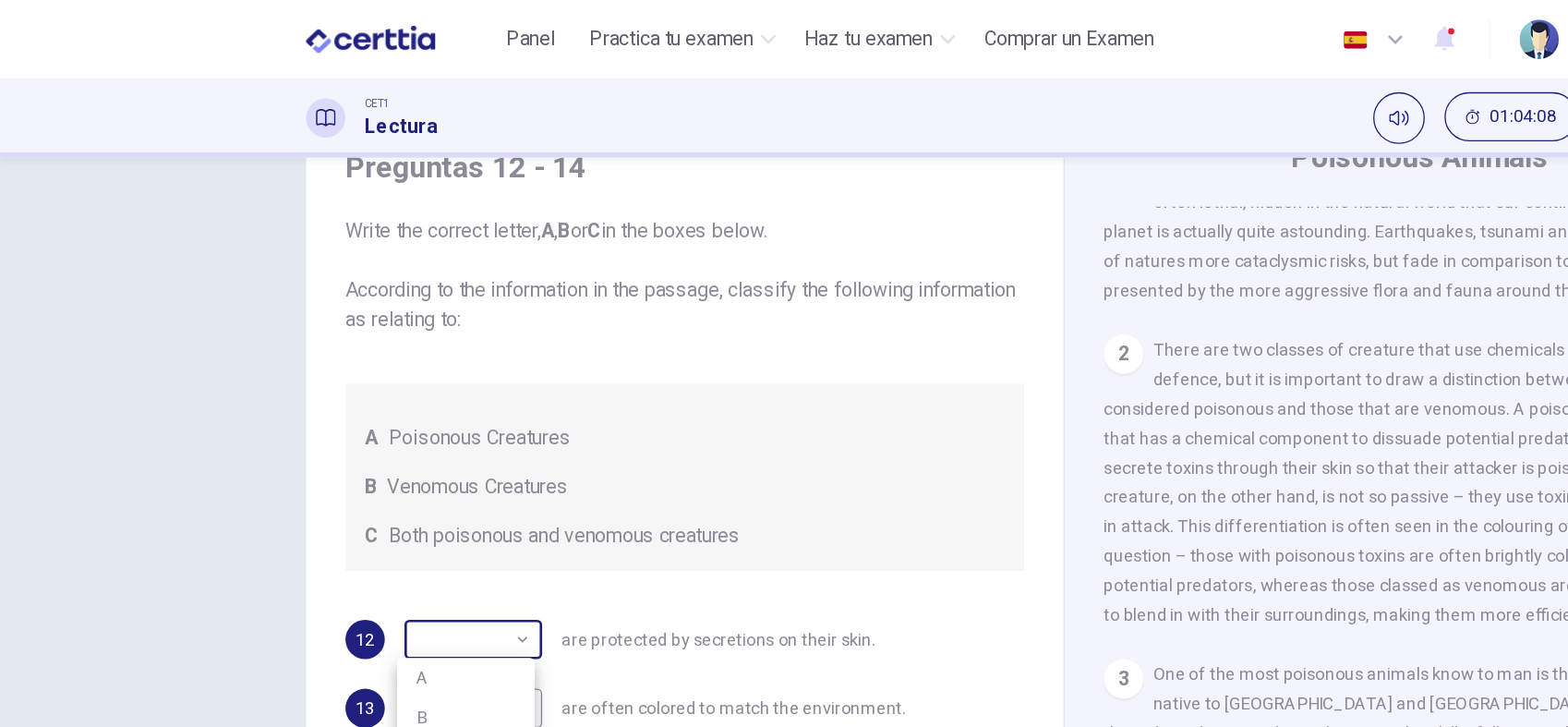
click at [202, 403] on body "Este sitio utiliza cookies, como se explica en nuestra Política de Privacidad .…" at bounding box center [784, 364] width 1568 height 727
click at [326, 499] on li "A" at bounding box center [349, 509] width 104 height 30
type input "*"
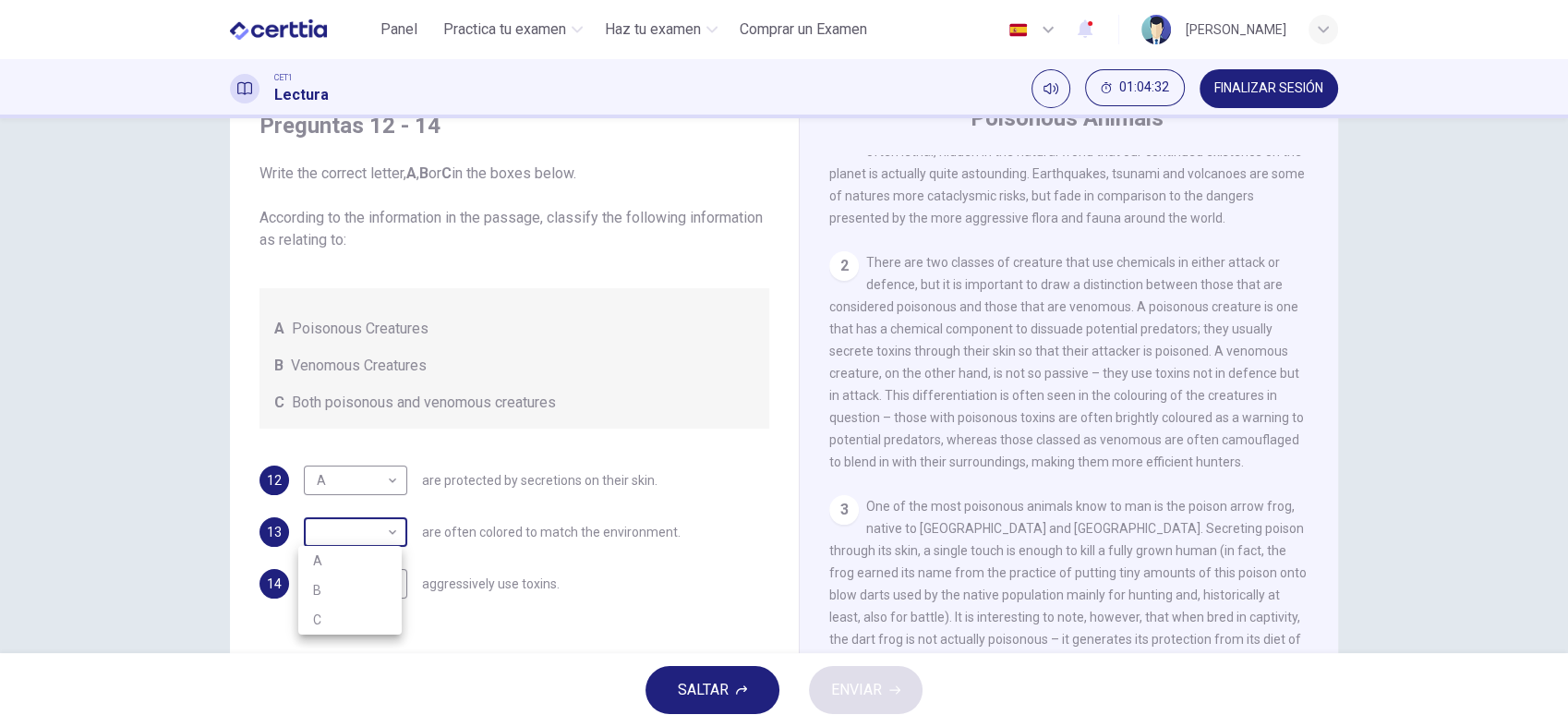
click at [331, 534] on body "Este sitio utiliza cookies, como se explica en nuestra Política de Privacidad .…" at bounding box center [784, 364] width 1568 height 727
click at [325, 591] on li "B" at bounding box center [349, 591] width 104 height 30
type input "*"
click at [325, 591] on body "Este sitio utiliza cookies, como se explica en nuestra Política de Privacidad .…" at bounding box center [784, 364] width 1568 height 727
click at [312, 653] on li "C" at bounding box center [349, 672] width 104 height 30
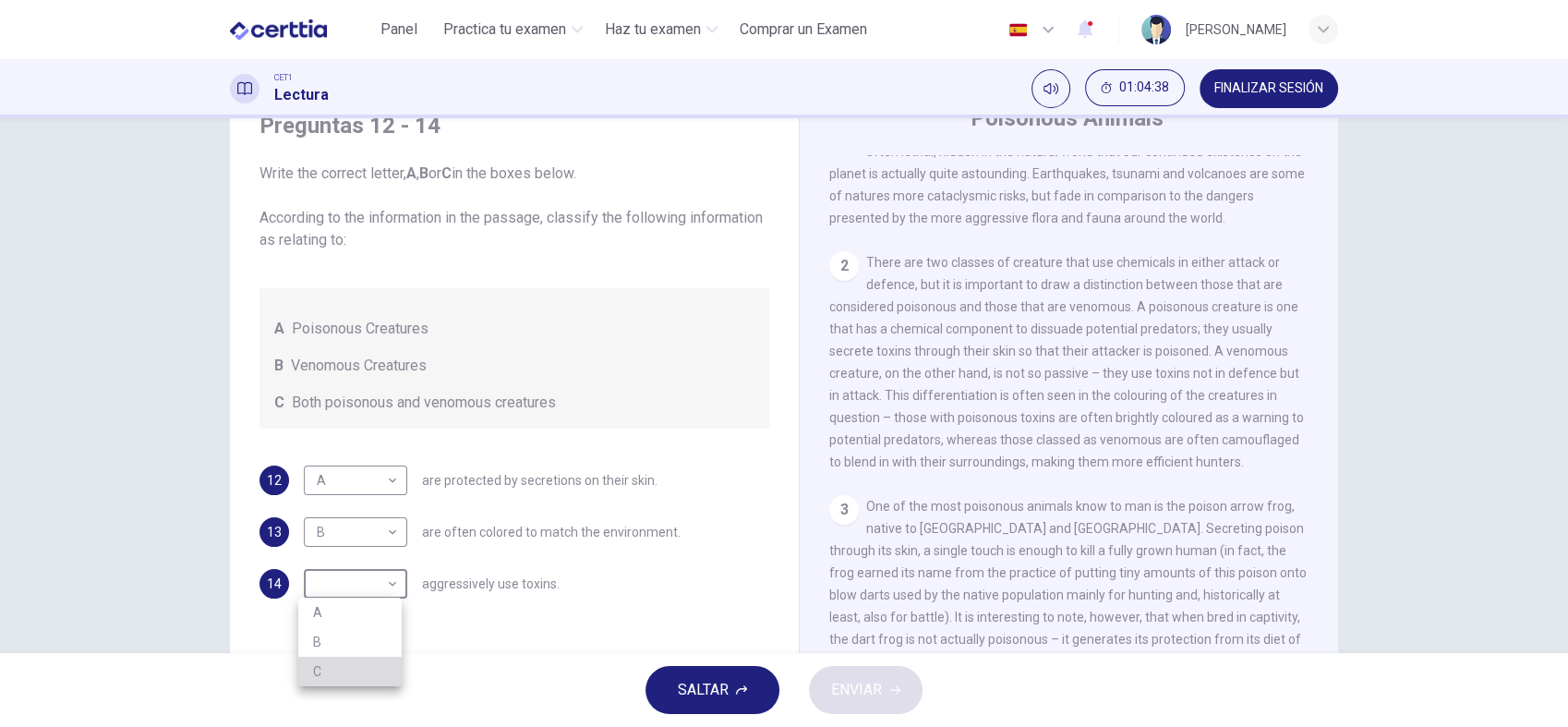
type input "*"
click at [831, 653] on span "ENVIAR" at bounding box center [856, 691] width 50 height 26
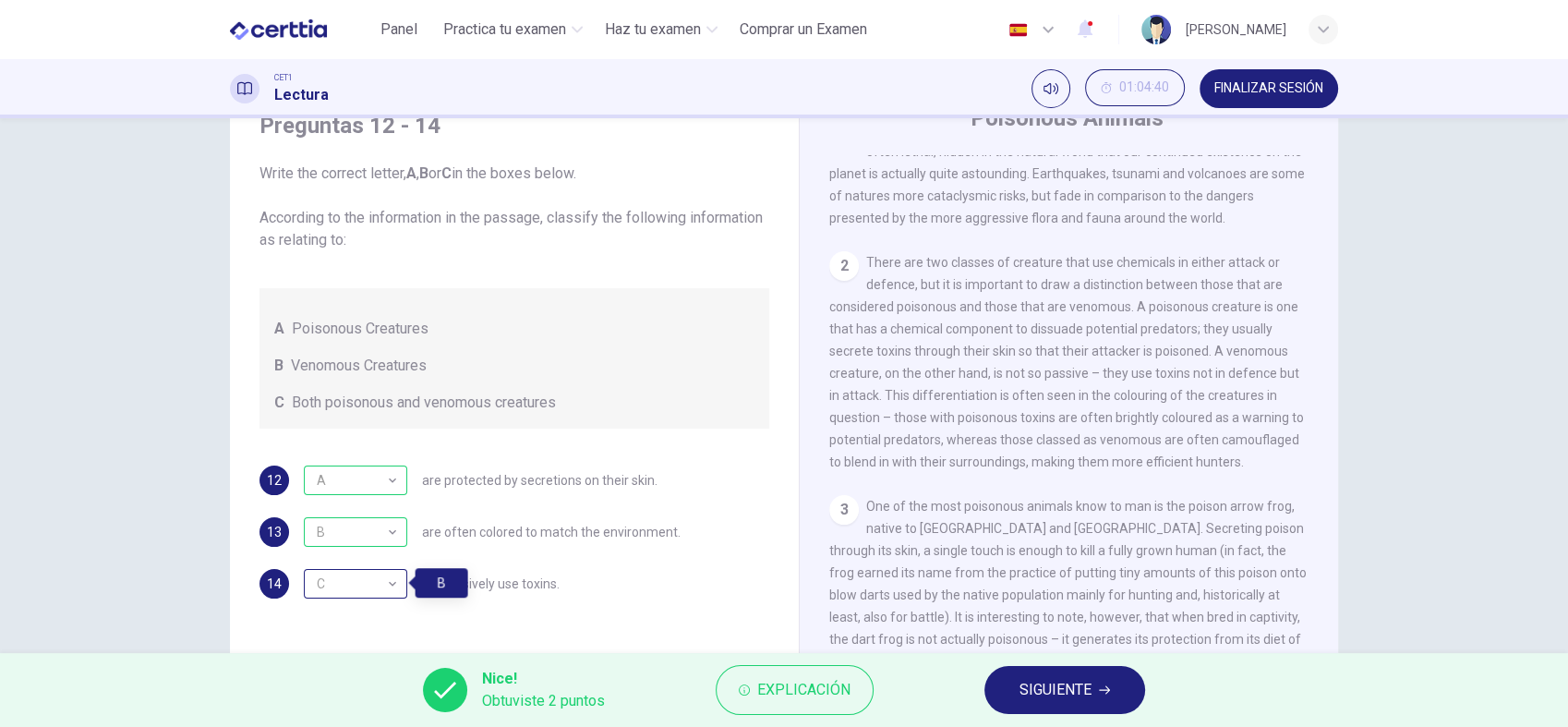
click at [356, 579] on div "C" at bounding box center [352, 584] width 97 height 52
click at [388, 582] on div "C" at bounding box center [352, 584] width 97 height 52
click at [1101, 653] on icon "button" at bounding box center [1105, 691] width 11 height 11
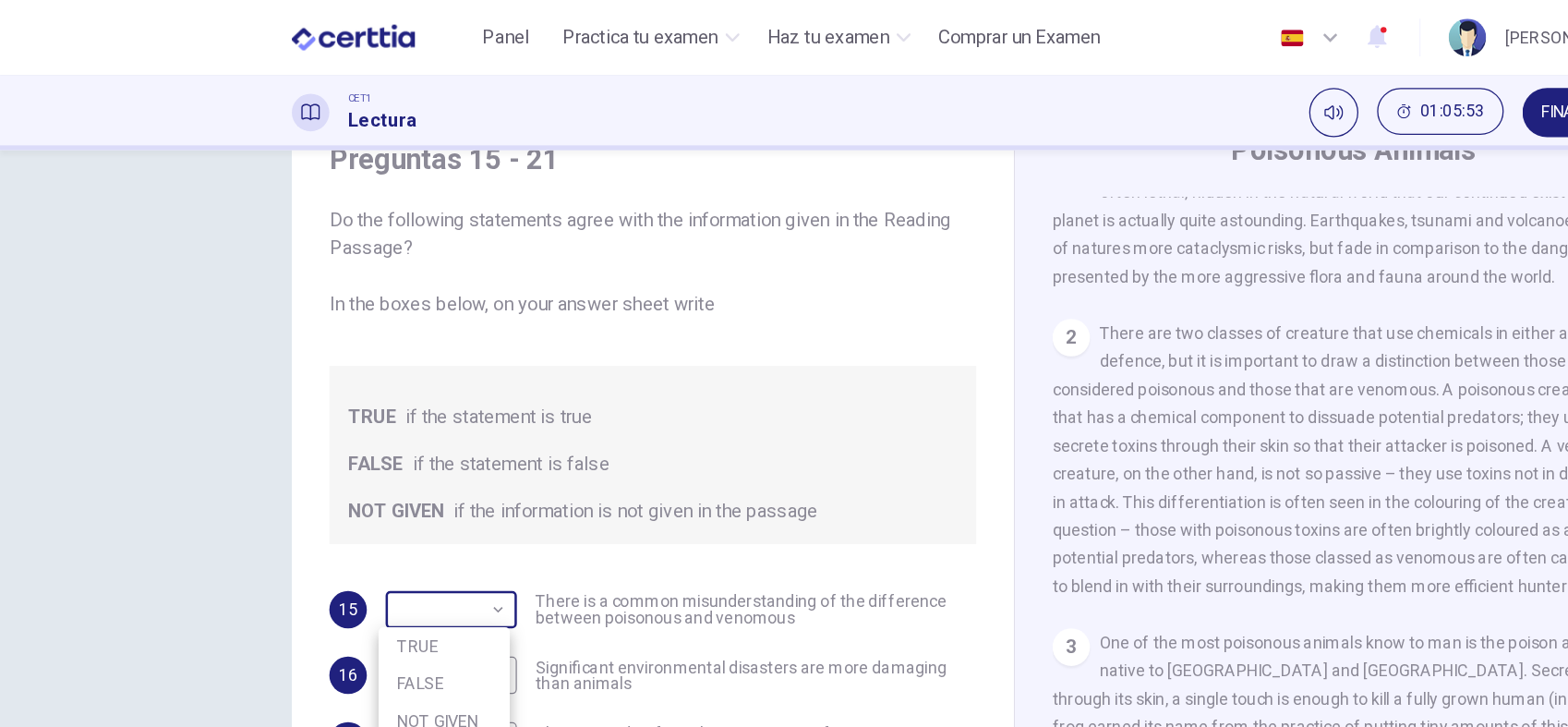
click at [222, 325] on body "Este sitio utiliza cookies, como se explica en nuestra Política de Privacidad .…" at bounding box center [784, 364] width 1568 height 727
click at [330, 514] on li "TRUE" at bounding box center [349, 509] width 104 height 30
type input "****"
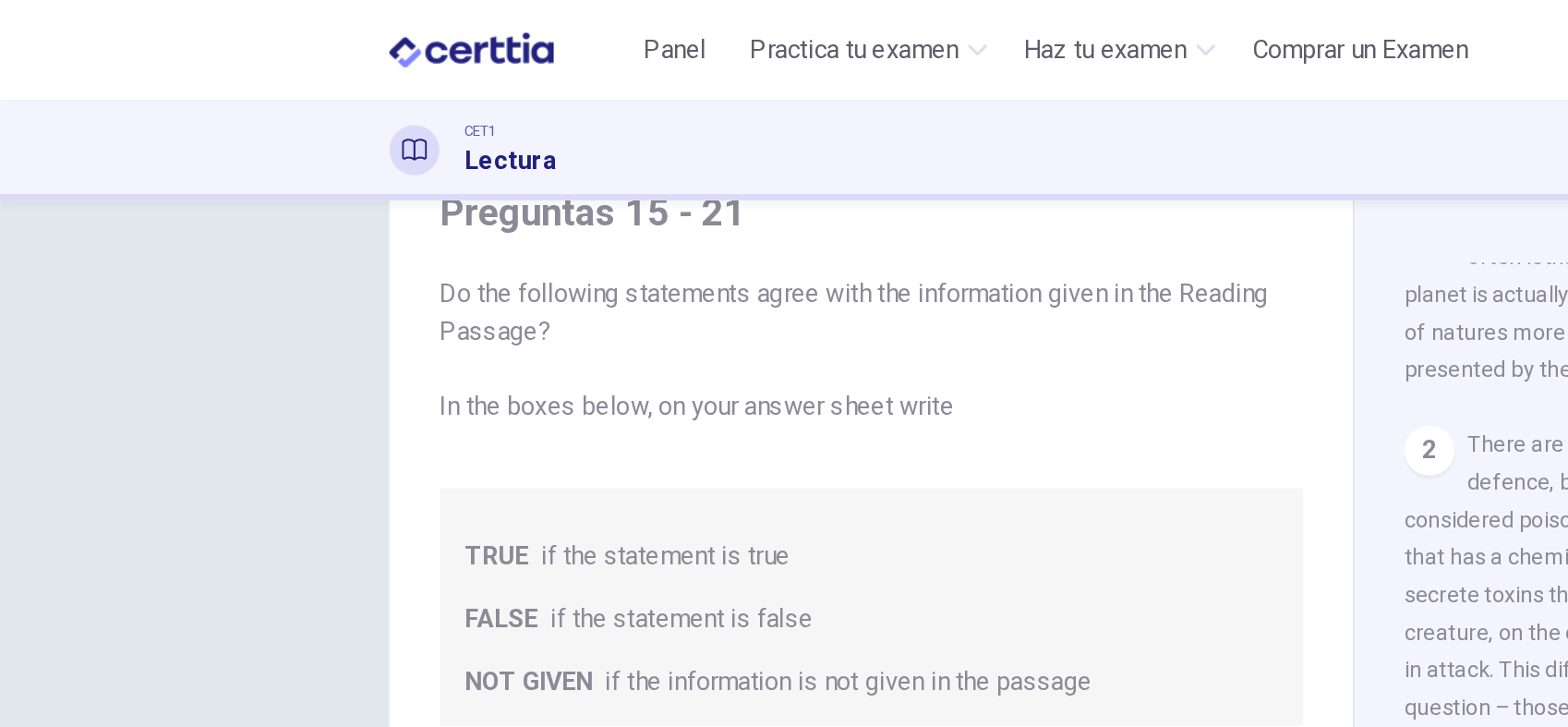
click at [205, 314] on body "Este sitio utiliza cookies, como se explica en nuestra Política de Privacidad .…" at bounding box center [784, 364] width 1568 height 727
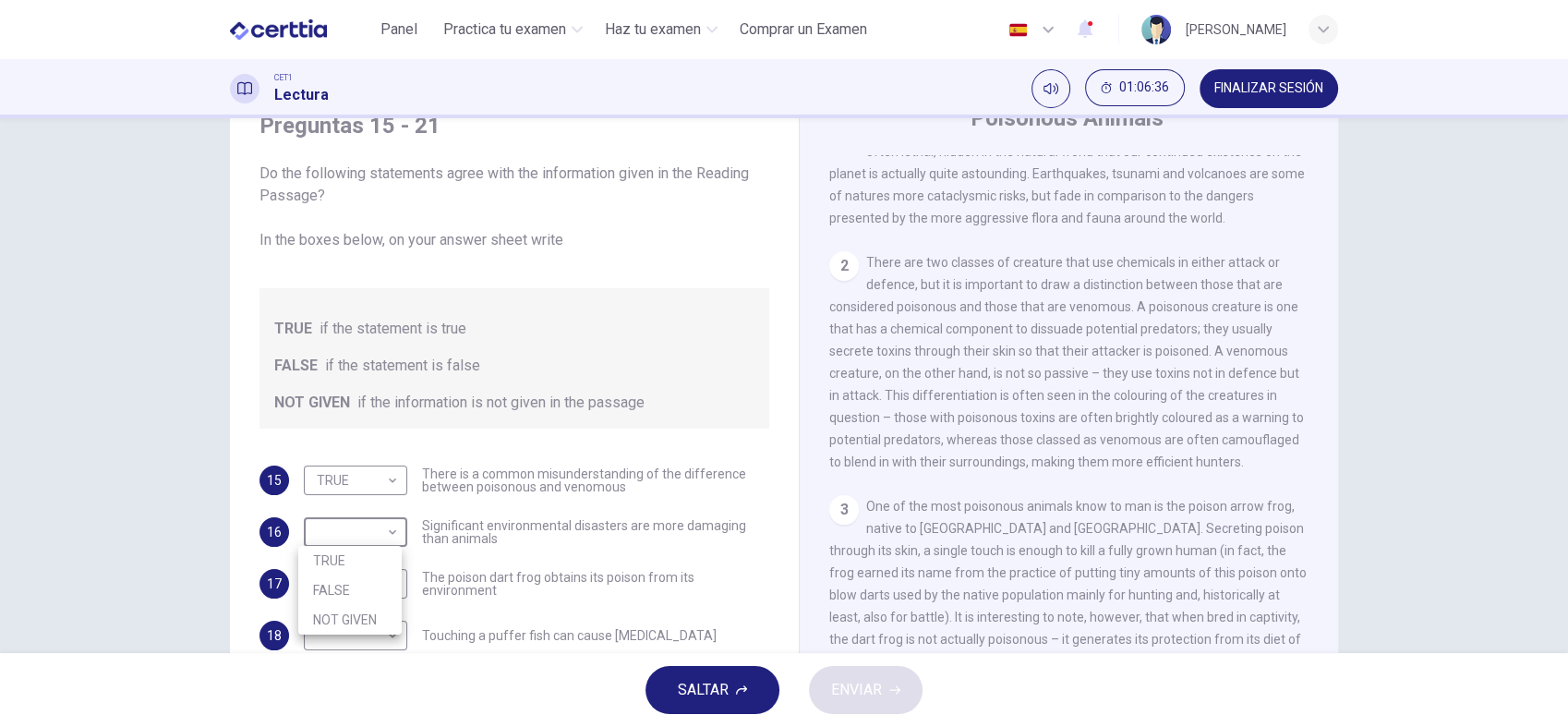
drag, startPoint x: 1320, startPoint y: 381, endPoint x: 1320, endPoint y: 370, distance: 11.0
click at [1320, 370] on div at bounding box center [784, 364] width 1568 height 727
click at [355, 520] on body "Este sitio utiliza cookies, como se explica en nuestra Política de Privacidad .…" at bounding box center [784, 364] width 1568 height 727
click at [340, 584] on li "FALSE" at bounding box center [349, 591] width 104 height 30
type input "*****"
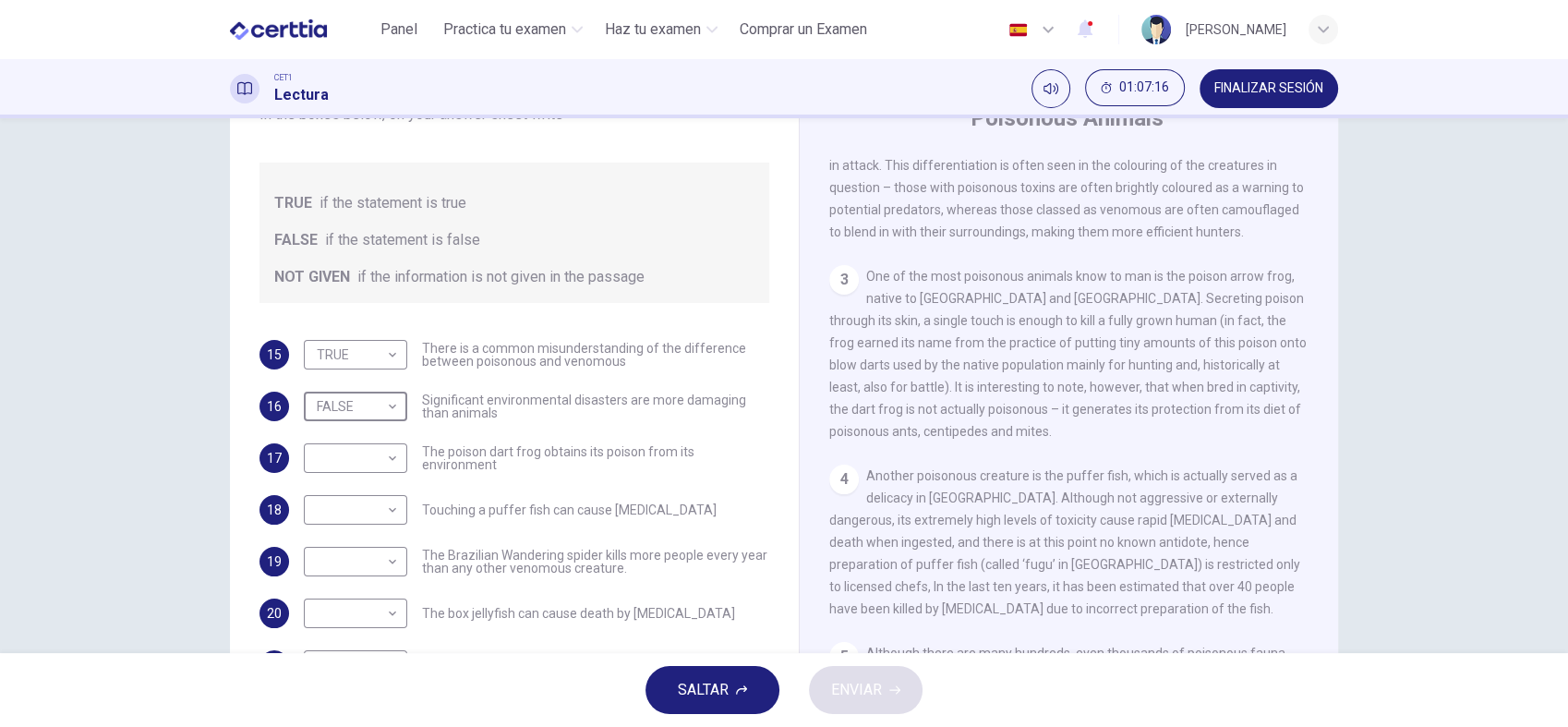
scroll to position [661, 0]
drag, startPoint x: 1333, startPoint y: 389, endPoint x: 1345, endPoint y: 499, distance: 110.7
click at [1345, 499] on div "Preguntas 15 - 21 Do the following statements agree with the information given …" at bounding box center [784, 394] width 1167 height 642
click at [372, 458] on body "Este sitio utiliza cookies, como se explica en nuestra Política de Privacidad .…" at bounding box center [784, 364] width 1568 height 727
click at [510, 469] on div at bounding box center [784, 364] width 1568 height 727
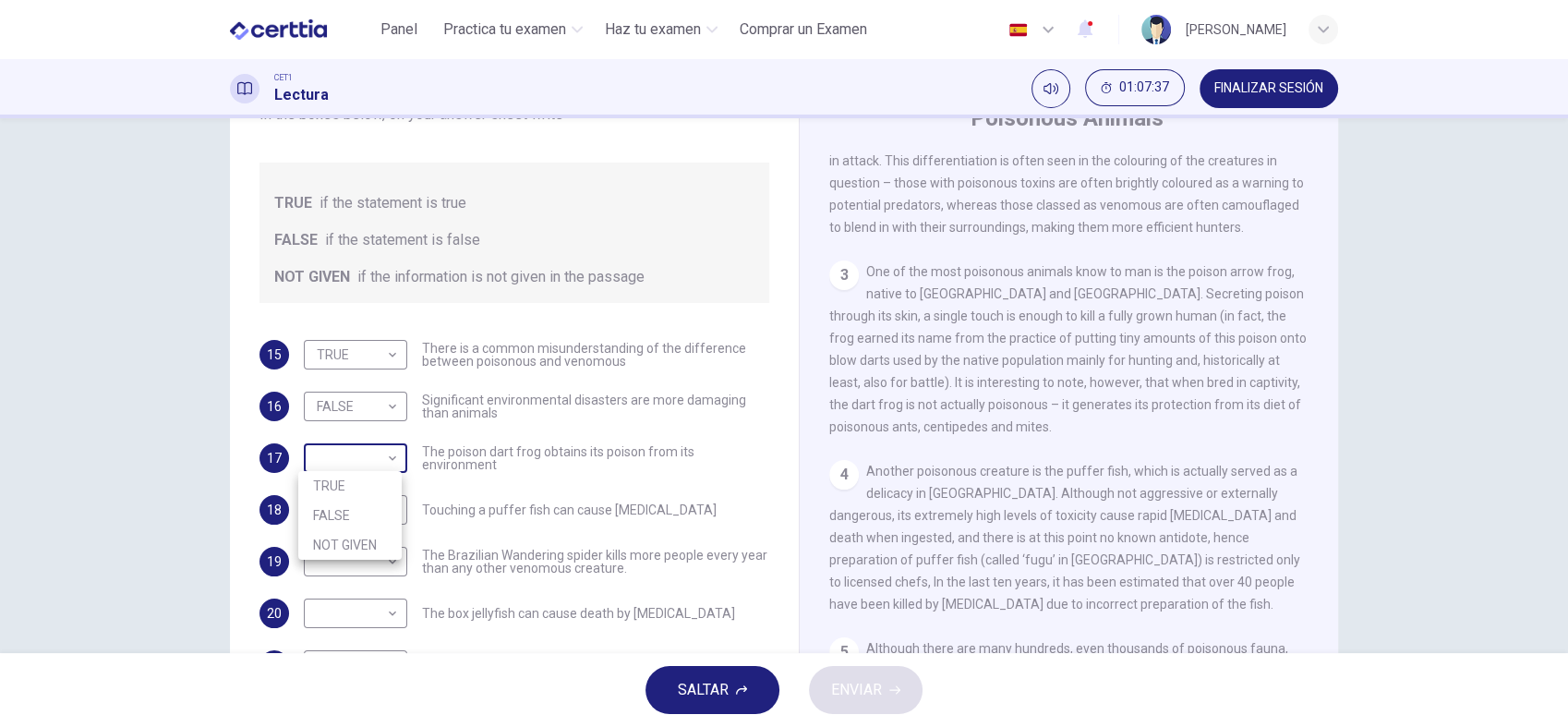
click at [369, 451] on body "Este sitio utiliza cookies, como se explica en nuestra Política de Privacidad .…" at bounding box center [784, 364] width 1568 height 727
click at [343, 535] on li "NOT GIVEN" at bounding box center [349, 546] width 104 height 30
type input "*********"
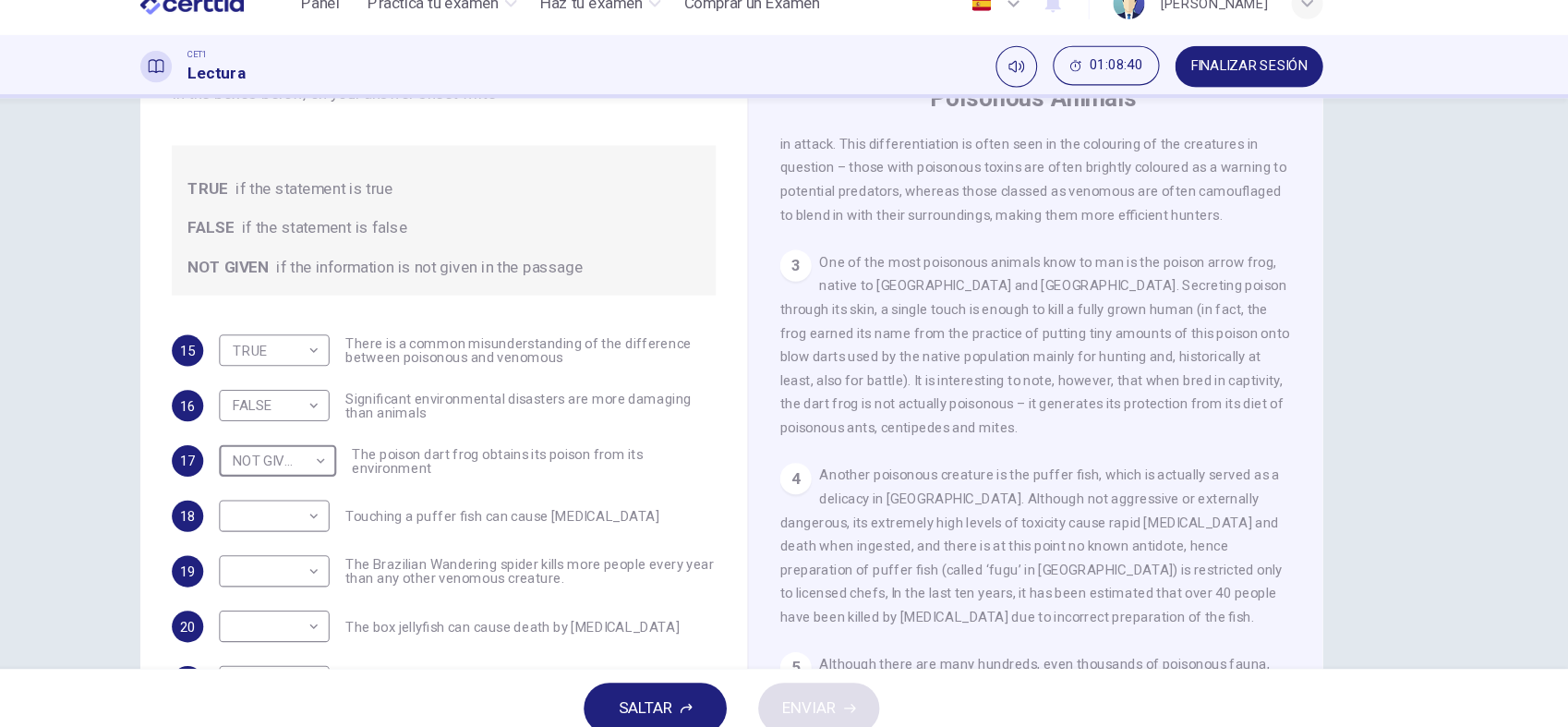
scroll to position [0, 0]
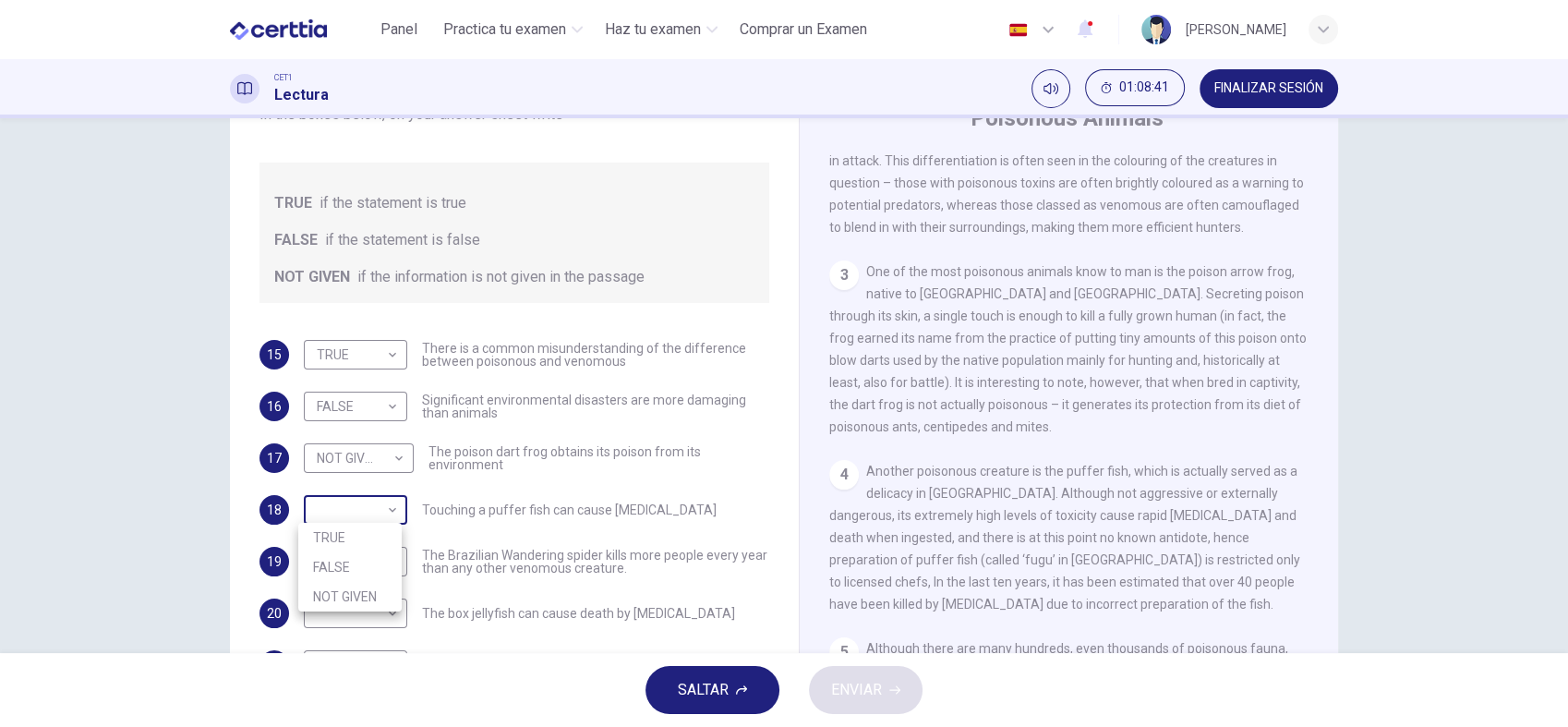
click at [325, 515] on body "Este sitio utiliza cookies, como se explica en nuestra Política de Privacidad .…" at bounding box center [784, 364] width 1568 height 727
click at [329, 538] on li "TRUE" at bounding box center [349, 538] width 104 height 30
type input "****"
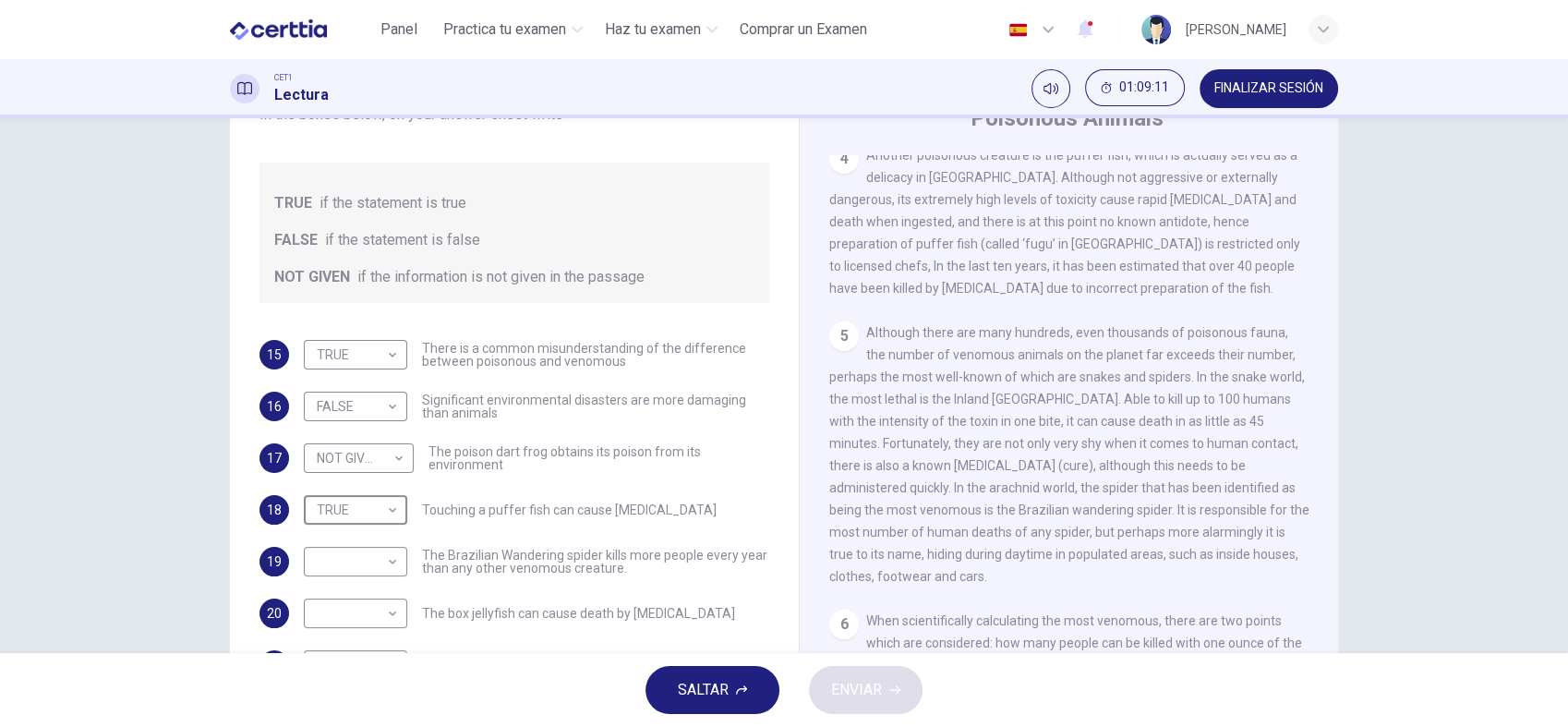
scroll to position [985, 0]
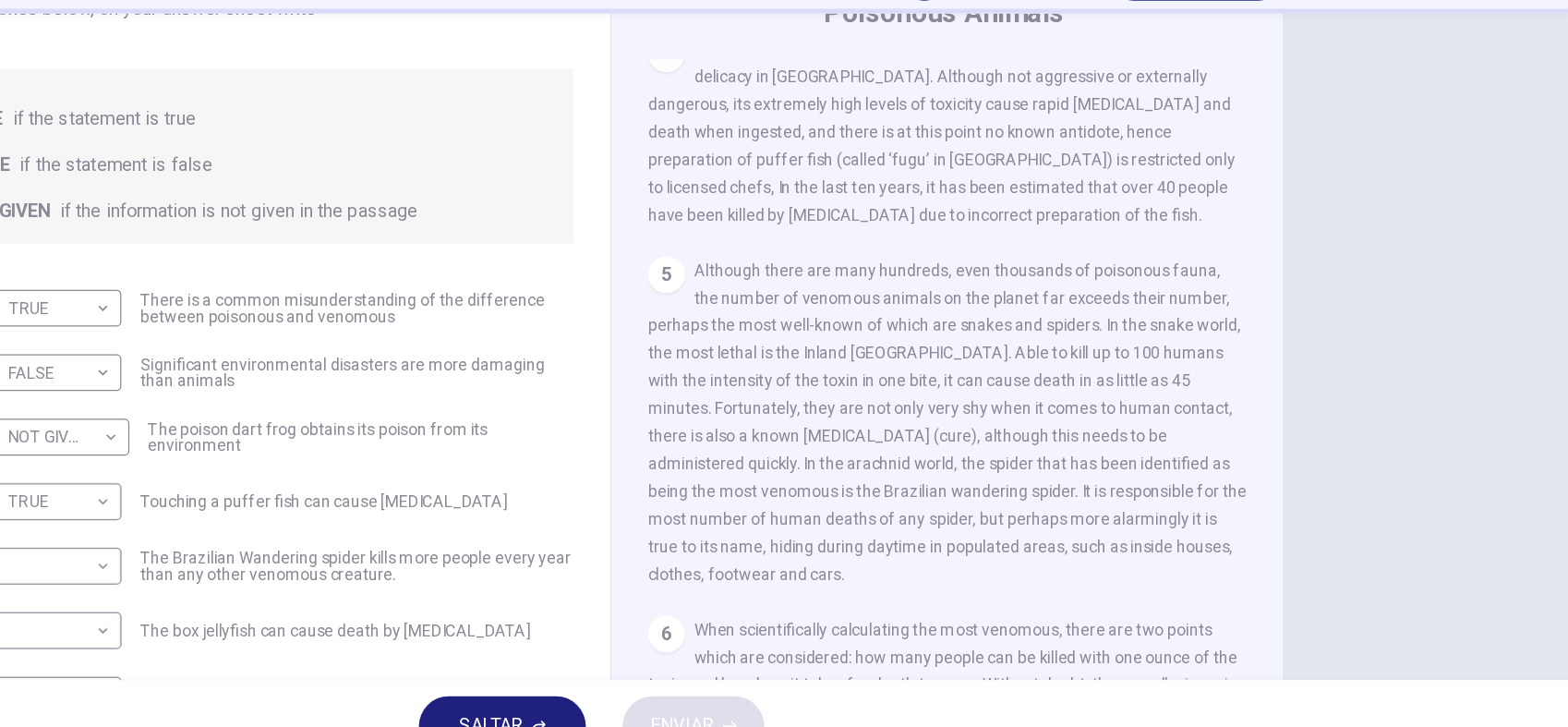
drag, startPoint x: 1311, startPoint y: 509, endPoint x: 1301, endPoint y: 498, distance: 14.9
click at [1301, 498] on div "CLIC PARA ZOOM Clic para zoom 1 Often benign and beautiful, there are so many p…" at bounding box center [1081, 435] width 504 height 561
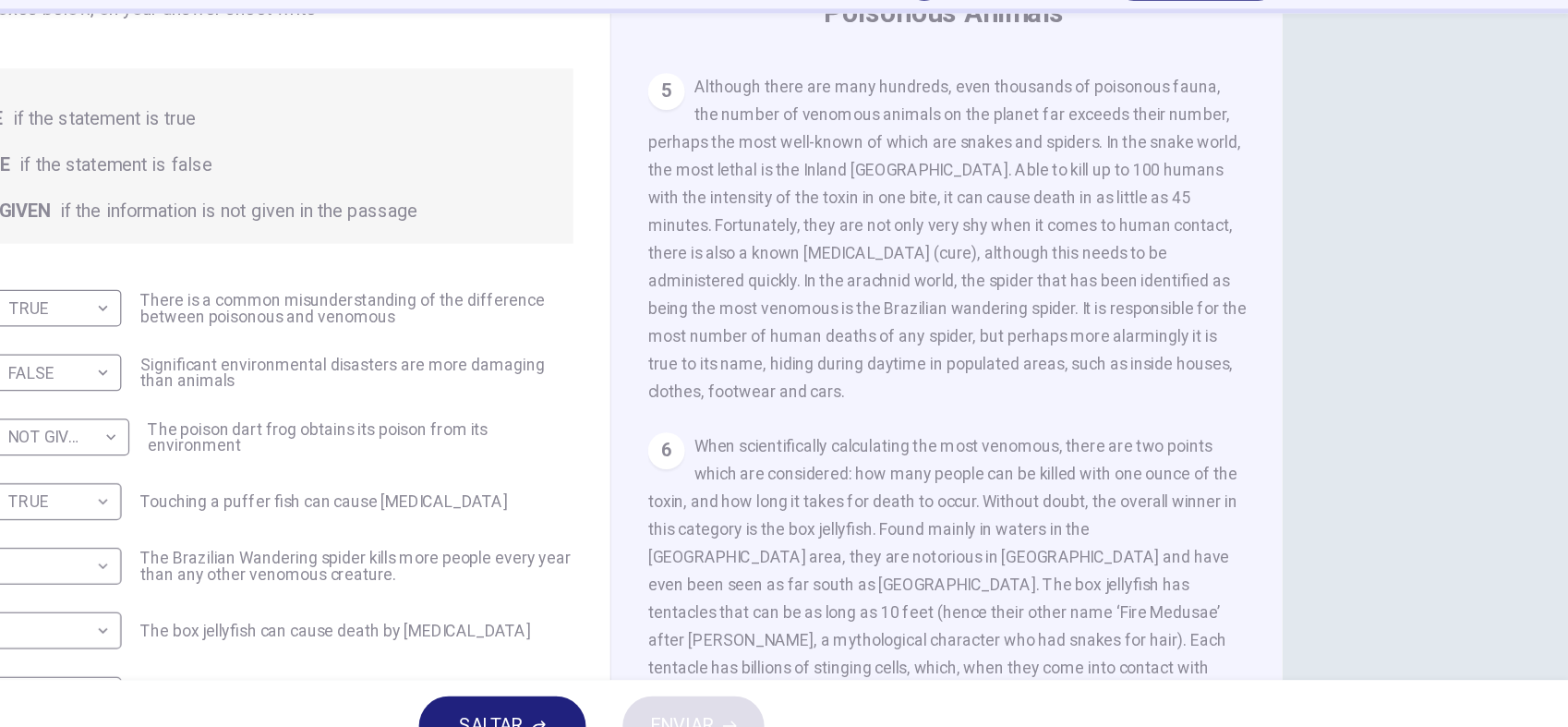
scroll to position [1181, 0]
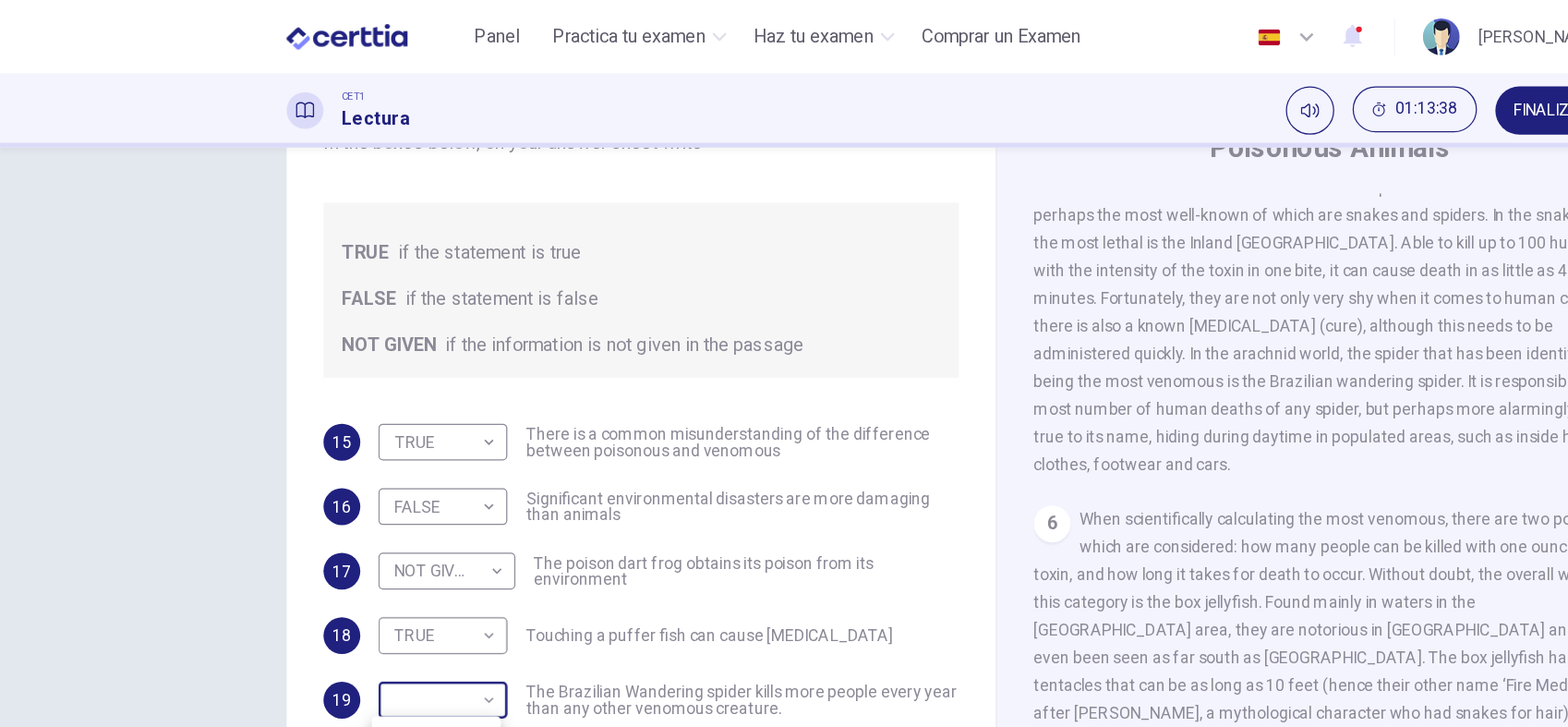
click at [70, 456] on body "Este sitio utiliza cookies, como se explica en nuestra Política de Privacidad .…" at bounding box center [784, 364] width 1568 height 727
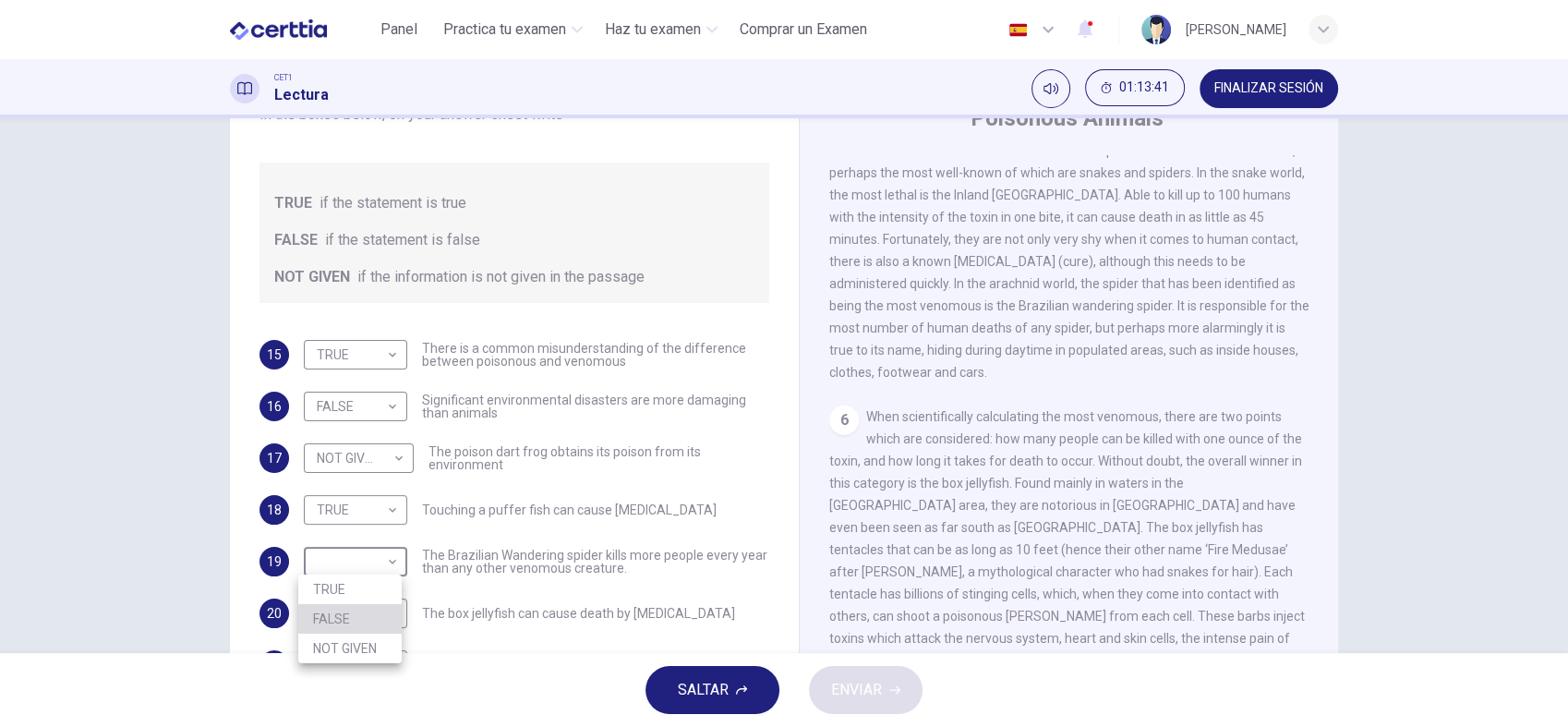
click at [336, 619] on li "FALSE" at bounding box center [349, 620] width 104 height 30
type input "*****"
drag, startPoint x: 1330, startPoint y: 548, endPoint x: 1334, endPoint y: 631, distance: 83.1
click at [1334, 631] on div "Preguntas 15 - 21 Do the following statements agree with the information given …" at bounding box center [784, 394] width 1167 height 642
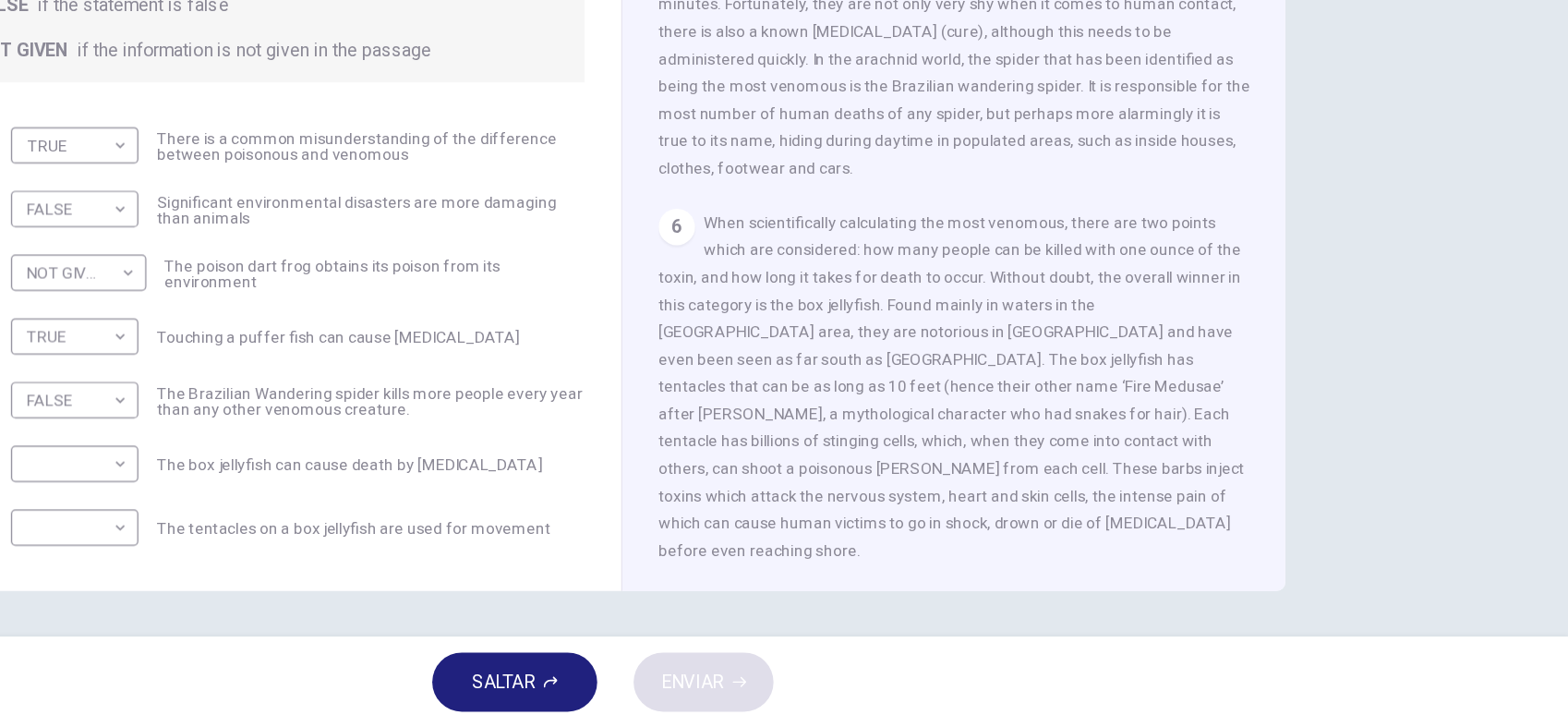
scroll to position [0, 0]
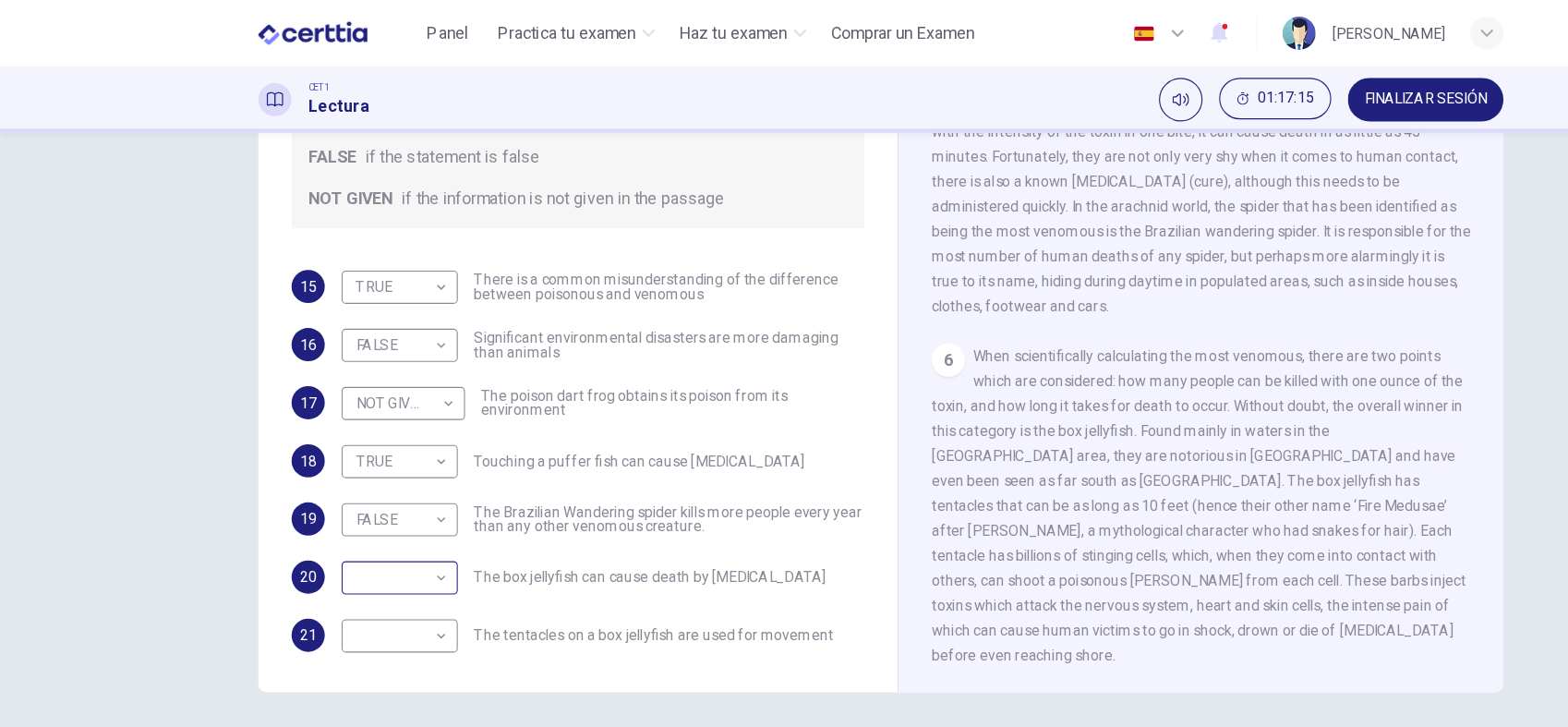
click at [205, 435] on body "Este sitio utiliza cookies, como se explica en nuestra Política de Privacidad .…" at bounding box center [784, 364] width 1568 height 727
click at [343, 543] on li "TRUE" at bounding box center [349, 543] width 104 height 30
type input "****"
click at [381, 572] on body "Este sitio utiliza cookies, como se explica en nuestra Política de Privacidad .…" at bounding box center [784, 364] width 1568 height 727
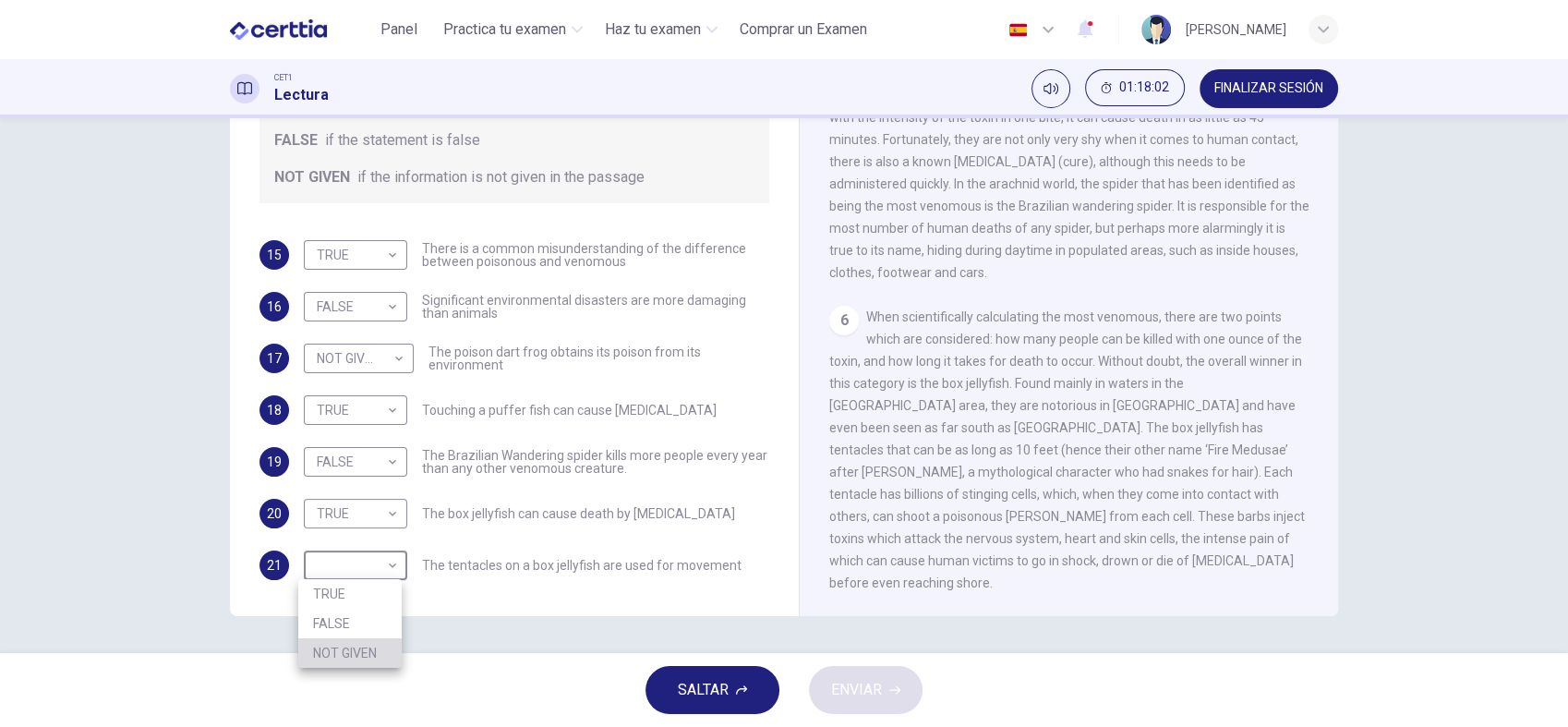
click at [354, 653] on li "NOT GIVEN" at bounding box center [349, 653] width 104 height 30
type input "*********"
click at [884, 653] on button "ENVIAR" at bounding box center [866, 690] width 114 height 48
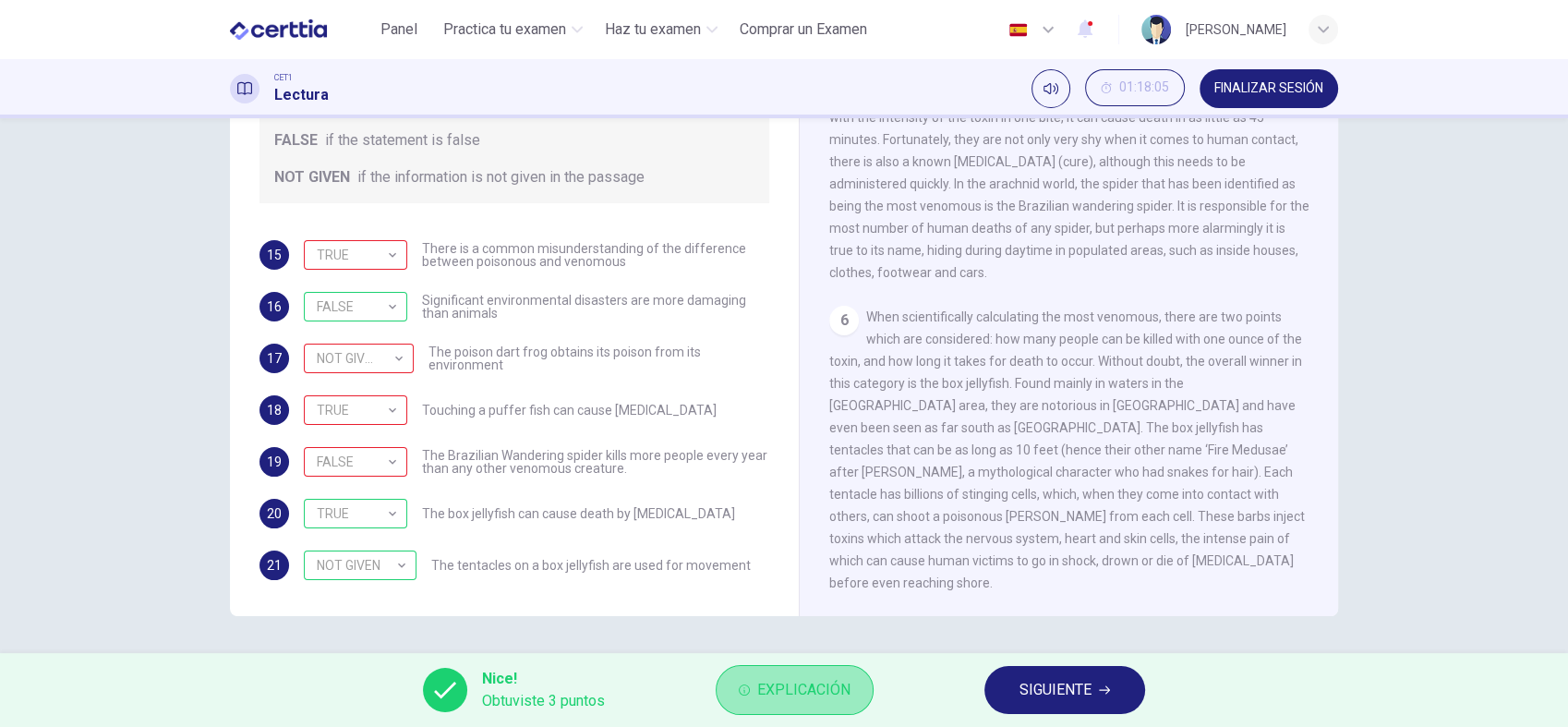
click at [799, 653] on span "Explicación" at bounding box center [804, 691] width 93 height 26
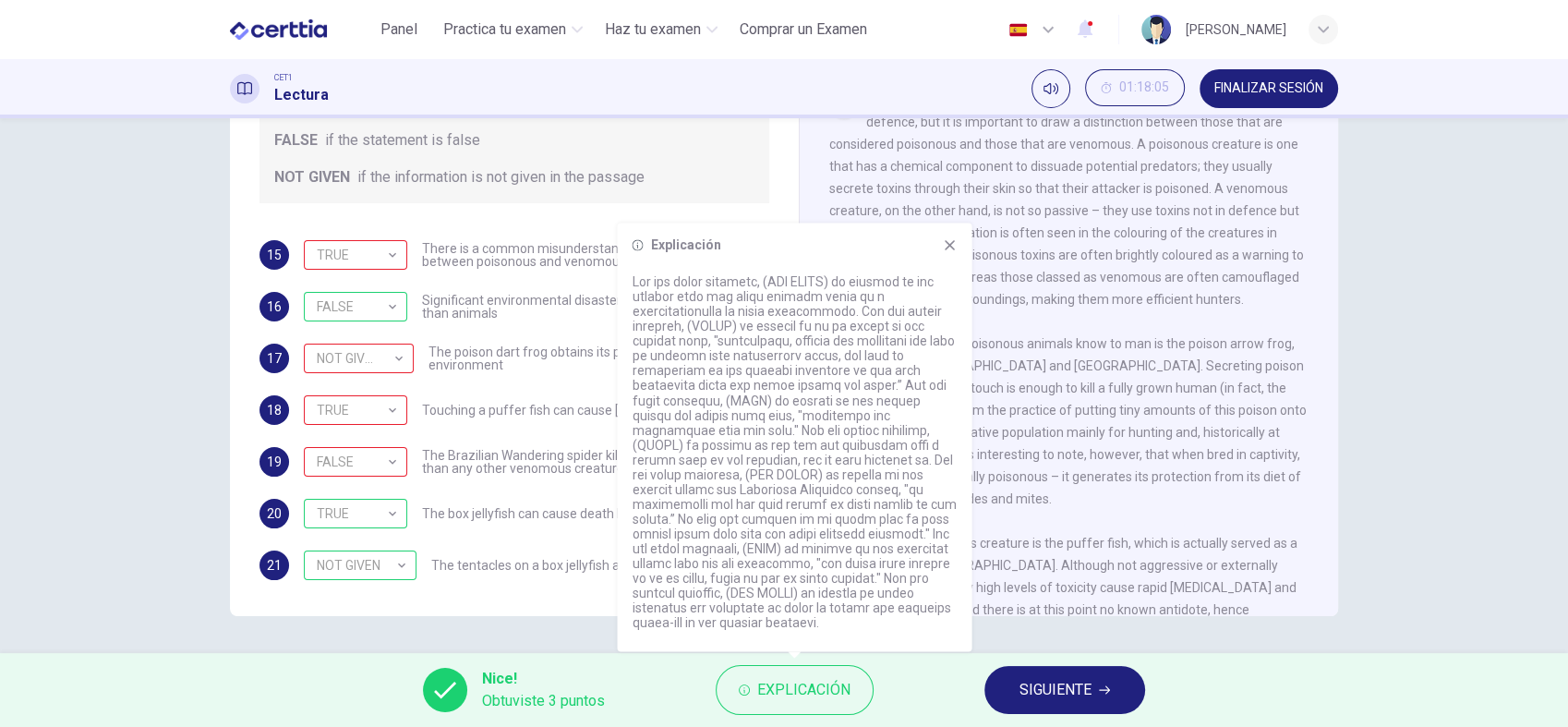
scroll to position [496, 0]
drag, startPoint x: 800, startPoint y: 403, endPoint x: 805, endPoint y: 440, distance: 37.3
click at [805, 440] on p at bounding box center [794, 452] width 325 height 355
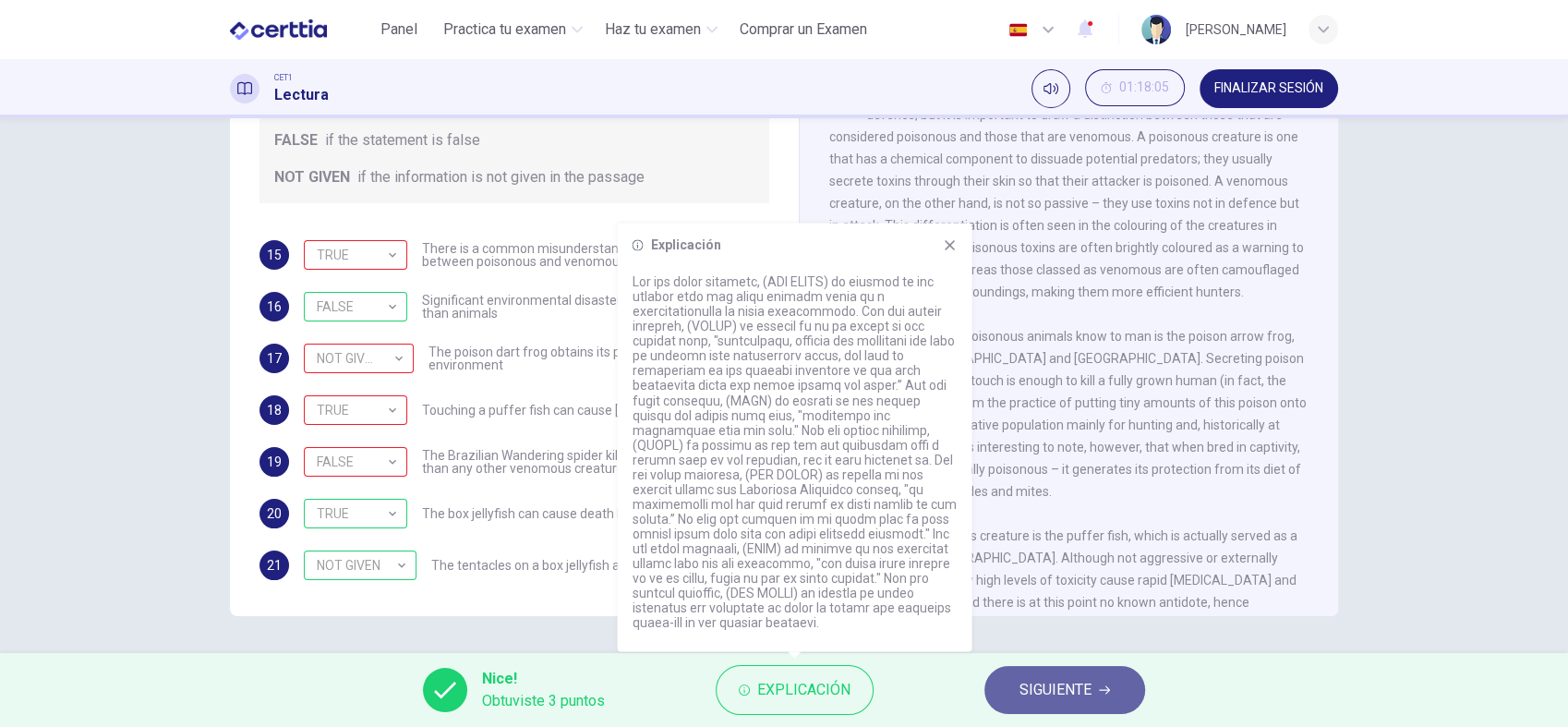
click at [1061, 653] on span "SIGUIENTE" at bounding box center [1055, 691] width 72 height 26
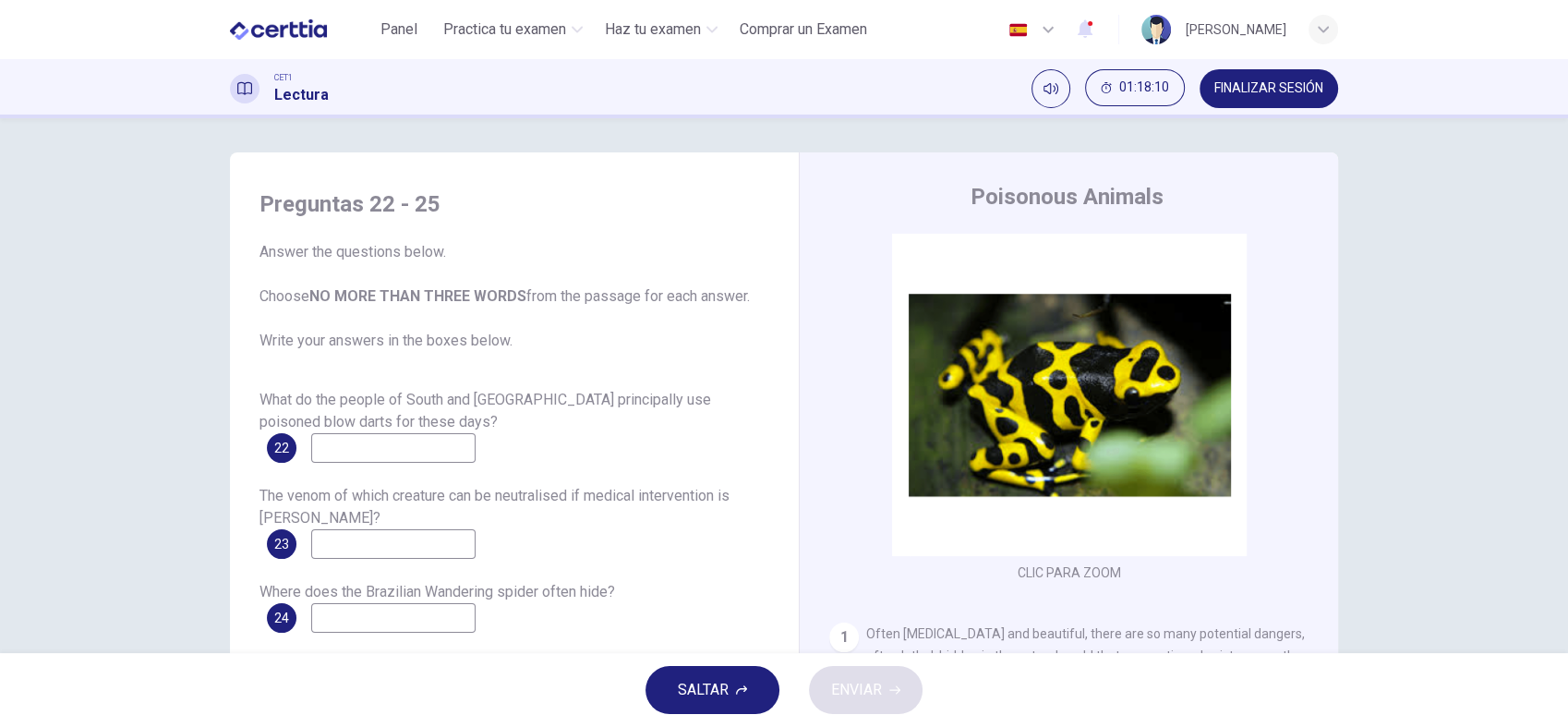
scroll to position [0, 0]
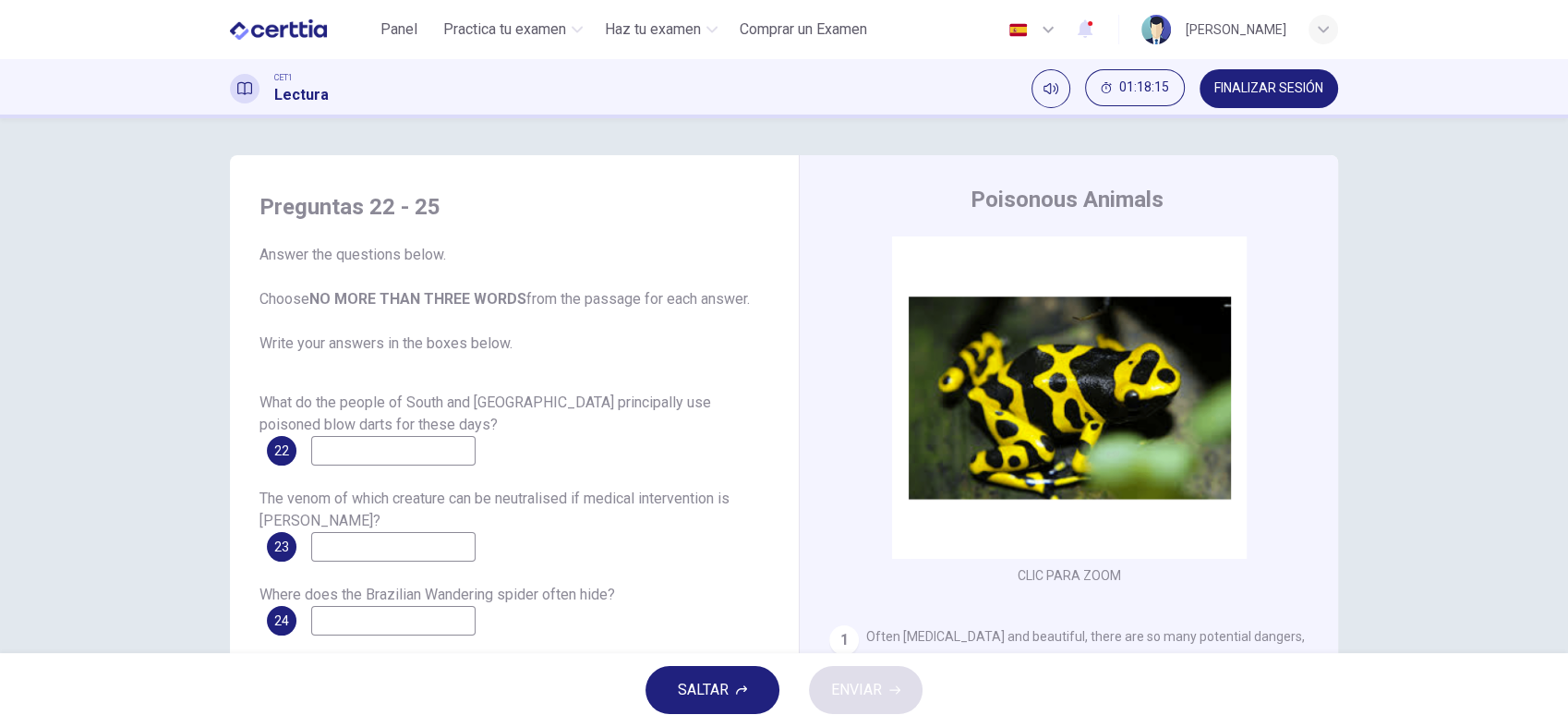
click at [260, 229] on div "Preguntas 22 - 25 Answer the questions below. Choose NO MORE THAN THREE WORDS f…" at bounding box center [515, 274] width 510 height 163
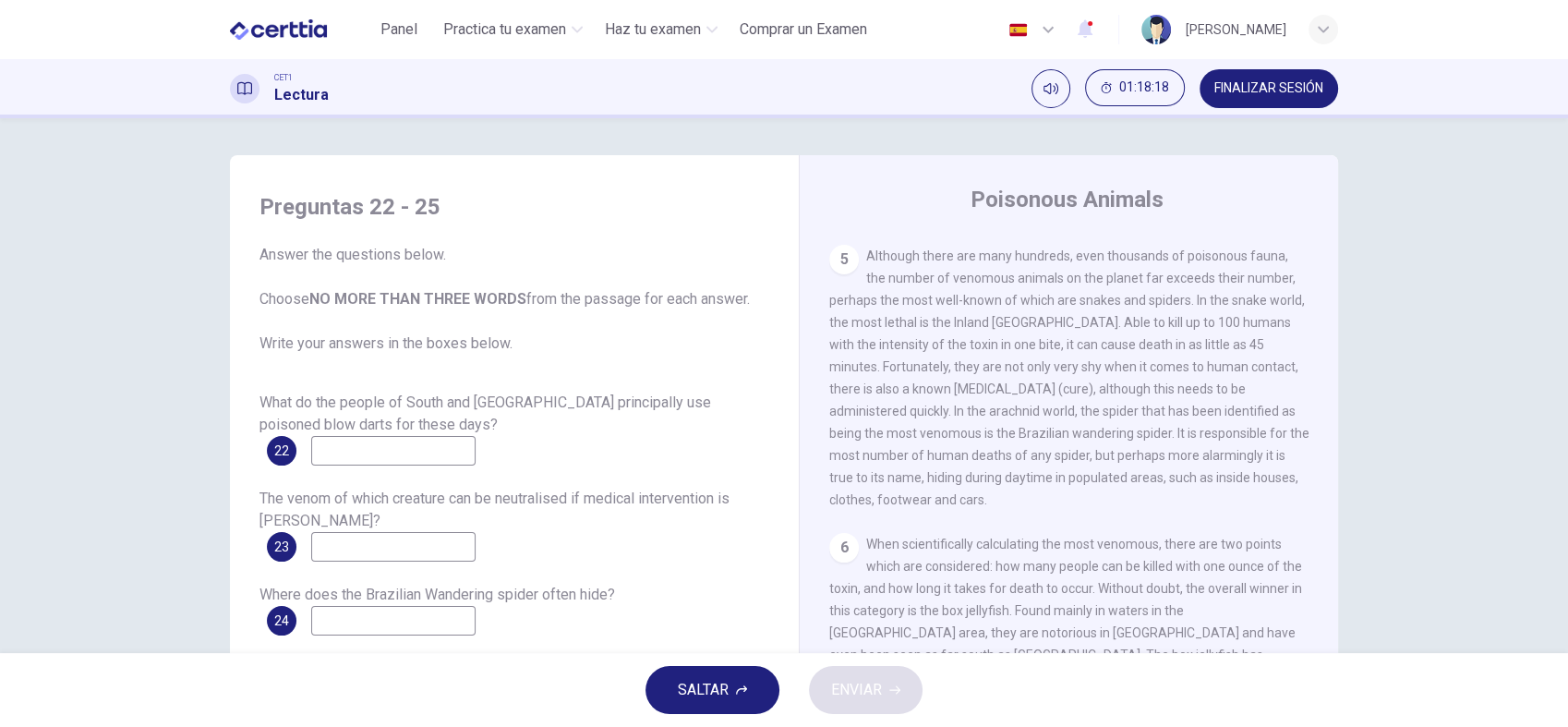
scroll to position [1181, 0]
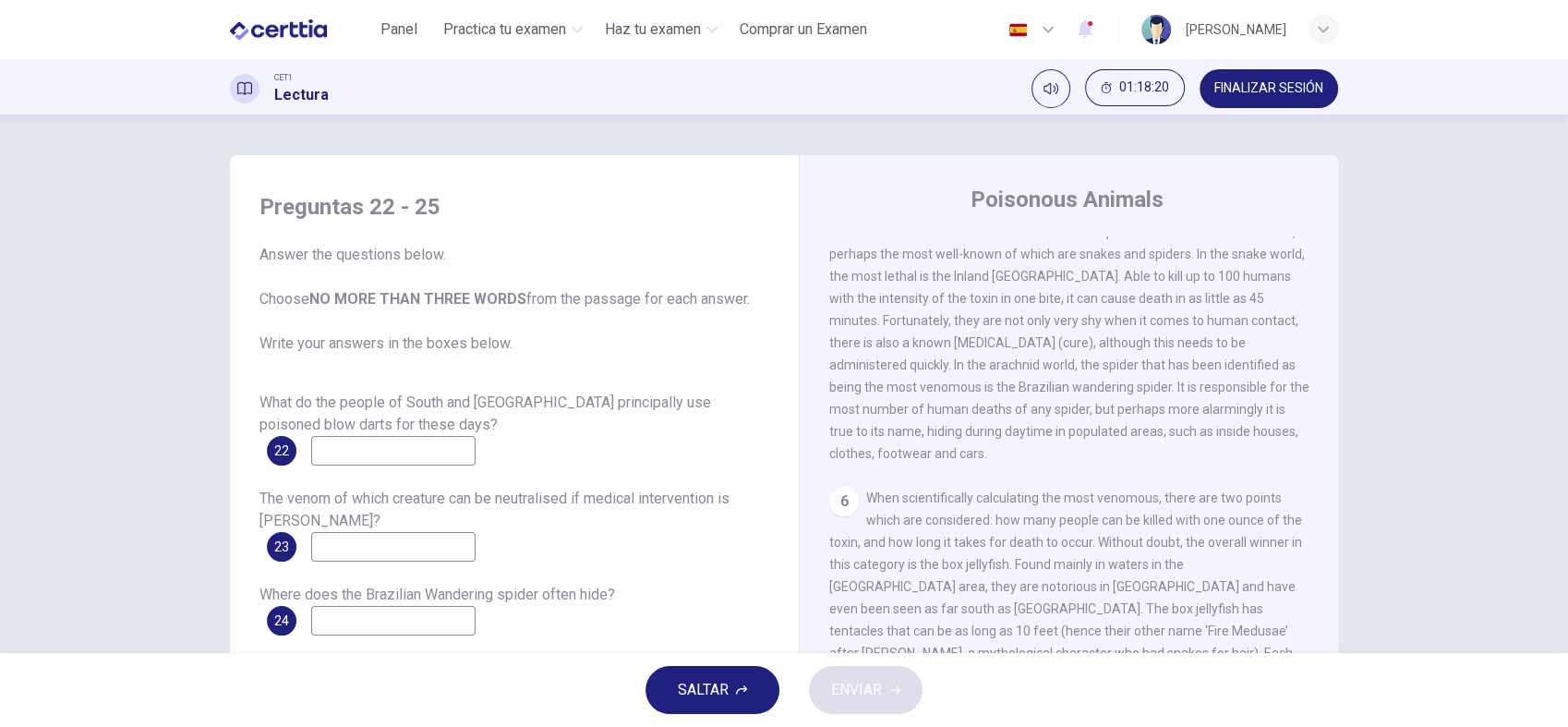
click at [1238, 96] on button "FINALIZAR SESIÓN" at bounding box center [1268, 89] width 138 height 39
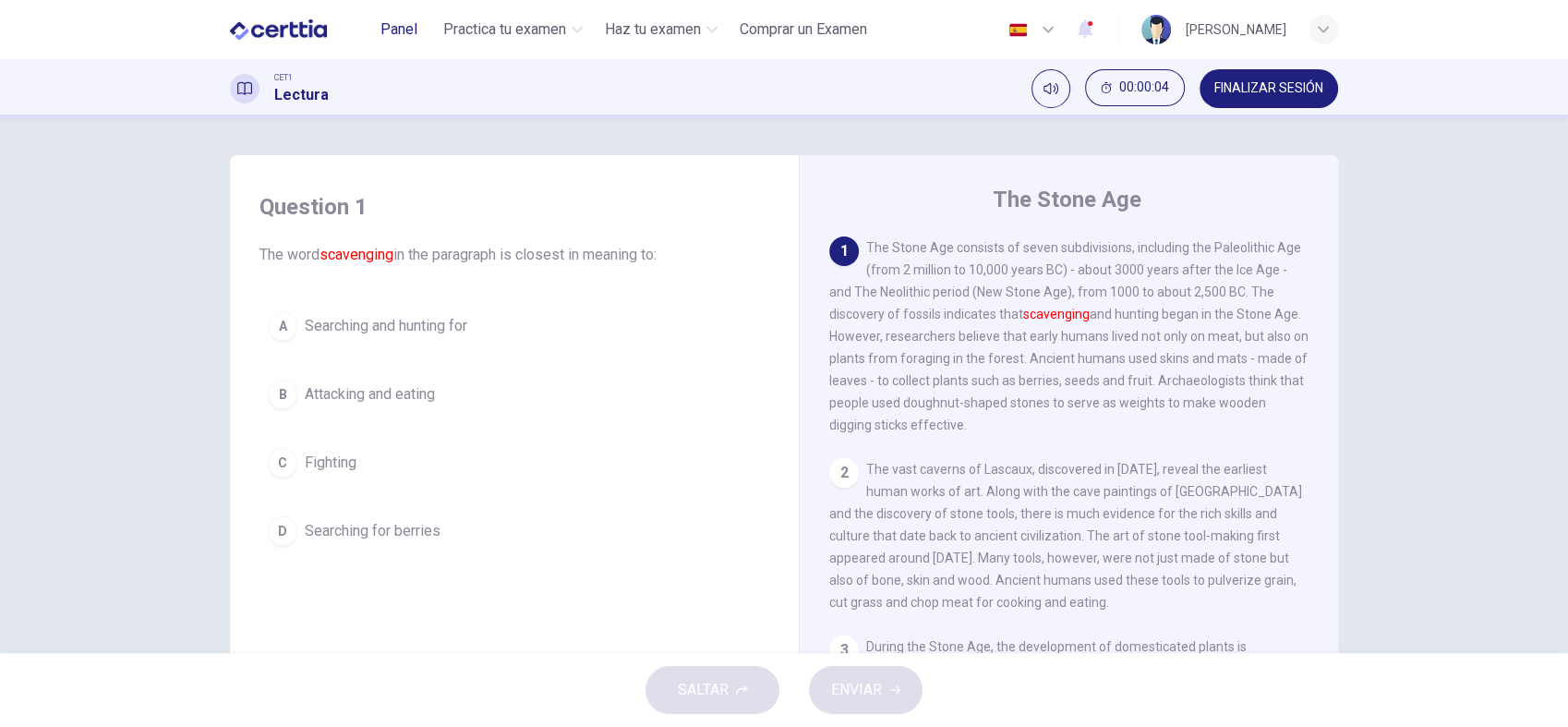
click at [384, 33] on span "Panel" at bounding box center [399, 30] width 37 height 22
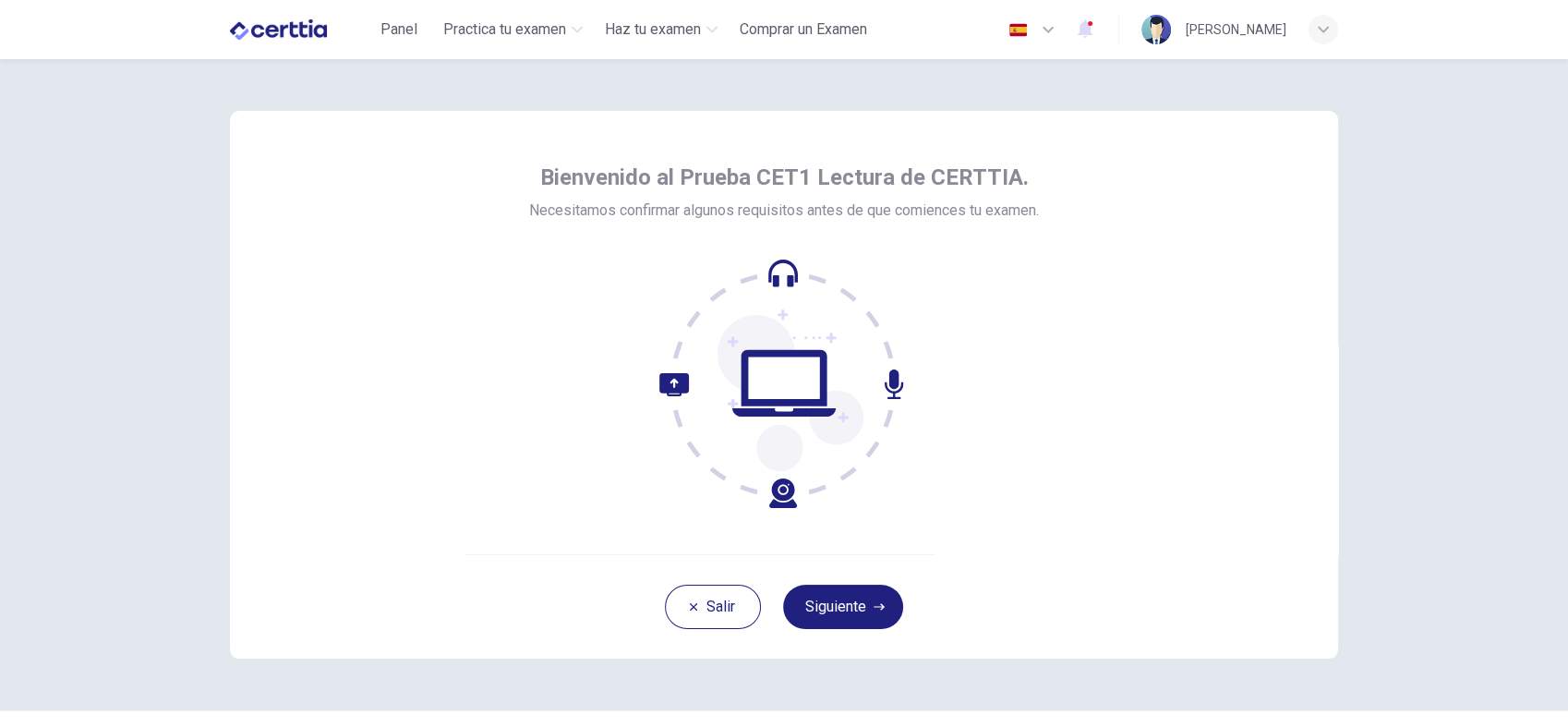
click at [1293, 32] on div "[PERSON_NAME]" at bounding box center [1239, 30] width 197 height 30
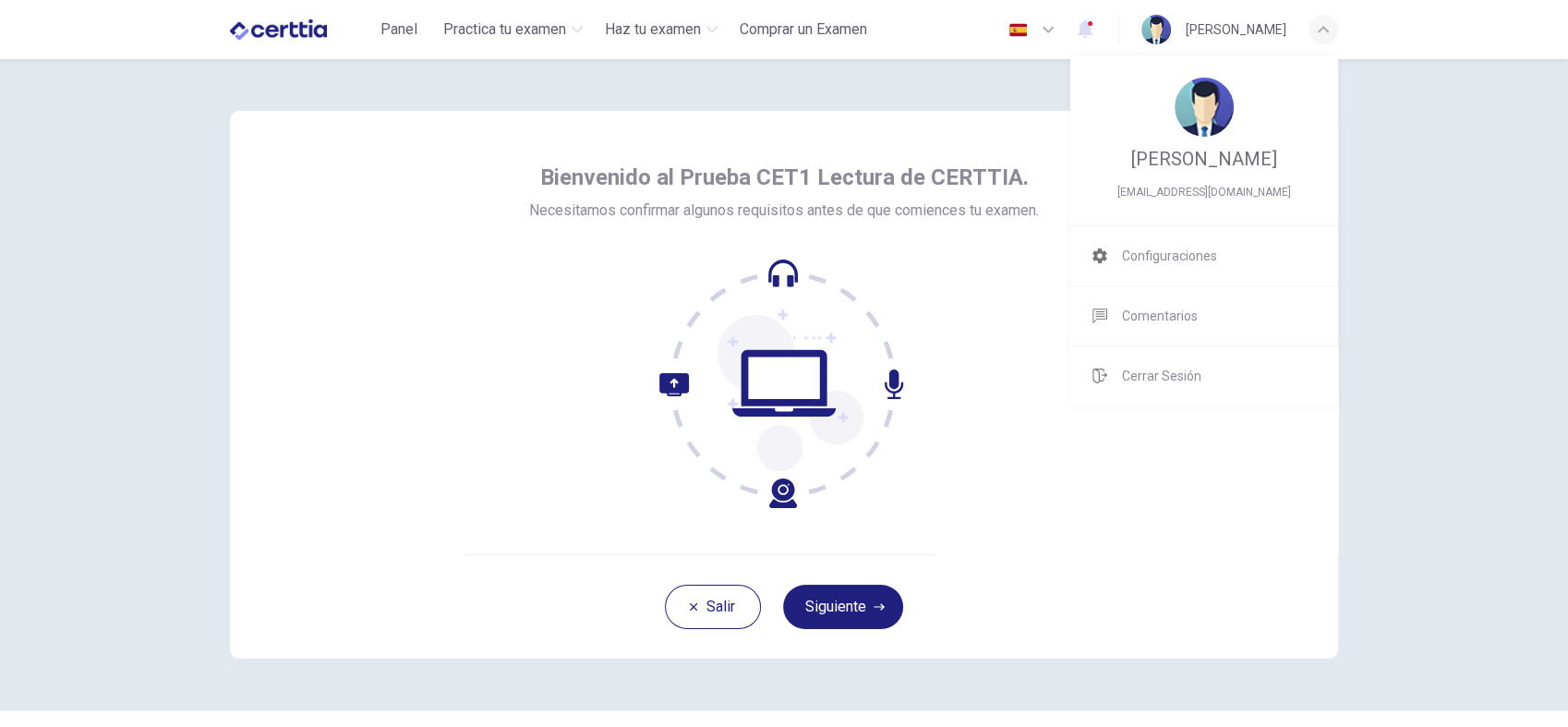
click at [274, 43] on div at bounding box center [784, 364] width 1568 height 727
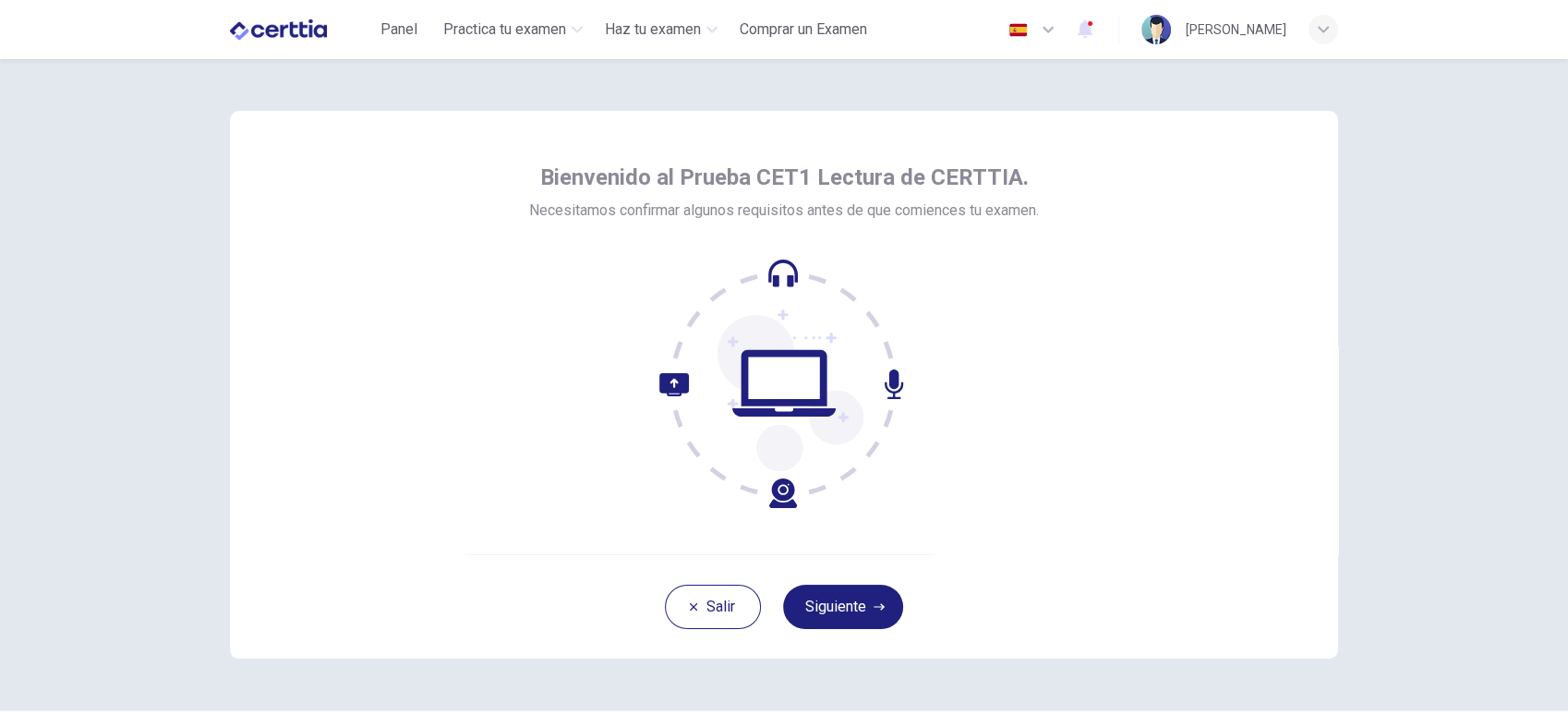
click at [252, 22] on img at bounding box center [278, 30] width 97 height 37
